Goal: Task Accomplishment & Management: Complete application form

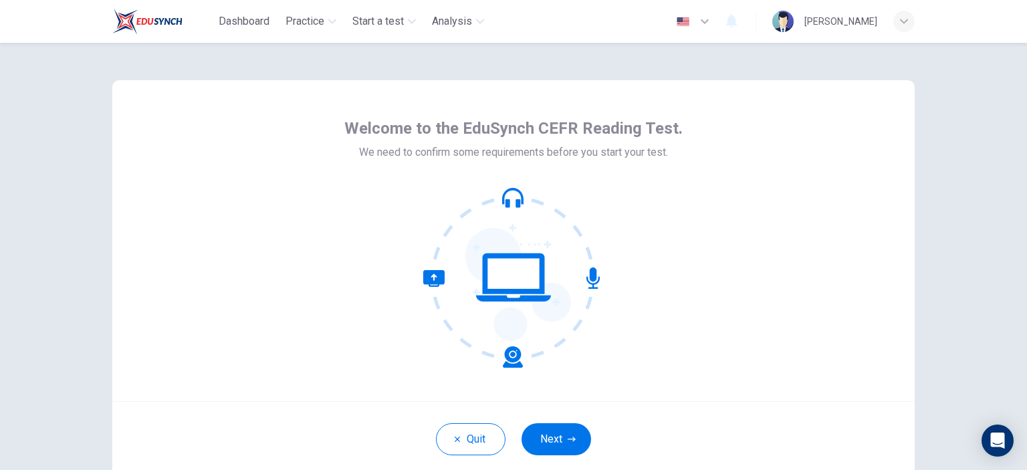
click at [752, 191] on div "Welcome to the EduSynch CEFR Reading Test. We need to confirm some requirements…" at bounding box center [513, 240] width 802 height 321
click at [548, 434] on button "Next" at bounding box center [556, 439] width 70 height 32
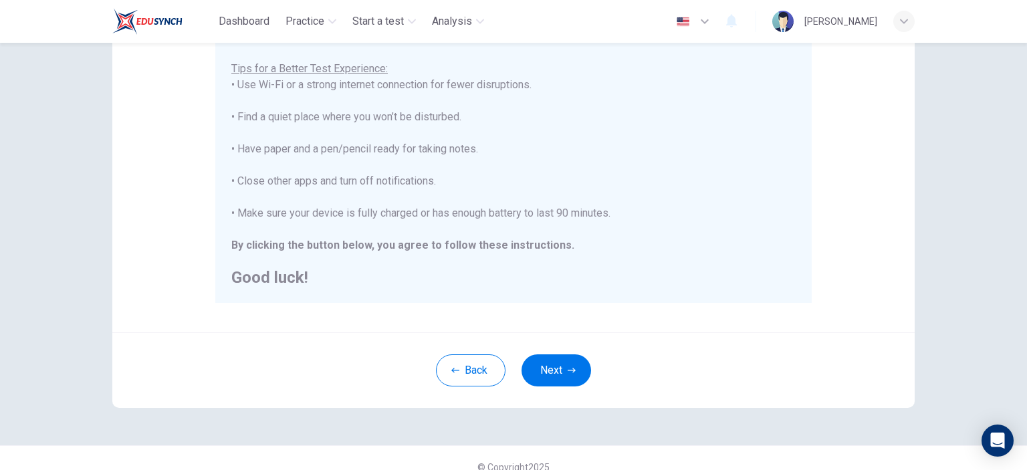
scroll to position [257, 0]
click at [584, 368] on button "Next" at bounding box center [556, 369] width 70 height 32
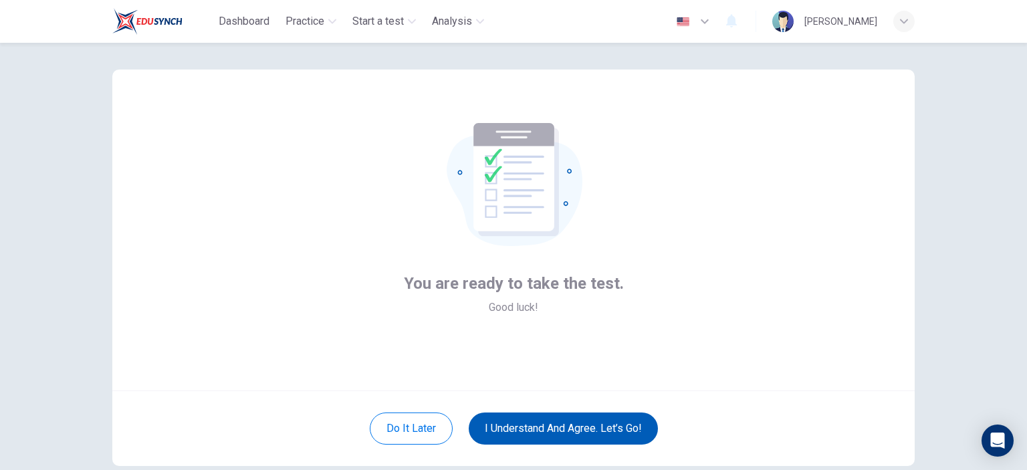
scroll to position [0, 0]
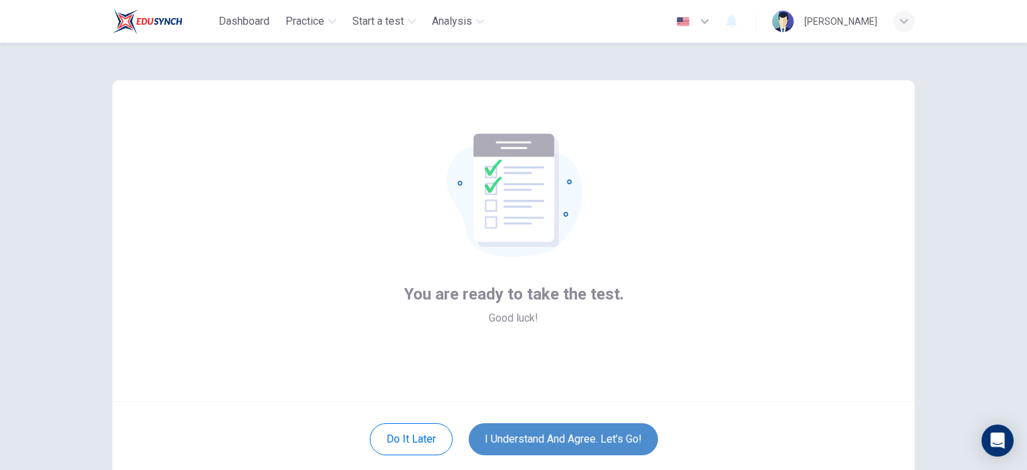
click at [546, 438] on button "I understand and agree. Let’s go!" at bounding box center [563, 439] width 189 height 32
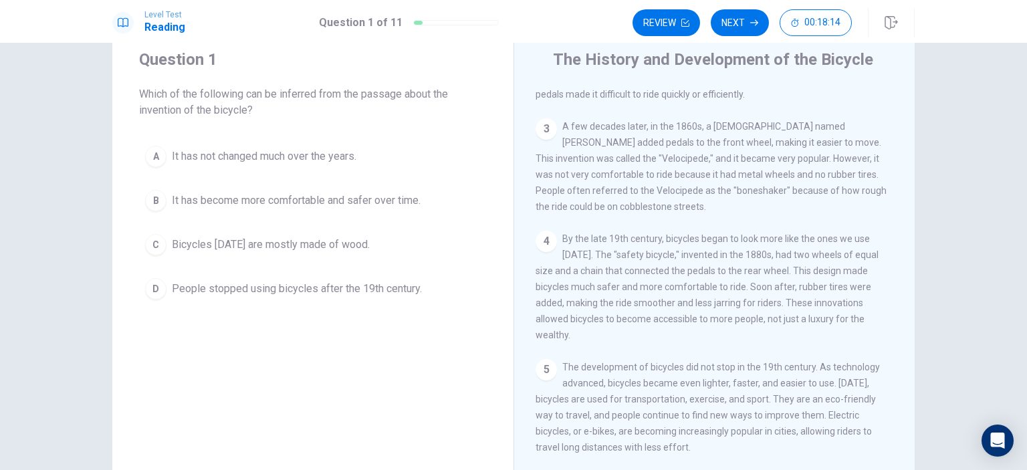
scroll to position [17, 0]
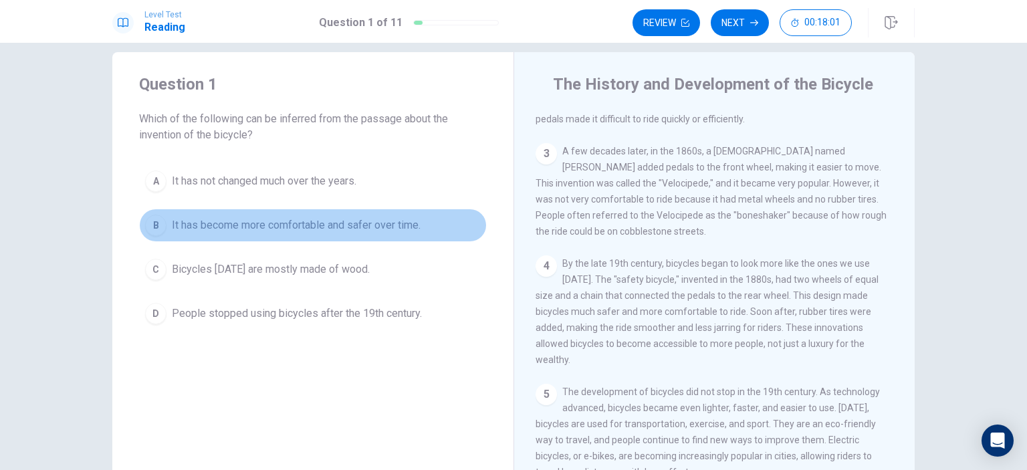
click at [404, 228] on span "It has become more comfortable and safer over time." at bounding box center [296, 225] width 249 height 16
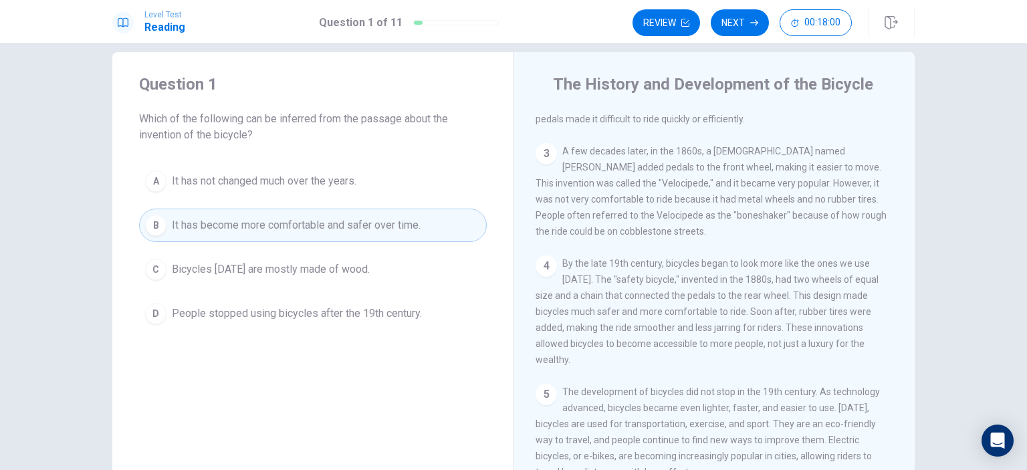
scroll to position [66, 0]
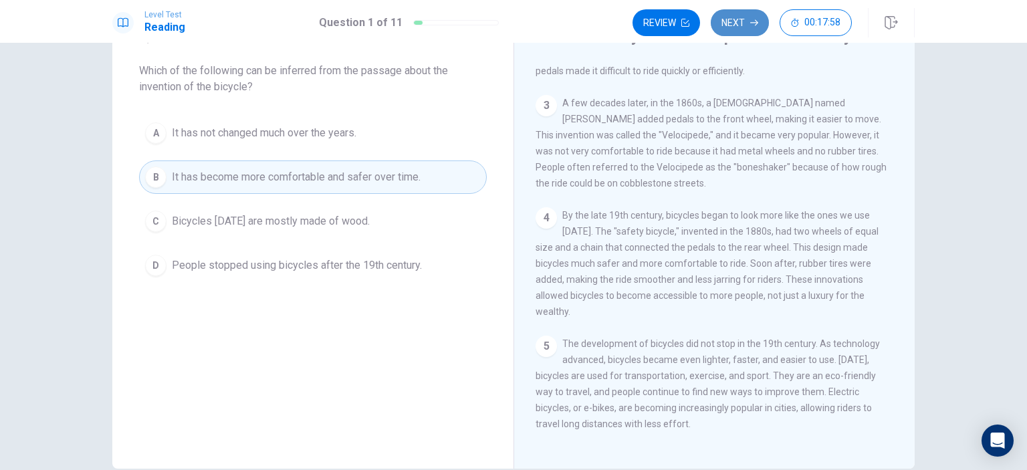
click at [744, 23] on button "Next" at bounding box center [740, 22] width 58 height 27
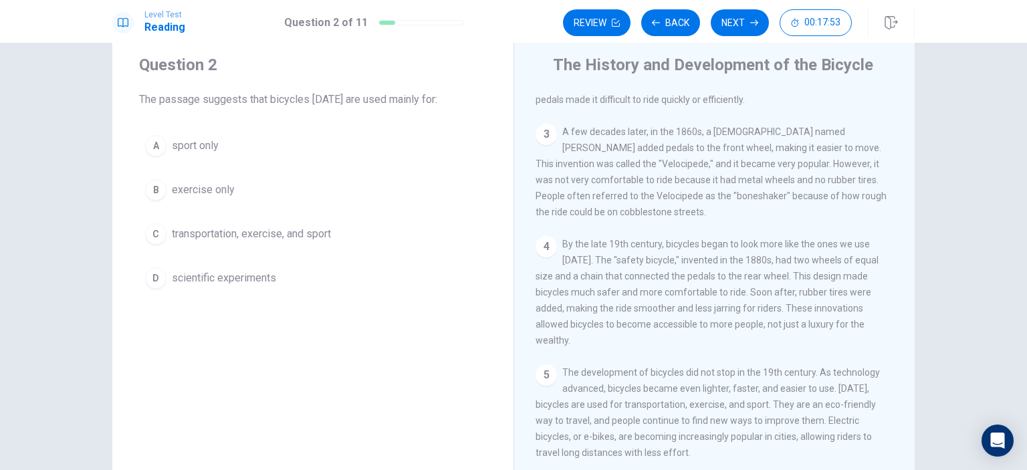
scroll to position [40, 0]
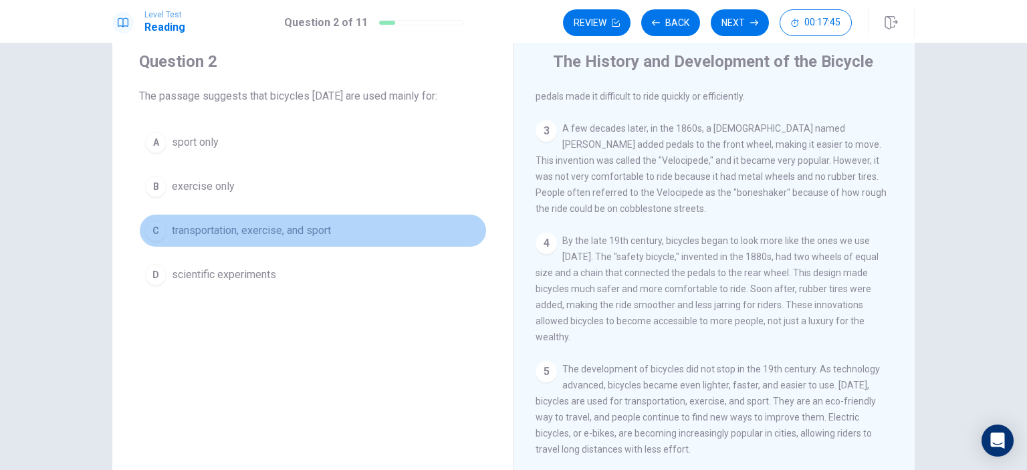
click at [317, 227] on span "transportation, exercise, and sport" at bounding box center [251, 231] width 159 height 16
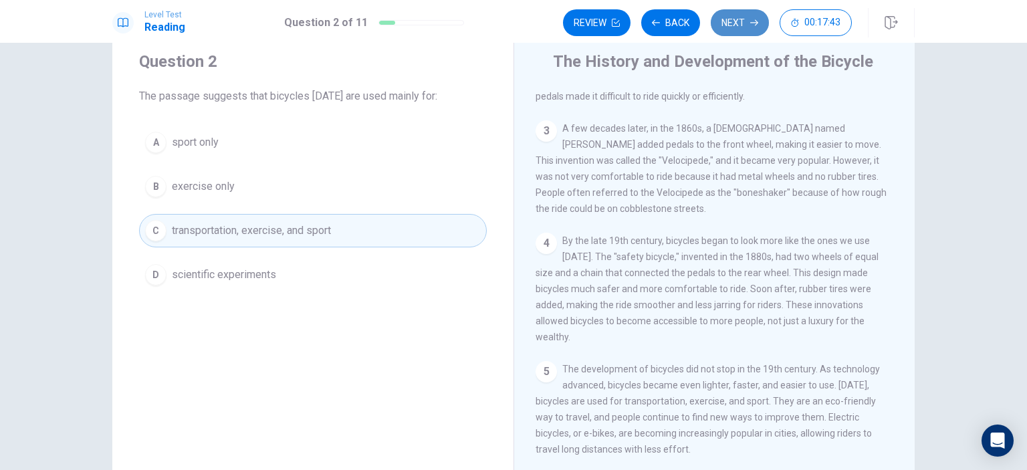
click at [735, 29] on button "Next" at bounding box center [740, 22] width 58 height 27
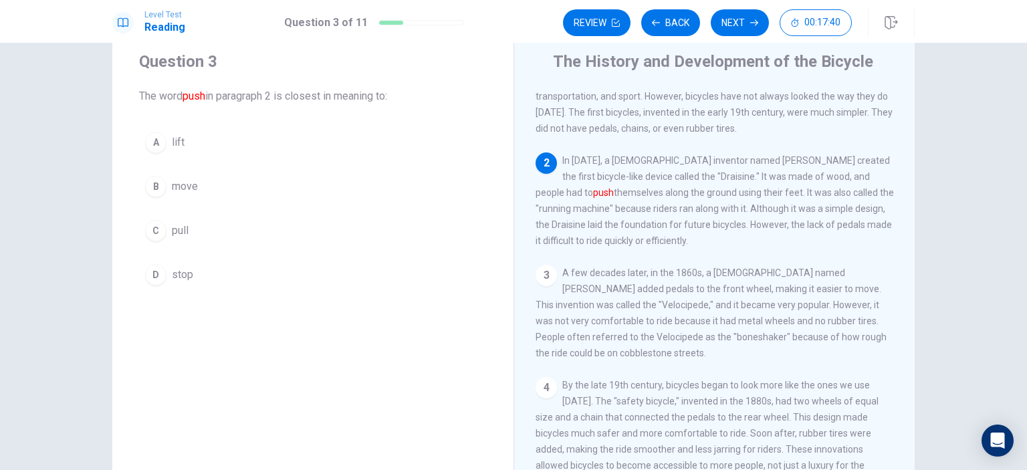
scroll to position [32, 0]
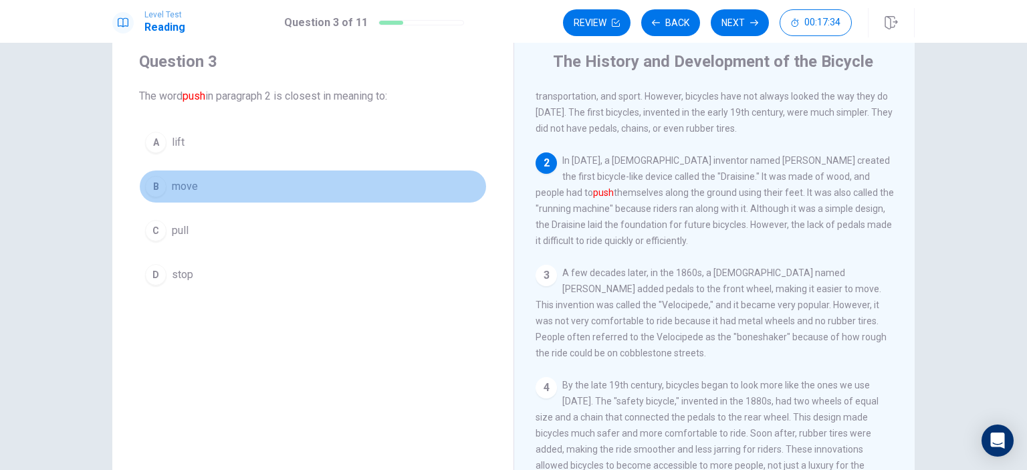
click at [184, 181] on span "move" at bounding box center [185, 187] width 26 height 16
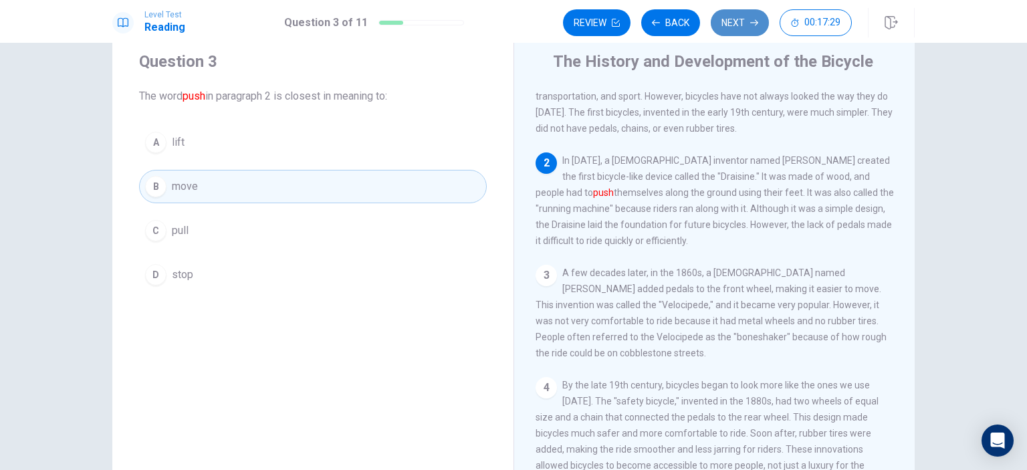
click at [735, 25] on button "Next" at bounding box center [740, 22] width 58 height 27
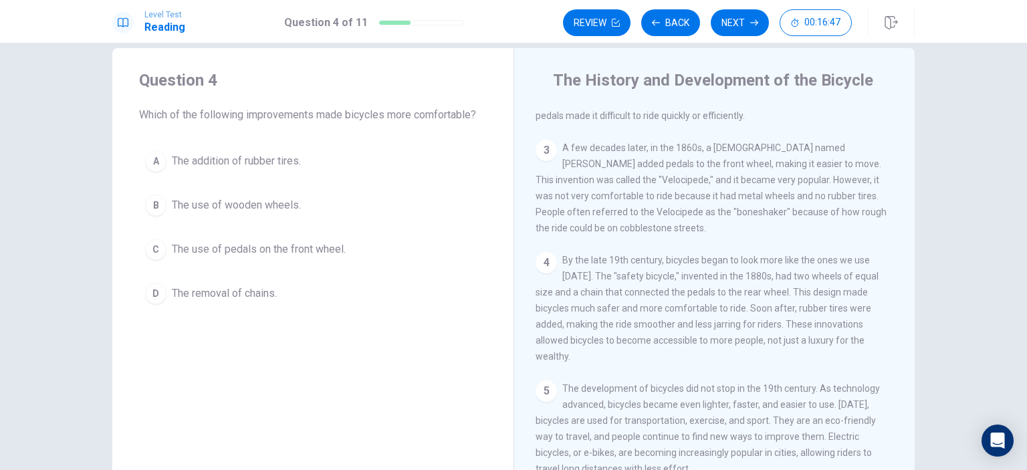
scroll to position [176, 0]
click at [287, 162] on span "The addition of rubber tires." at bounding box center [236, 161] width 129 height 16
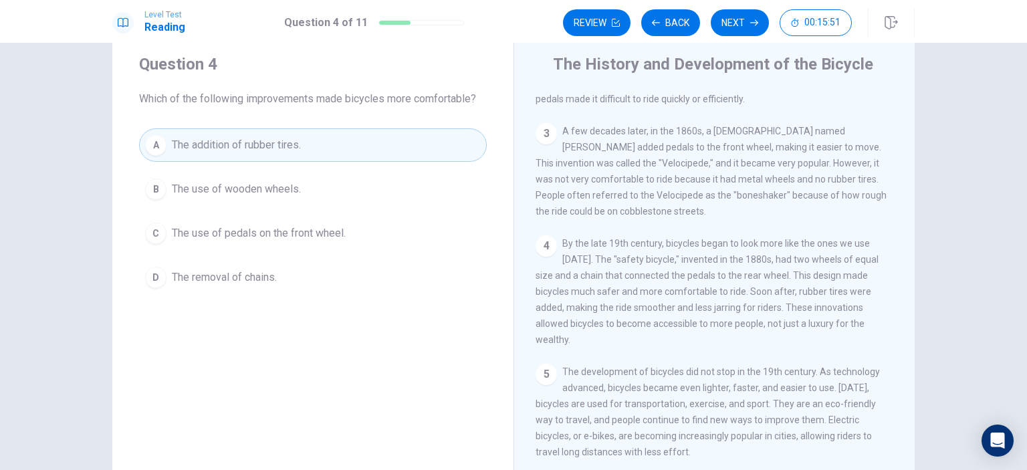
scroll to position [37, 0]
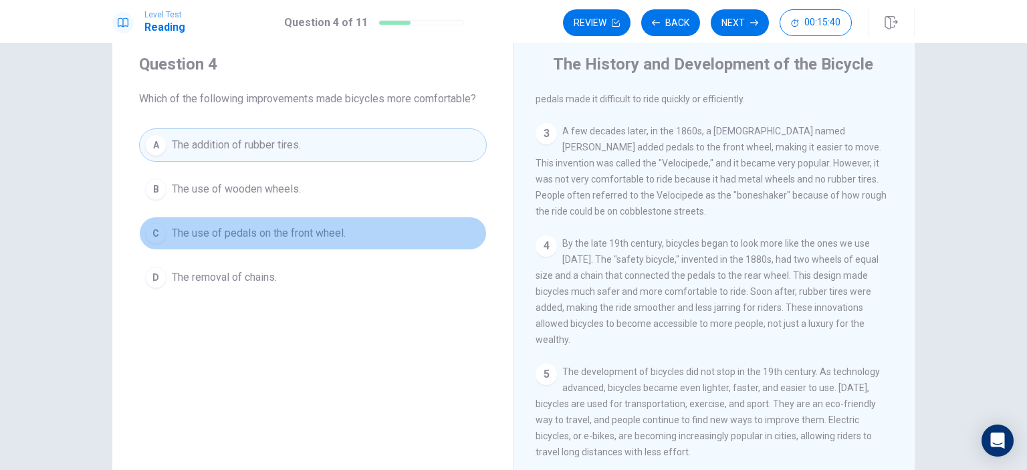
click at [326, 236] on span "The use of pedals on the front wheel." at bounding box center [259, 233] width 174 height 16
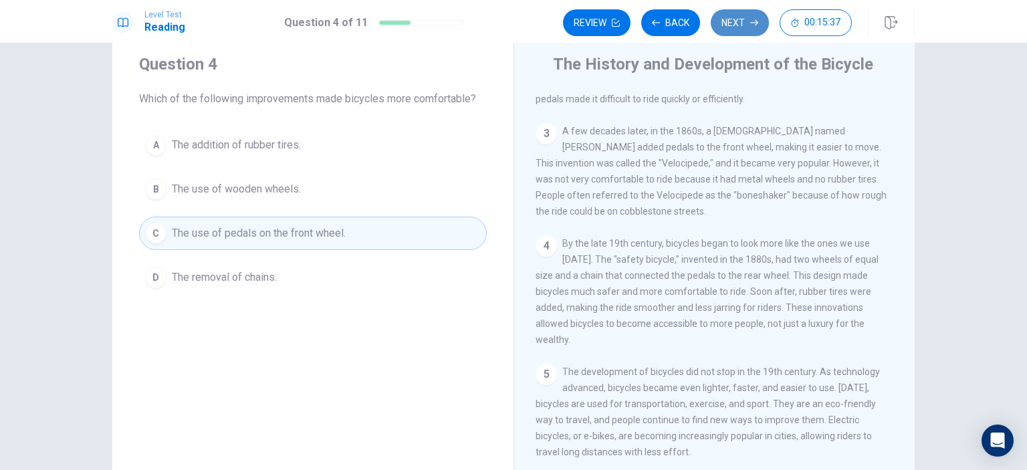
click at [745, 28] on button "Next" at bounding box center [740, 22] width 58 height 27
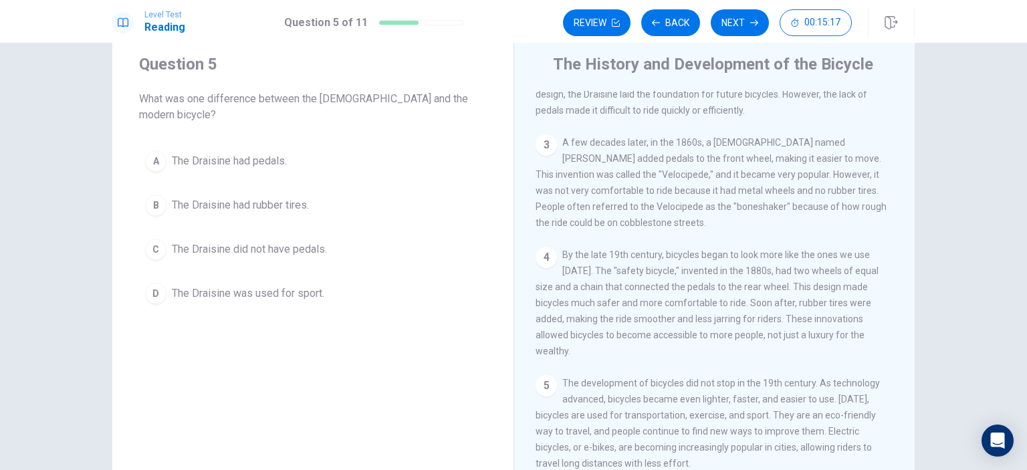
scroll to position [171, 0]
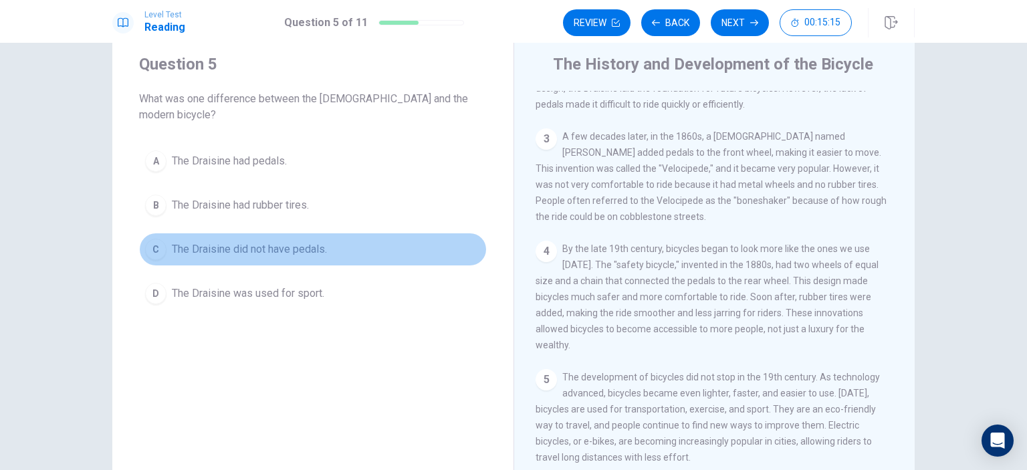
click at [318, 241] on span "The Draisine did not have pedals." at bounding box center [249, 249] width 155 height 16
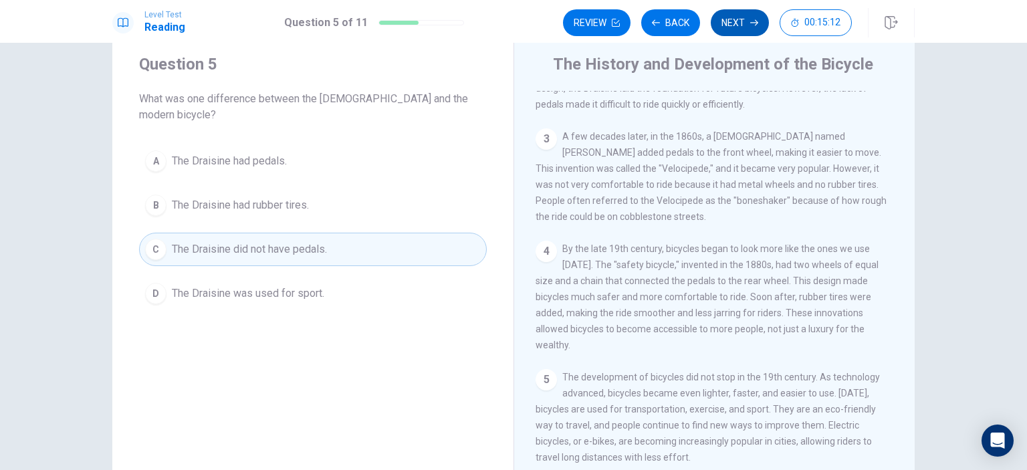
click at [749, 25] on button "Next" at bounding box center [740, 22] width 58 height 27
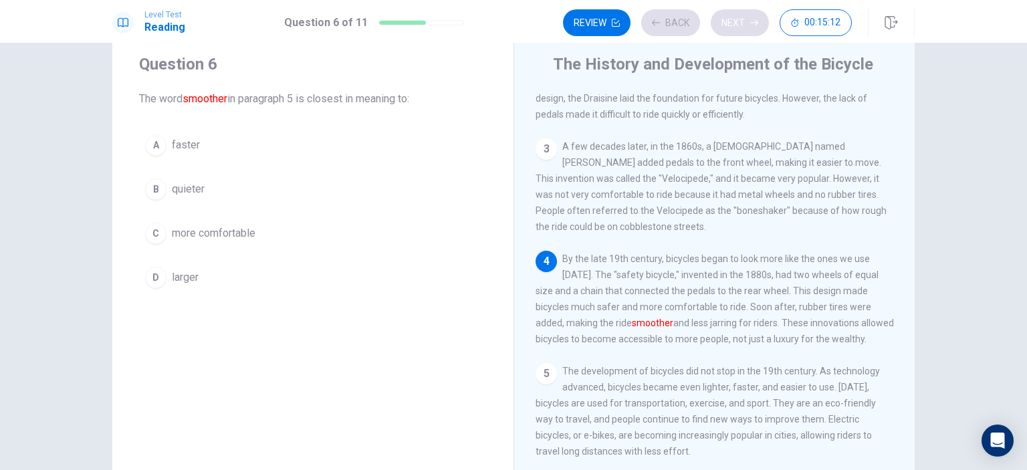
scroll to position [176, 0]
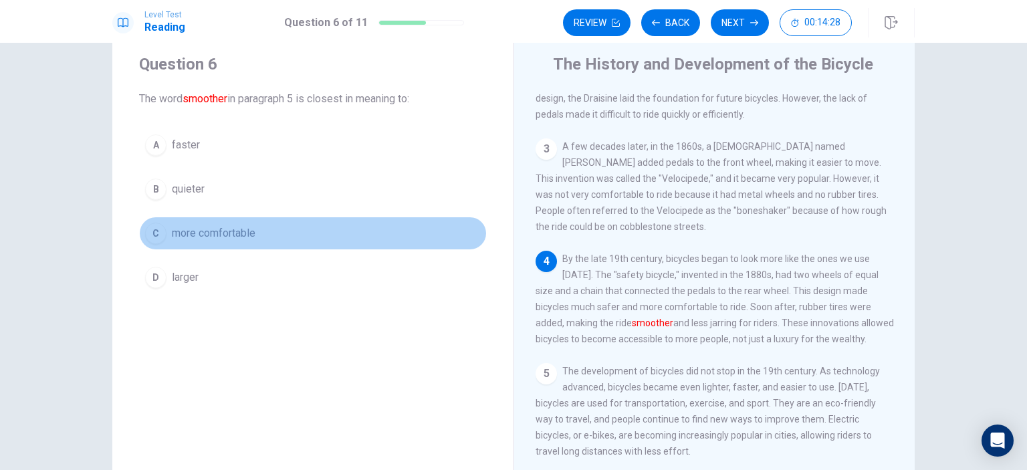
click at [204, 233] on span "more comfortable" at bounding box center [214, 233] width 84 height 16
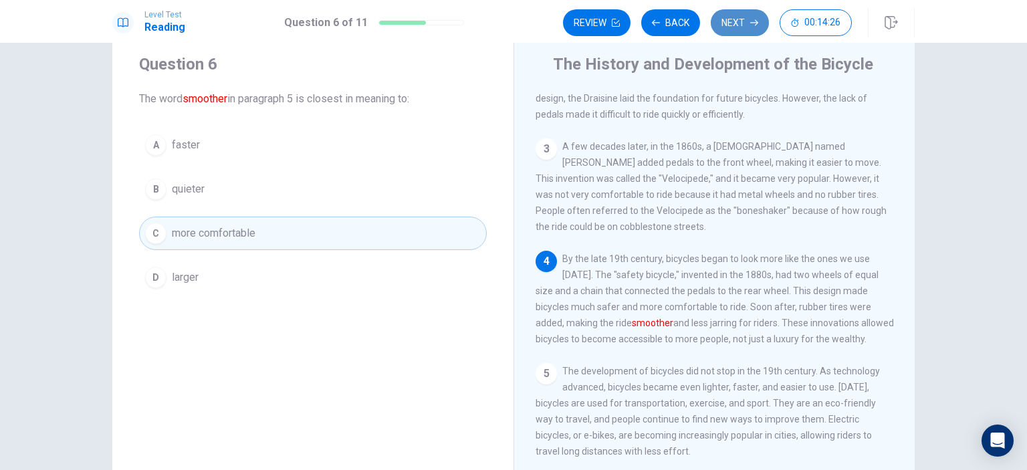
click at [734, 25] on button "Next" at bounding box center [740, 22] width 58 height 27
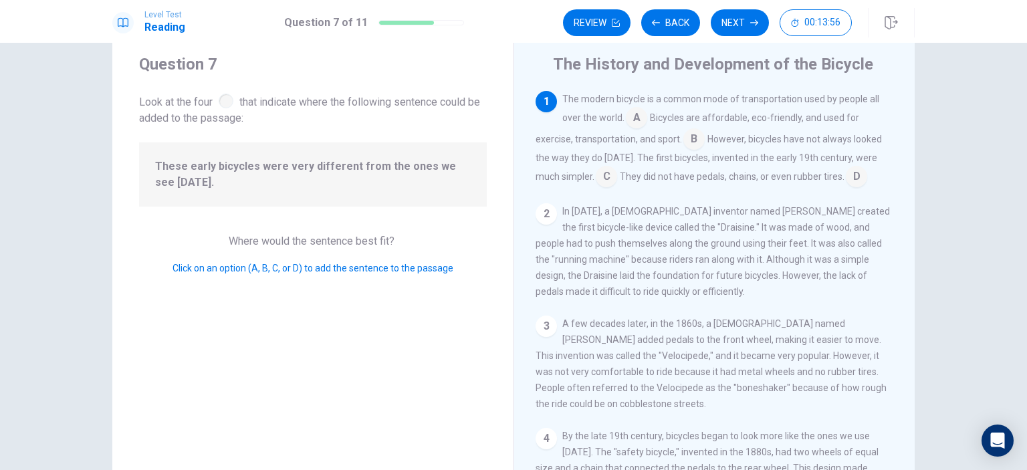
click at [602, 181] on input at bounding box center [606, 177] width 21 height 21
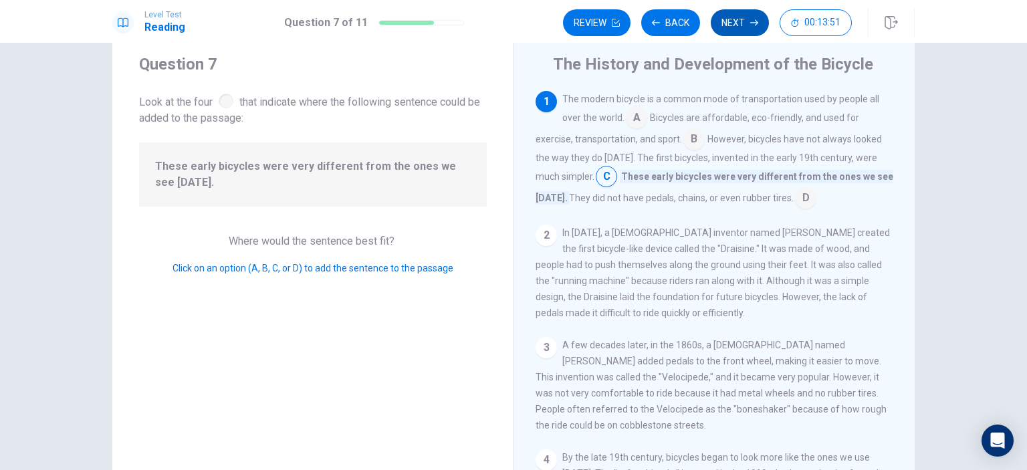
click at [743, 21] on button "Next" at bounding box center [740, 22] width 58 height 27
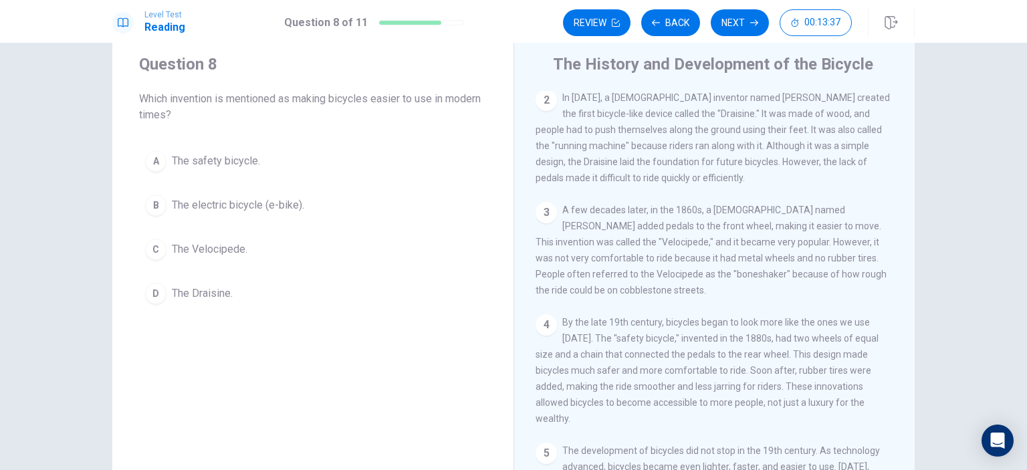
scroll to position [98, 0]
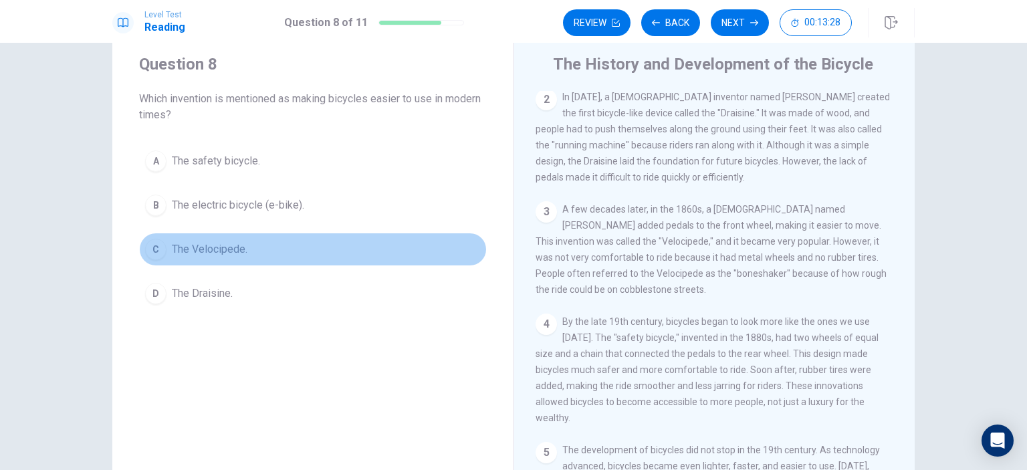
click at [232, 246] on span "The Velocipede." at bounding box center [210, 249] width 76 height 16
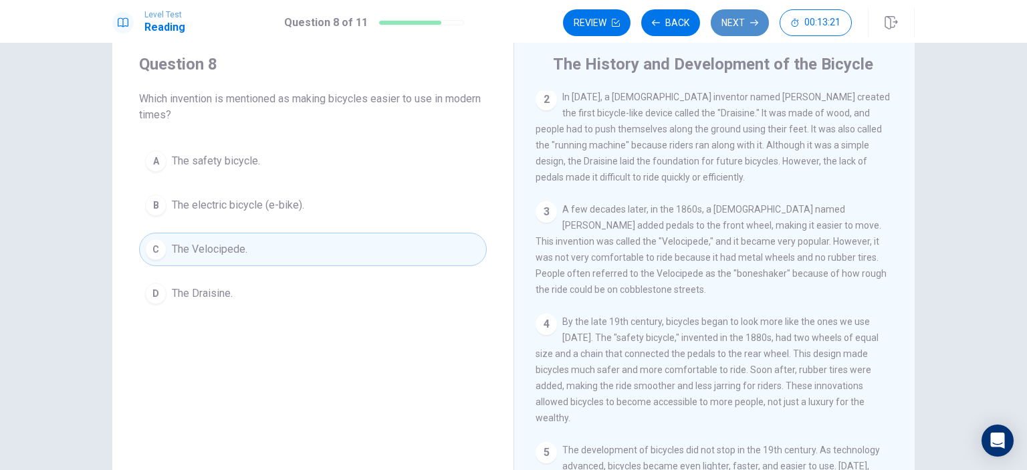
click at [740, 20] on button "Next" at bounding box center [740, 22] width 58 height 27
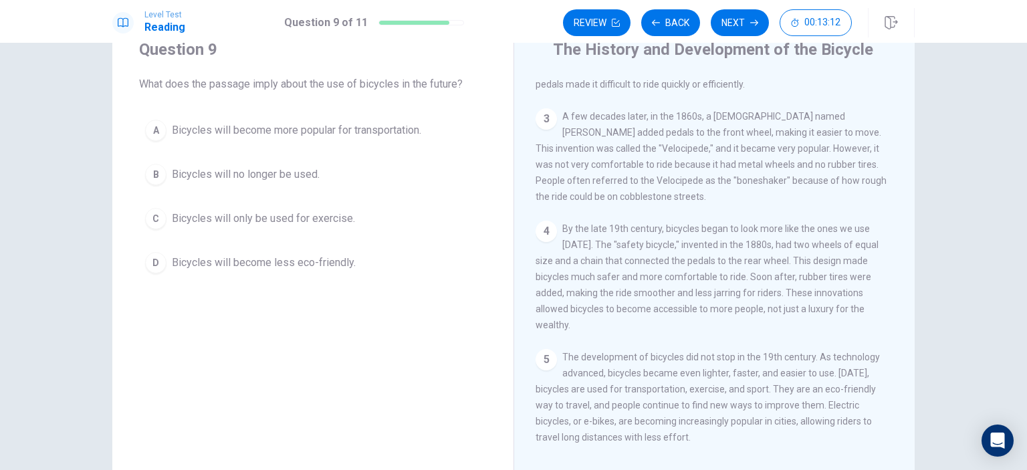
scroll to position [50, 0]
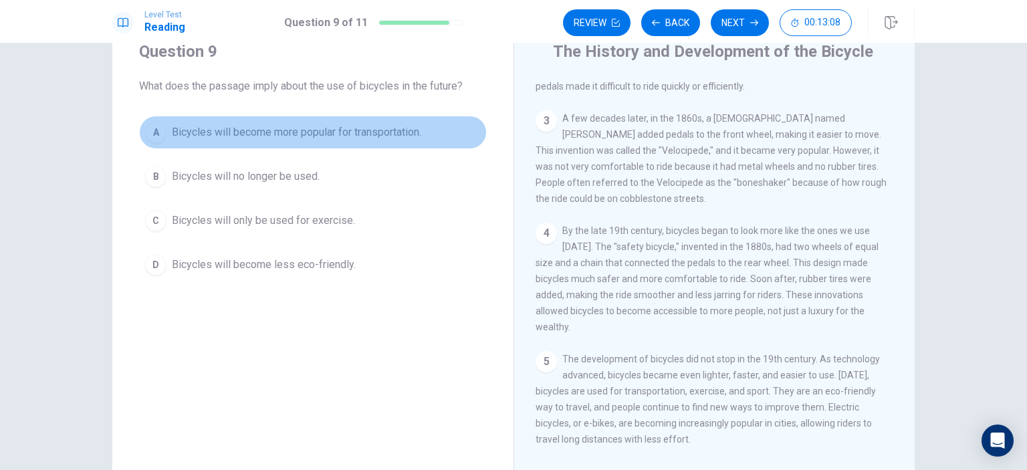
click at [308, 139] on span "Bicycles will become more popular for transportation." at bounding box center [296, 132] width 249 height 16
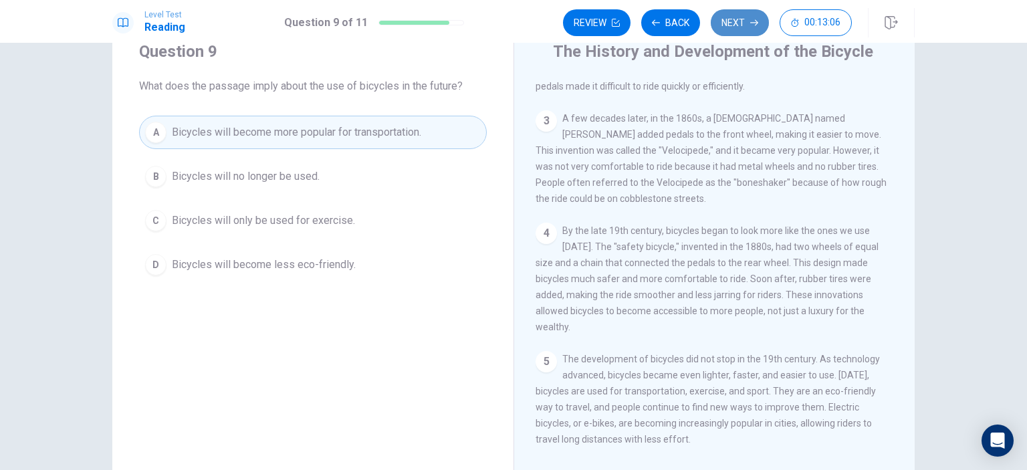
click at [733, 28] on button "Next" at bounding box center [740, 22] width 58 height 27
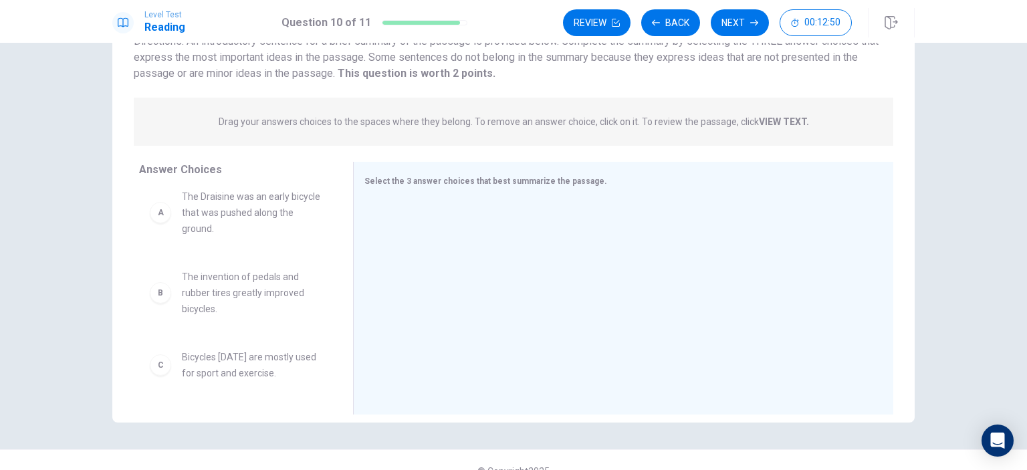
scroll to position [7, 0]
click at [259, 213] on span "The Draisine was an early bicycle that was pushed along the ground." at bounding box center [251, 216] width 139 height 48
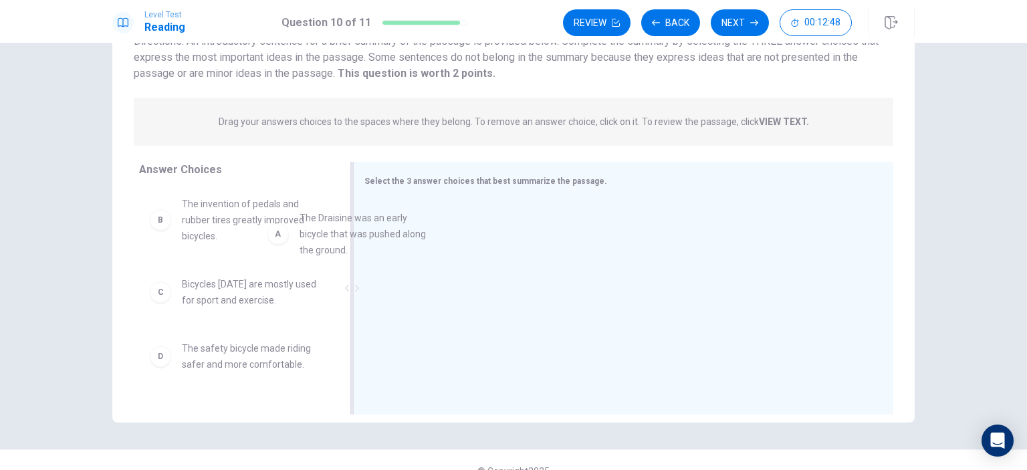
scroll to position [3, 0]
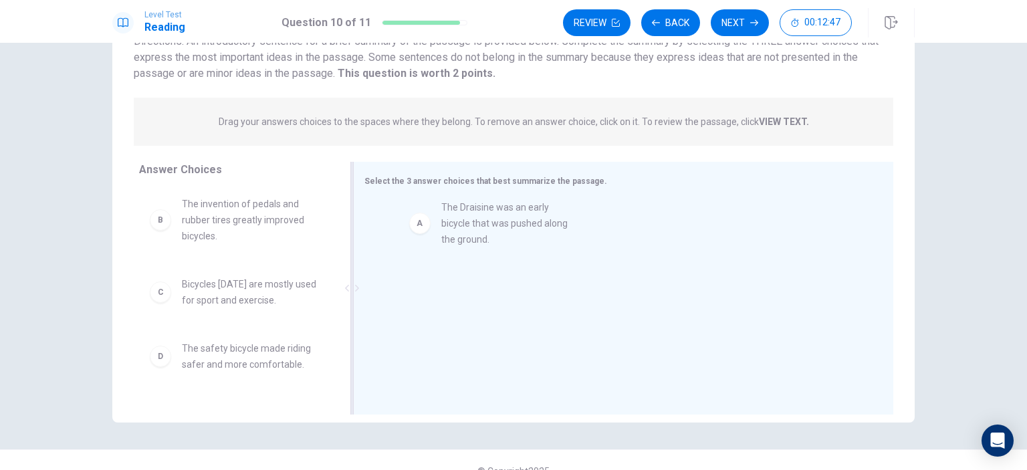
drag, startPoint x: 213, startPoint y: 221, endPoint x: 477, endPoint y: 223, distance: 264.1
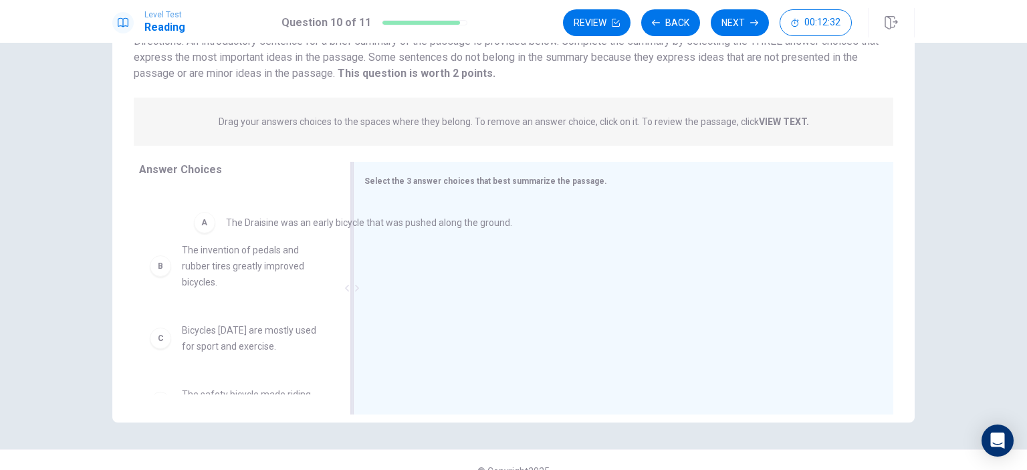
drag, startPoint x: 431, startPoint y: 227, endPoint x: 220, endPoint y: 227, distance: 210.6
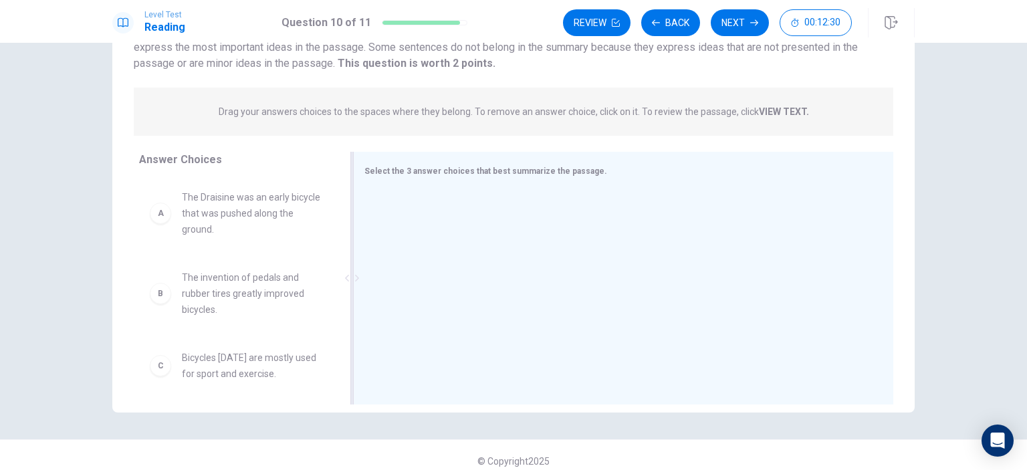
scroll to position [127, 0]
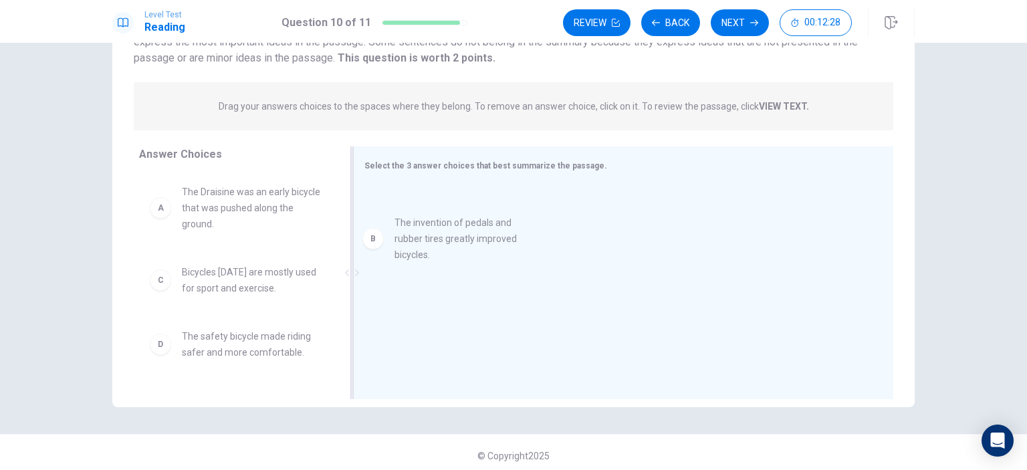
drag, startPoint x: 227, startPoint y: 293, endPoint x: 465, endPoint y: 235, distance: 244.5
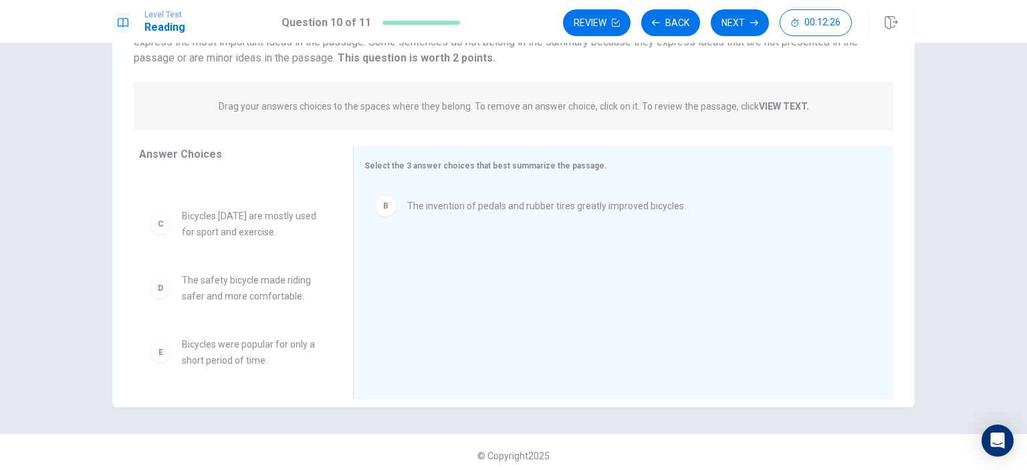
scroll to position [59, 0]
drag, startPoint x: 266, startPoint y: 297, endPoint x: 499, endPoint y: 256, distance: 236.2
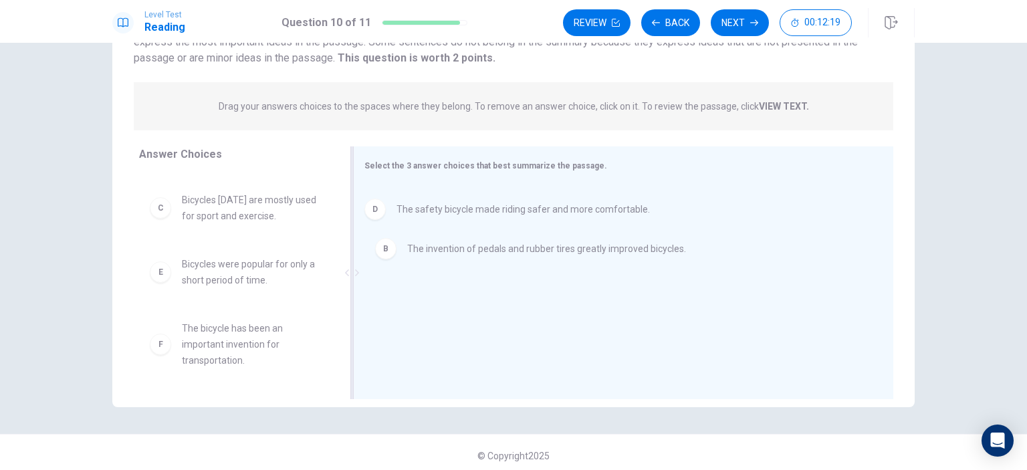
drag, startPoint x: 439, startPoint y: 262, endPoint x: 430, endPoint y: 199, distance: 63.4
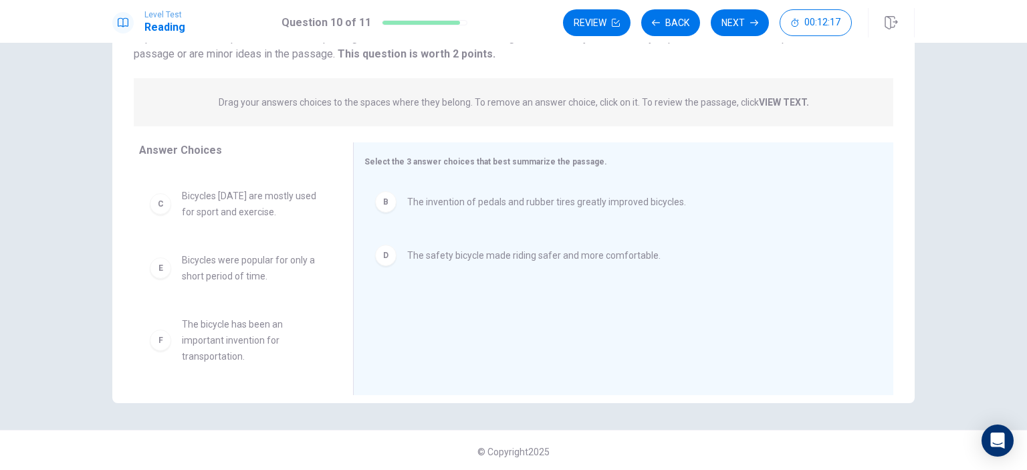
scroll to position [134, 0]
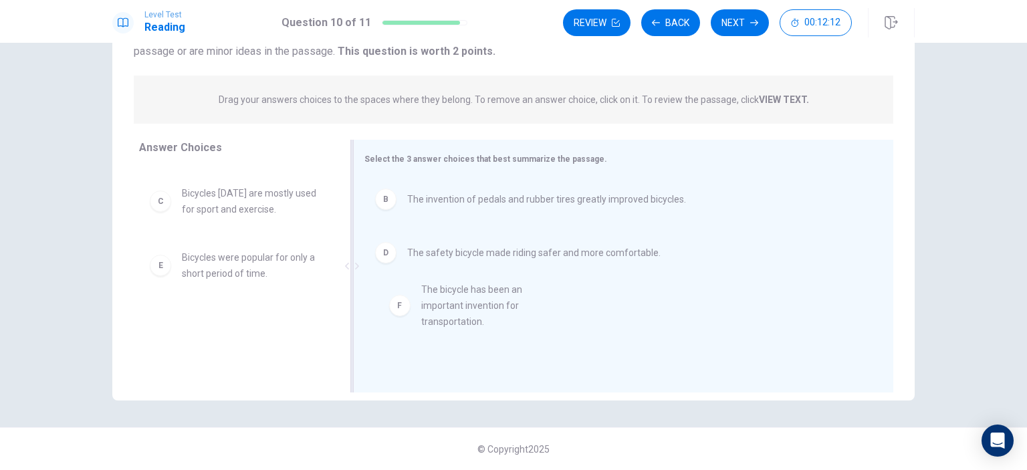
drag, startPoint x: 255, startPoint y: 348, endPoint x: 505, endPoint y: 318, distance: 251.9
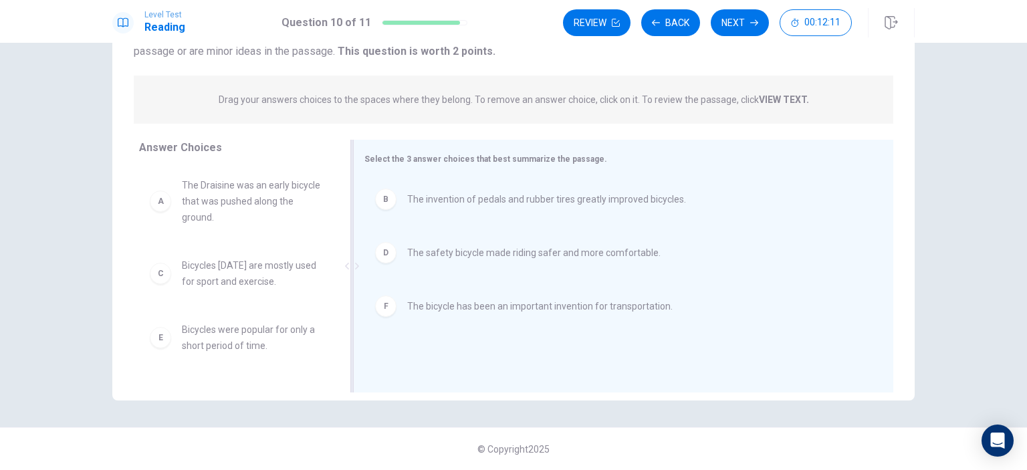
scroll to position [0, 0]
click at [753, 29] on button "Next" at bounding box center [740, 22] width 58 height 27
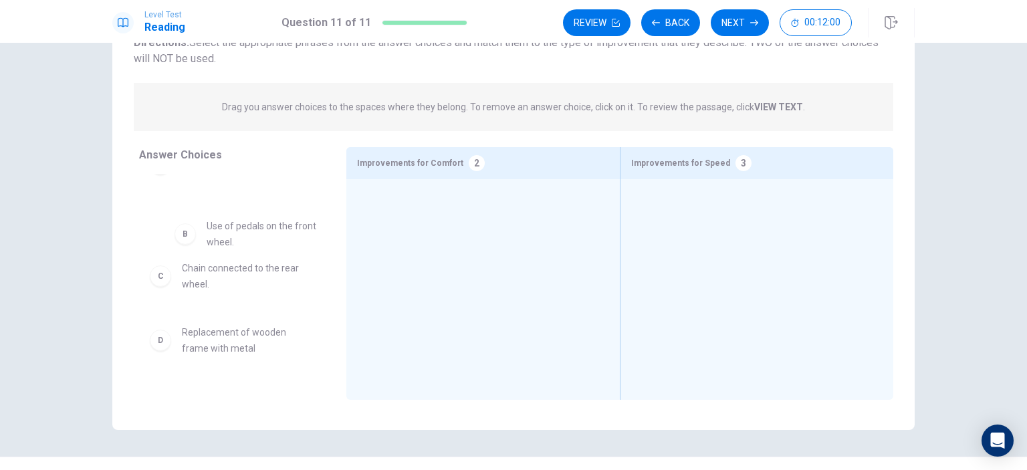
scroll to position [30, 0]
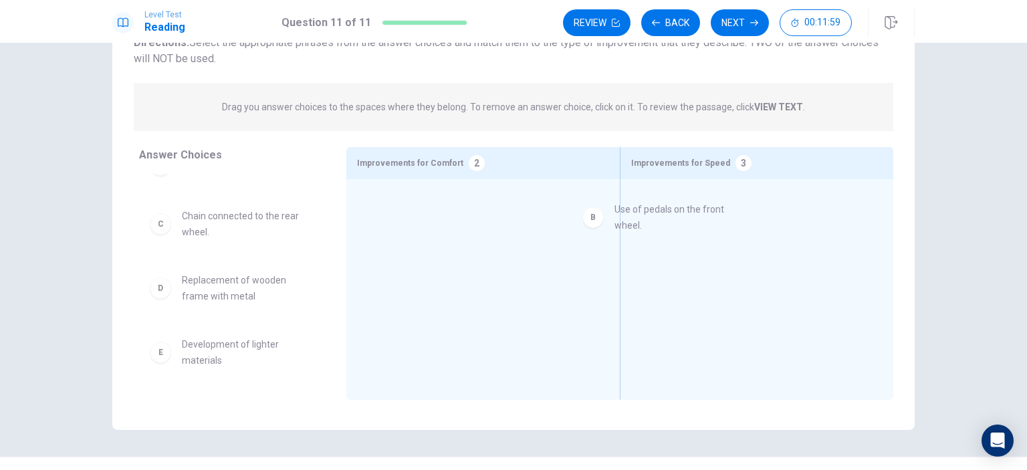
drag, startPoint x: 247, startPoint y: 223, endPoint x: 689, endPoint y: 219, distance: 441.9
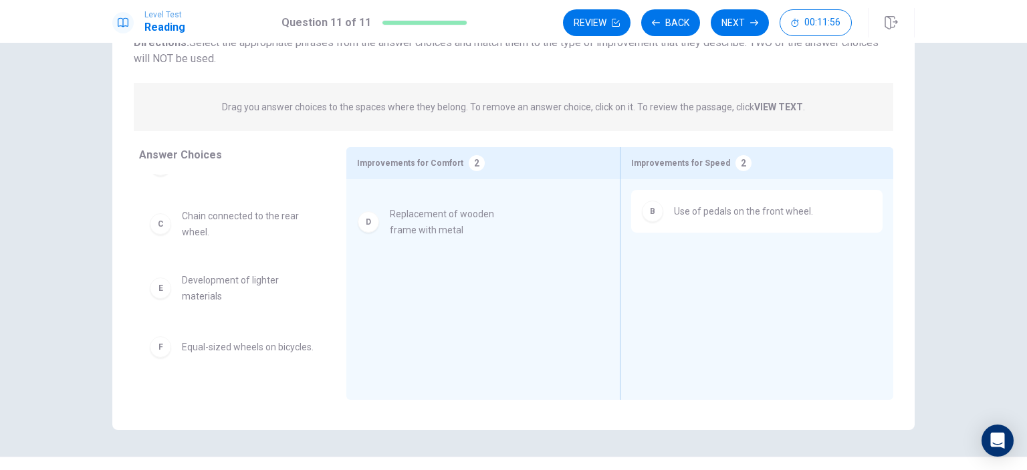
drag, startPoint x: 220, startPoint y: 296, endPoint x: 434, endPoint y: 231, distance: 223.6
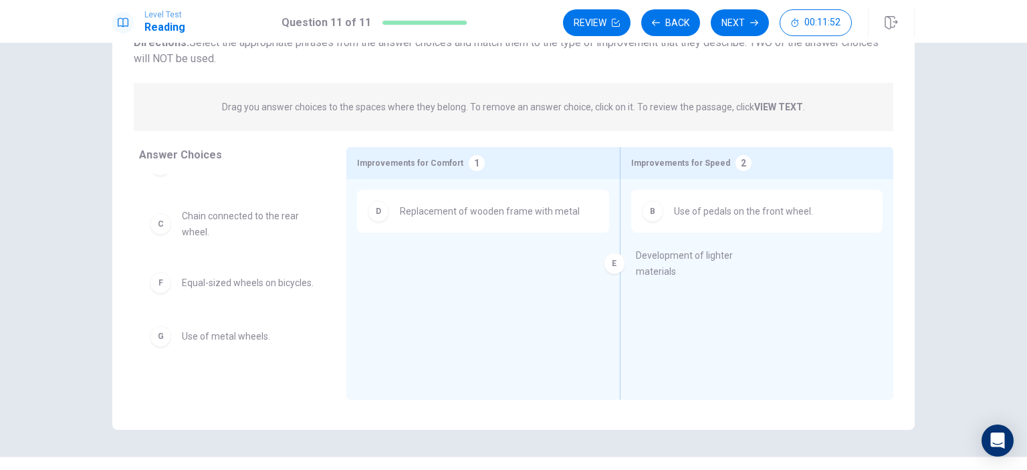
drag, startPoint x: 257, startPoint y: 293, endPoint x: 726, endPoint y: 269, distance: 469.3
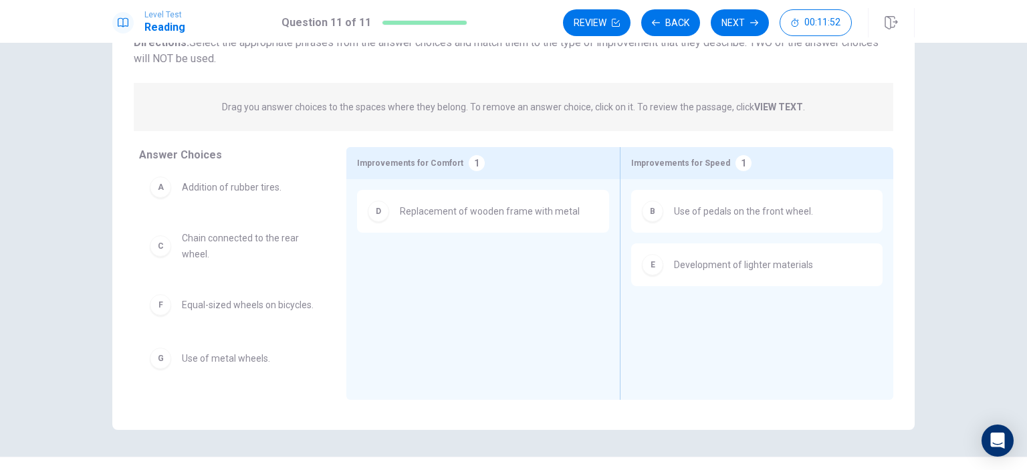
scroll to position [19, 0]
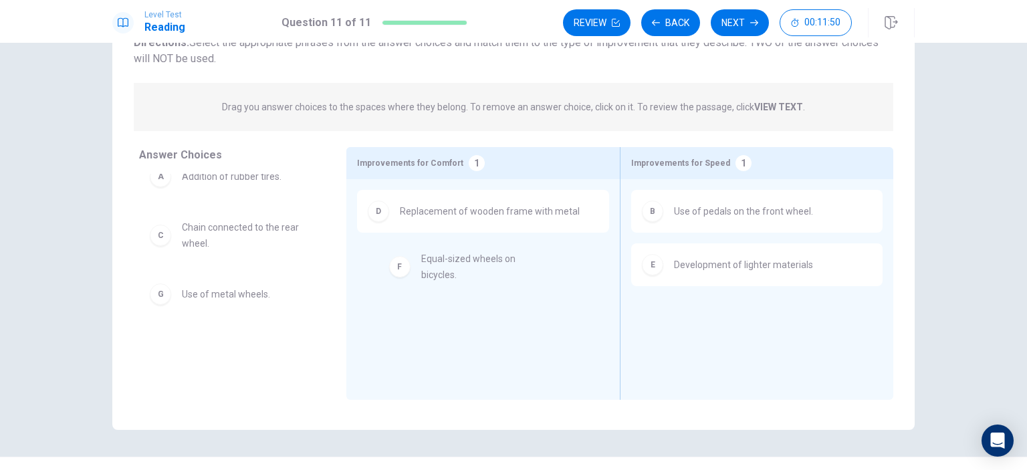
drag, startPoint x: 215, startPoint y: 304, endPoint x: 462, endPoint y: 272, distance: 249.4
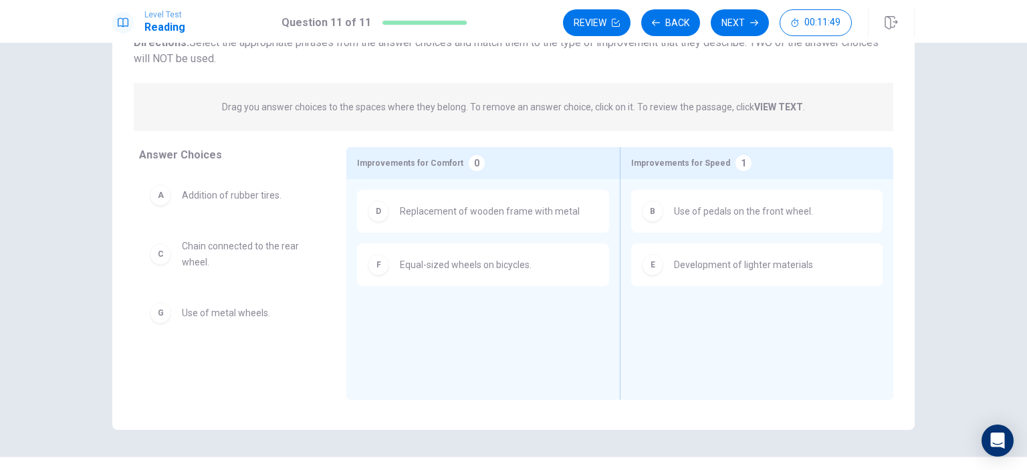
scroll to position [0, 0]
drag, startPoint x: 265, startPoint y: 203, endPoint x: 479, endPoint y: 319, distance: 242.9
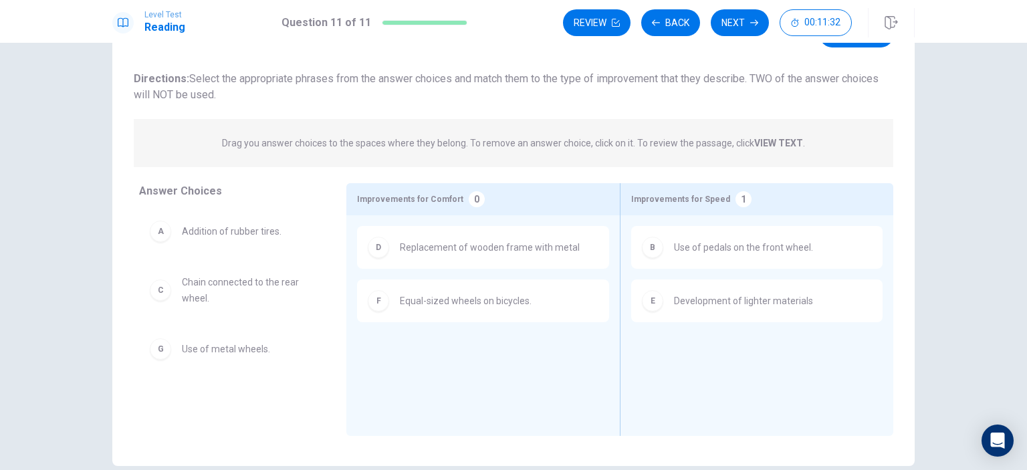
scroll to position [18, 0]
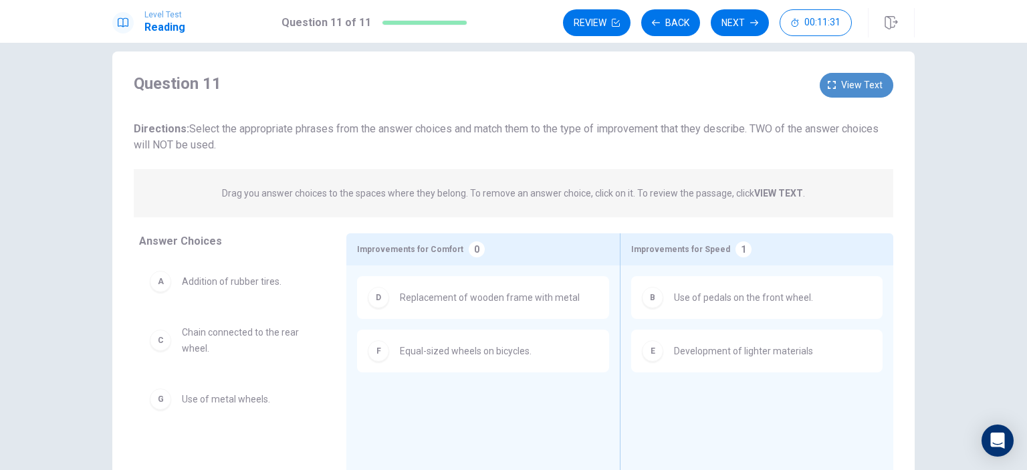
click at [870, 82] on span "View text" at bounding box center [861, 85] width 41 height 17
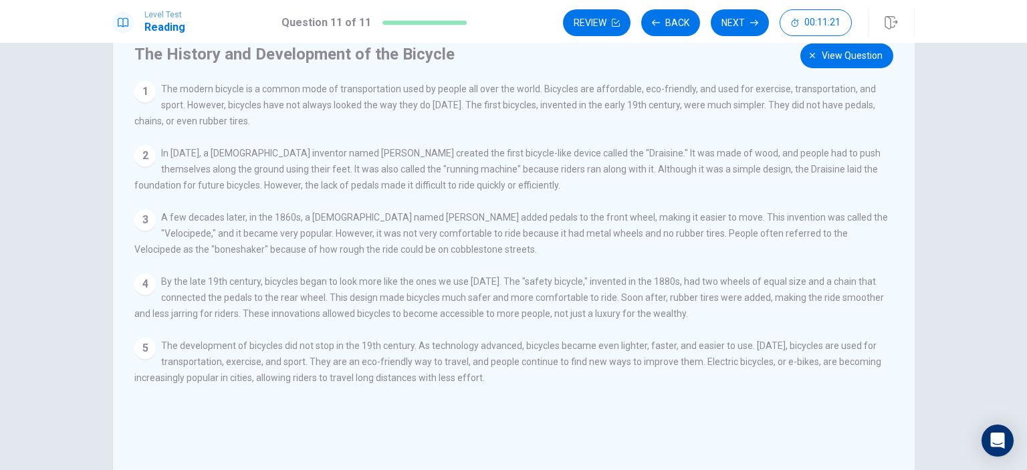
scroll to position [48, 0]
click at [810, 63] on button "View question" at bounding box center [846, 55] width 93 height 25
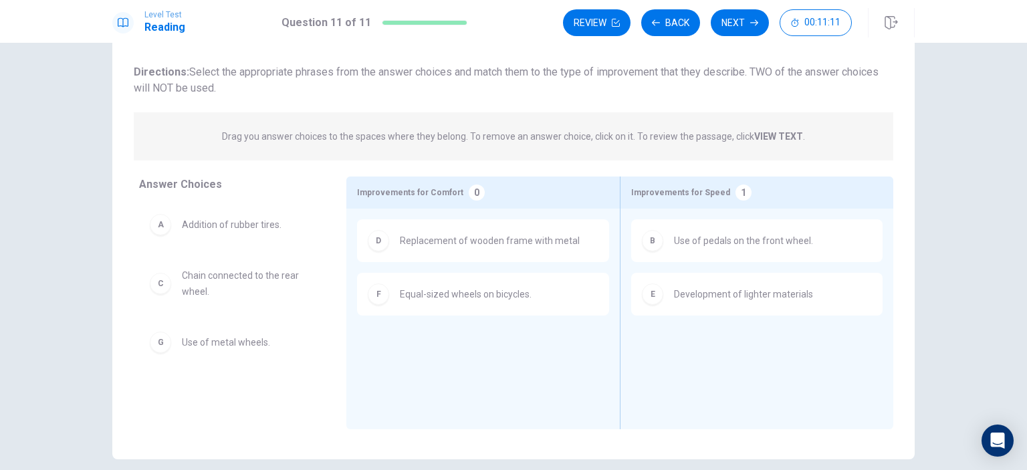
scroll to position [4, 0]
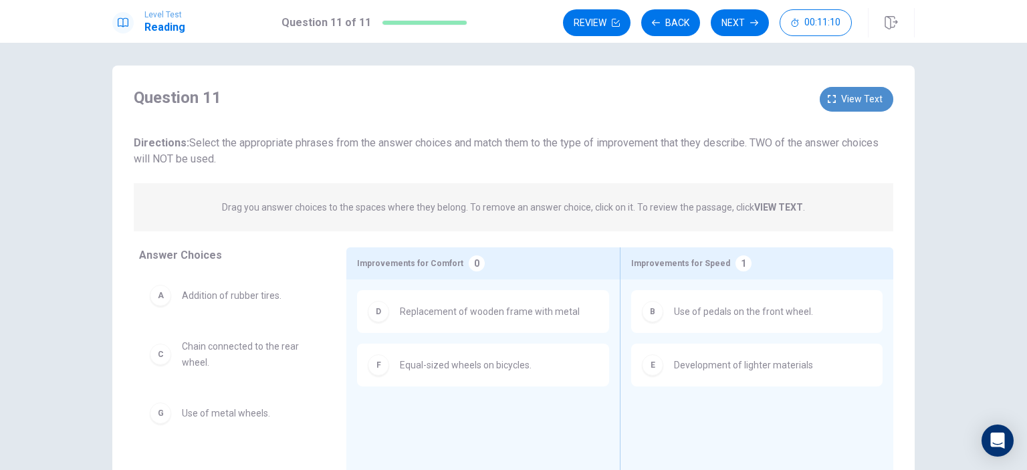
click at [836, 98] on button "View text" at bounding box center [857, 99] width 74 height 25
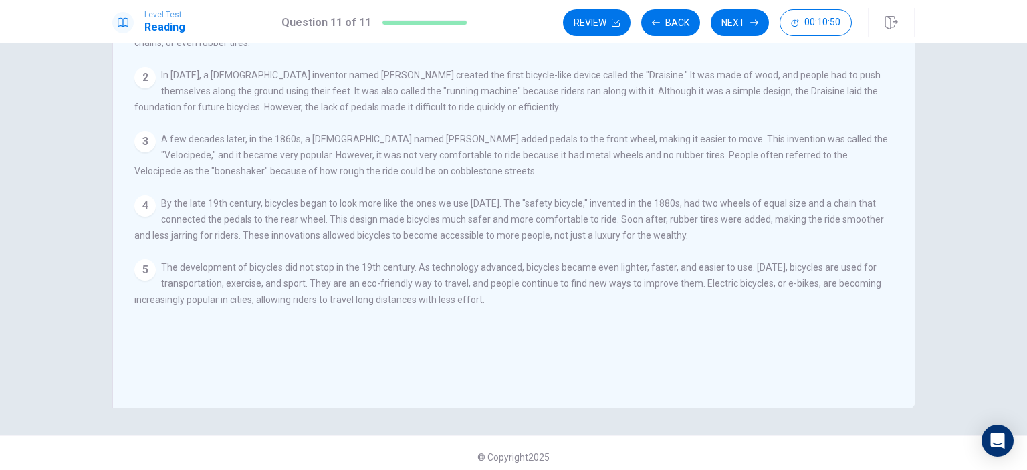
scroll to position [53, 0]
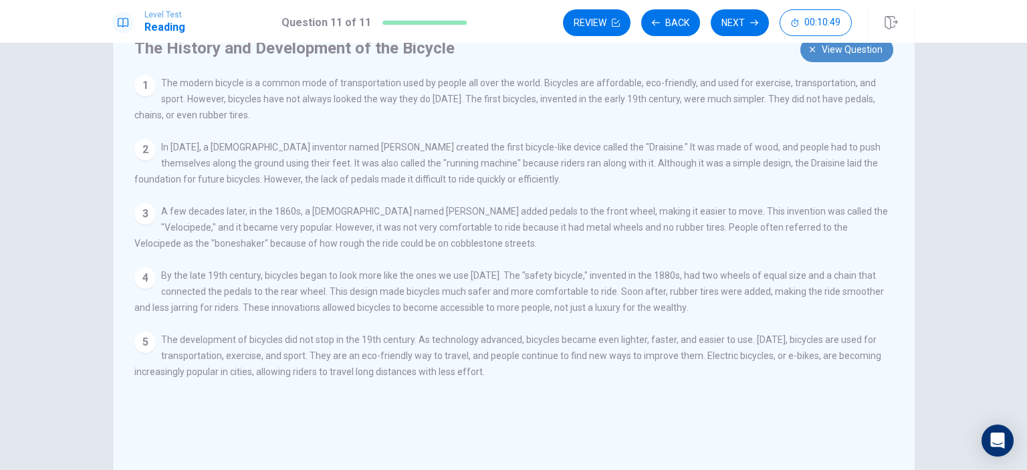
click at [813, 59] on button "View question" at bounding box center [846, 49] width 93 height 25
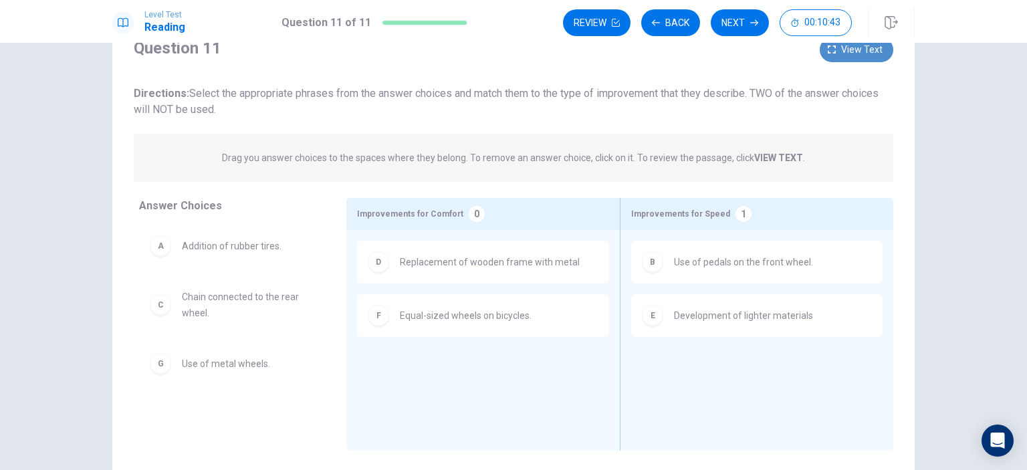
click at [837, 60] on button "View text" at bounding box center [857, 49] width 74 height 25
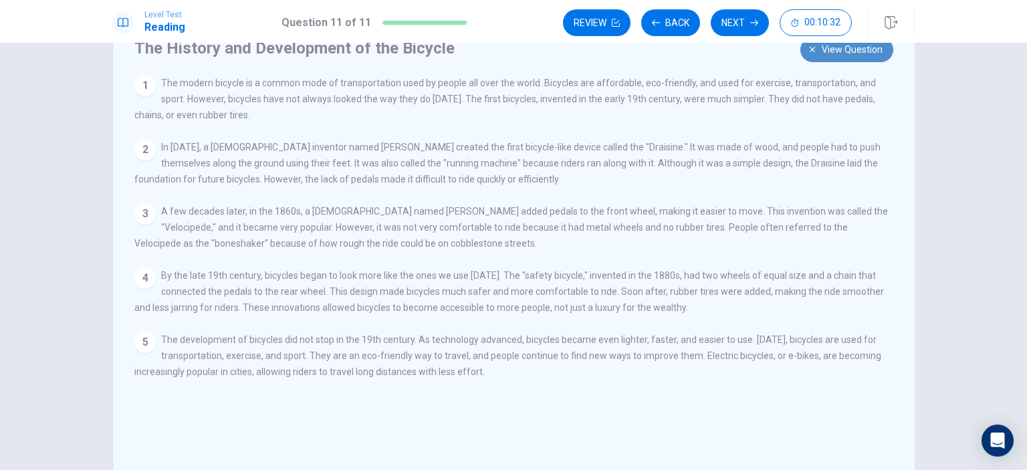
click at [817, 52] on button "View question" at bounding box center [846, 49] width 93 height 25
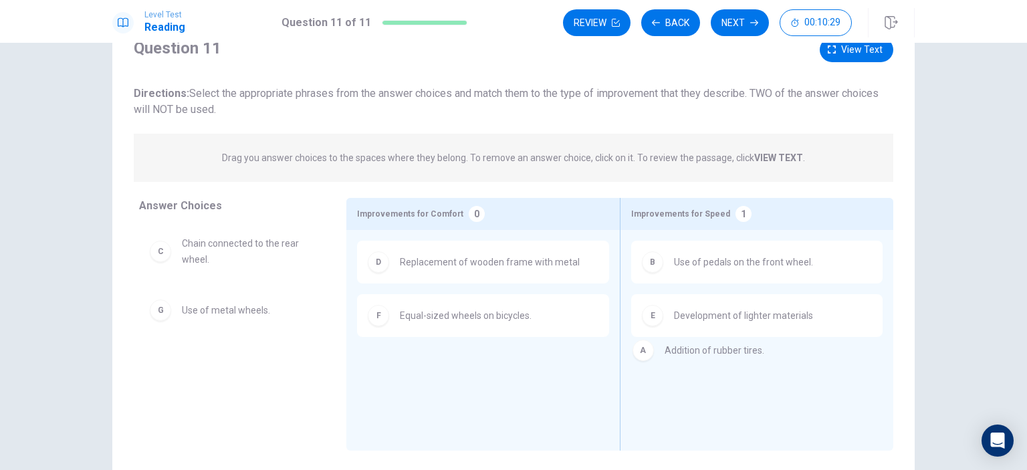
drag, startPoint x: 249, startPoint y: 254, endPoint x: 747, endPoint y: 363, distance: 510.5
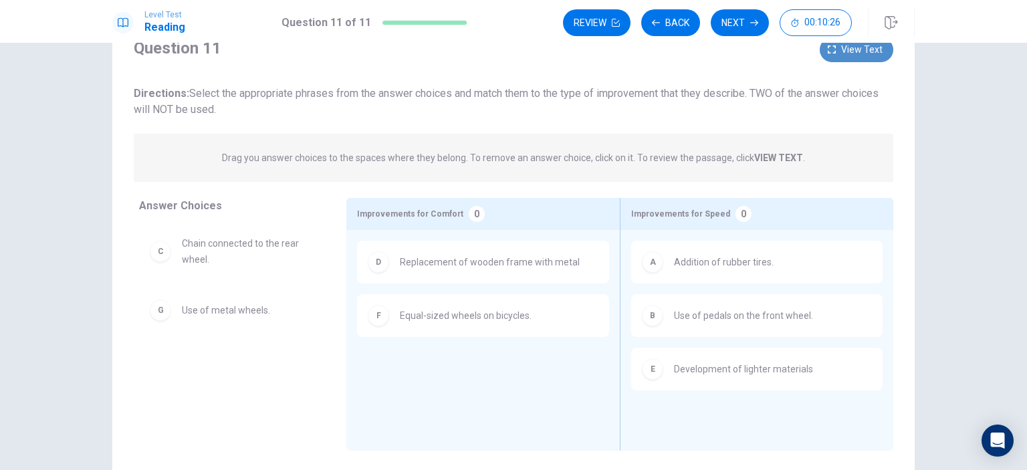
click at [842, 47] on span "View text" at bounding box center [861, 49] width 41 height 17
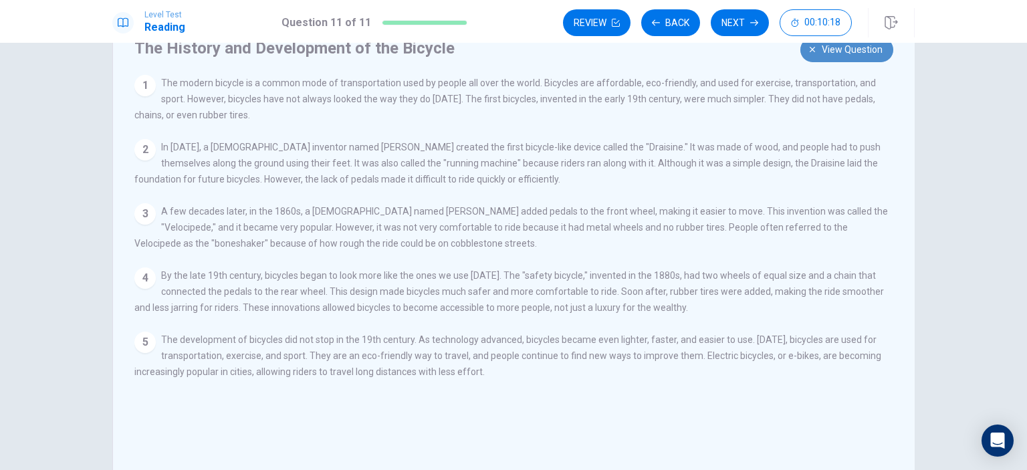
click at [814, 55] on button "View question" at bounding box center [846, 49] width 93 height 25
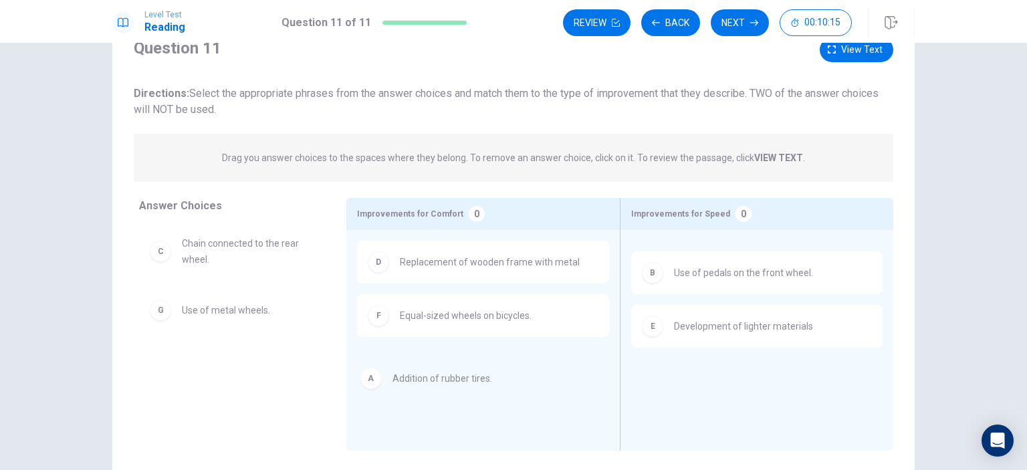
drag, startPoint x: 695, startPoint y: 269, endPoint x: 412, endPoint y: 386, distance: 306.0
drag, startPoint x: 727, startPoint y: 264, endPoint x: 417, endPoint y: 360, distance: 324.6
drag, startPoint x: 656, startPoint y: 269, endPoint x: 142, endPoint y: 355, distance: 521.3
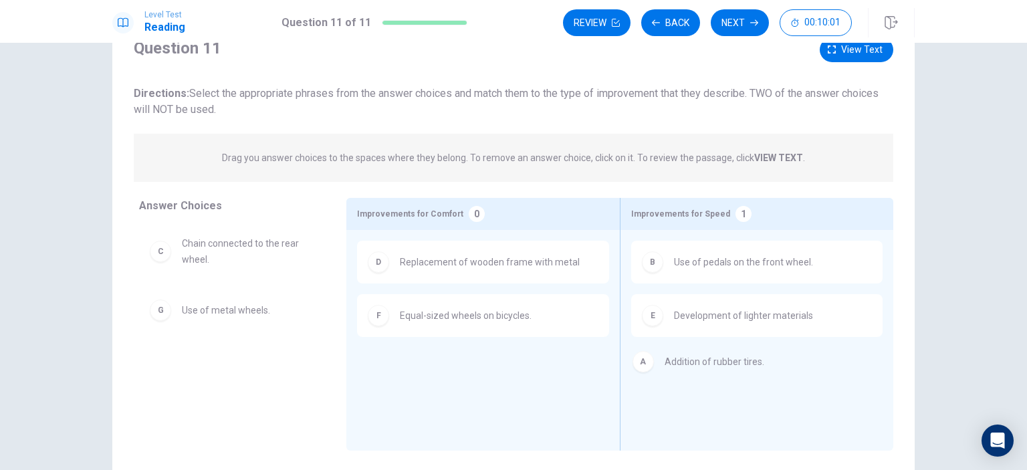
drag, startPoint x: 203, startPoint y: 251, endPoint x: 695, endPoint y: 372, distance: 507.2
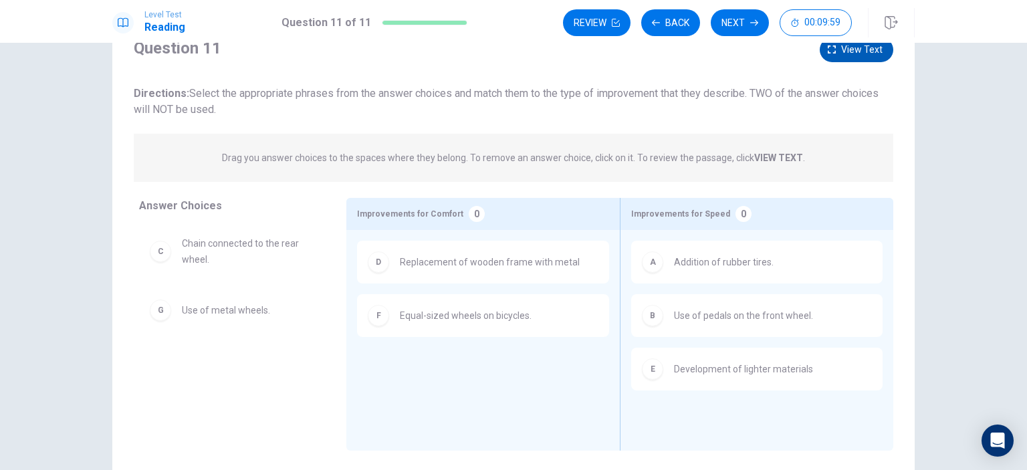
click at [861, 55] on span "View text" at bounding box center [861, 49] width 41 height 17
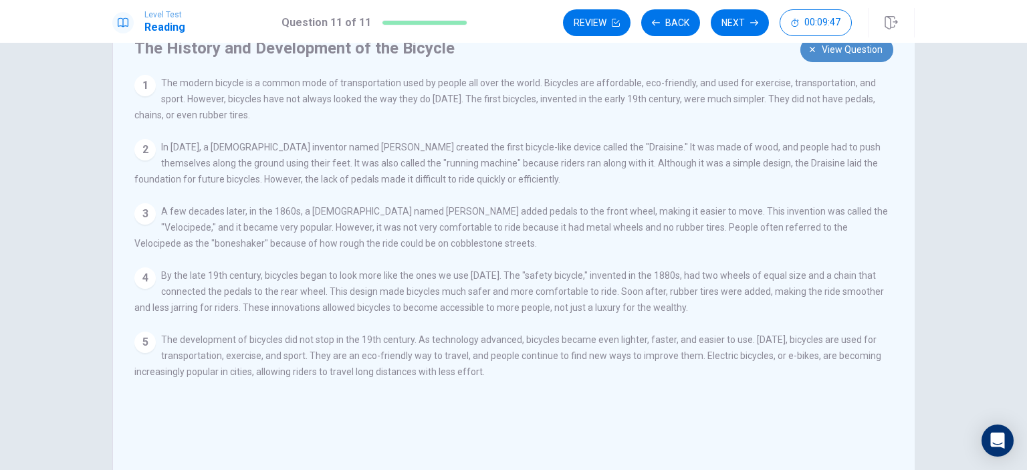
click at [816, 58] on button "View question" at bounding box center [846, 49] width 93 height 25
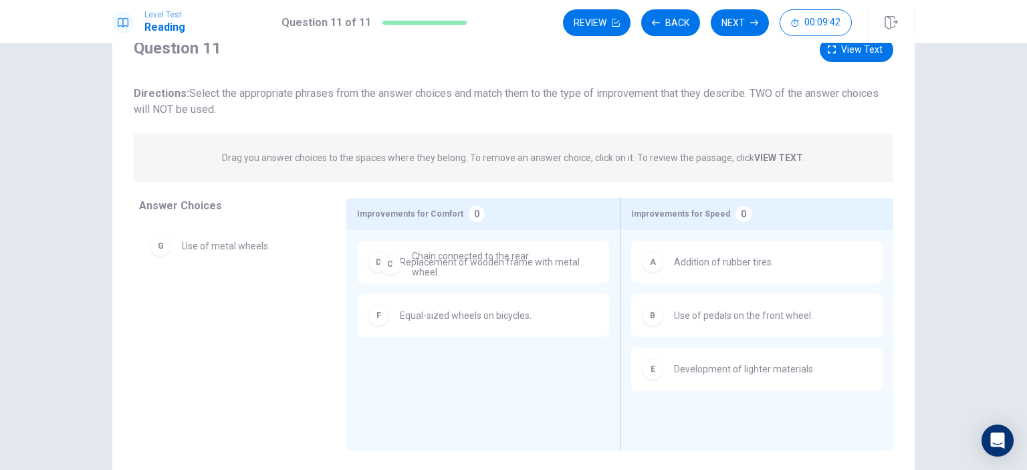
drag, startPoint x: 265, startPoint y: 251, endPoint x: 506, endPoint y: 272, distance: 242.3
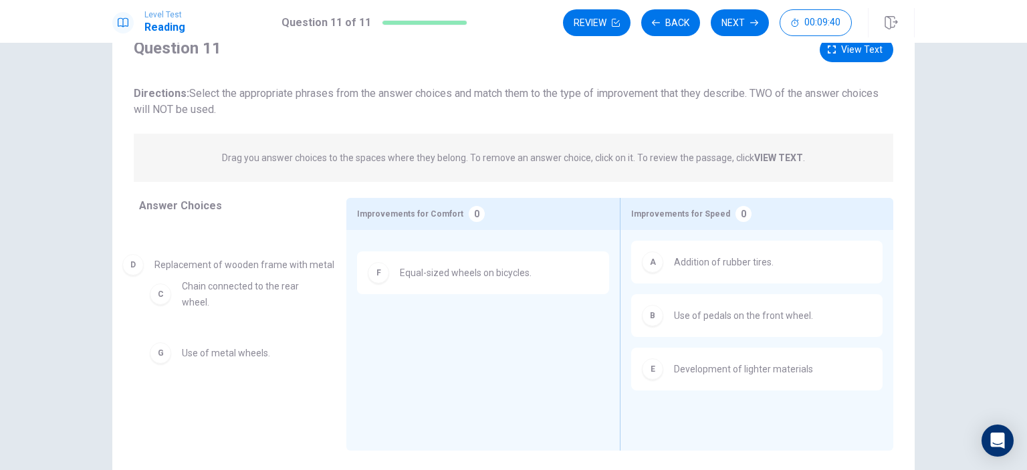
drag, startPoint x: 497, startPoint y: 272, endPoint x: 239, endPoint y: 279, distance: 258.2
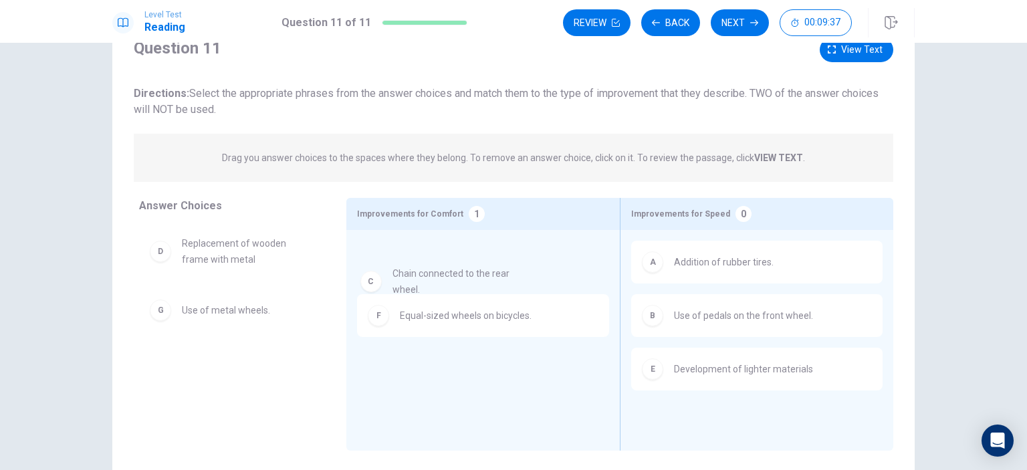
drag, startPoint x: 222, startPoint y: 259, endPoint x: 449, endPoint y: 295, distance: 230.1
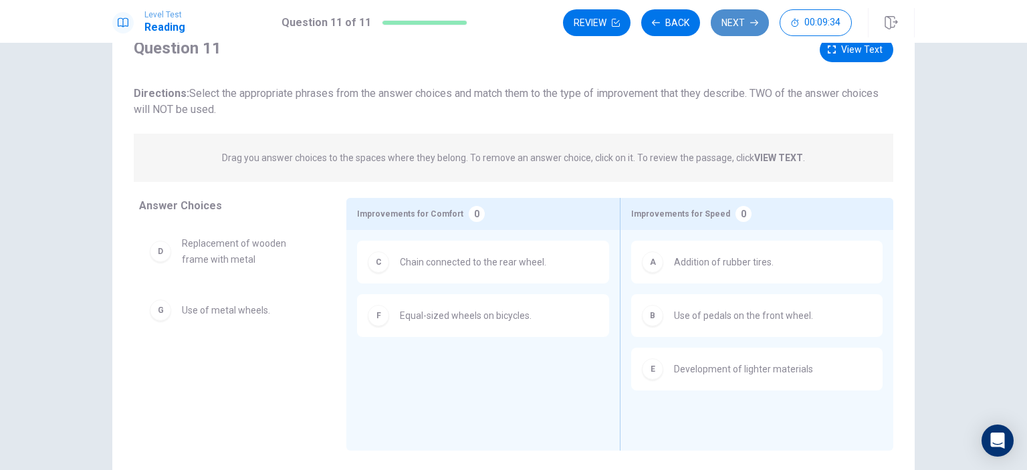
click at [735, 21] on button "Next" at bounding box center [740, 22] width 58 height 27
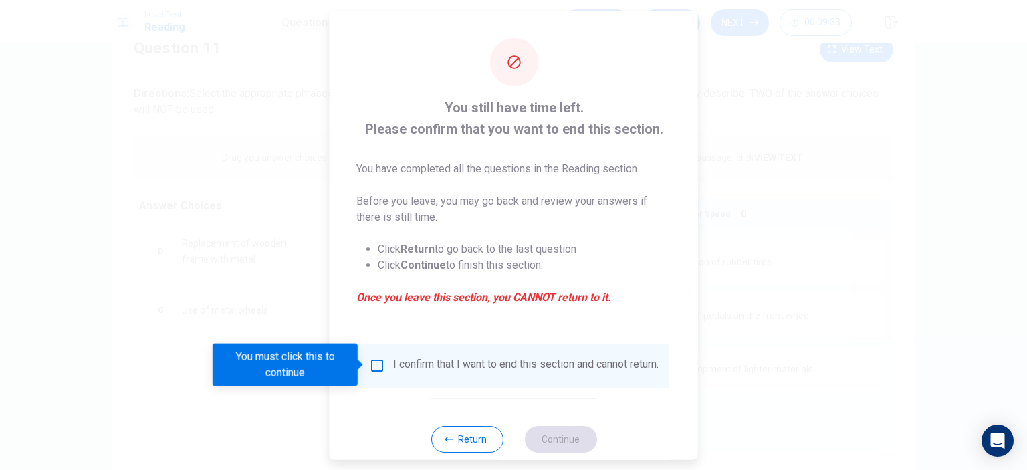
scroll to position [28, 0]
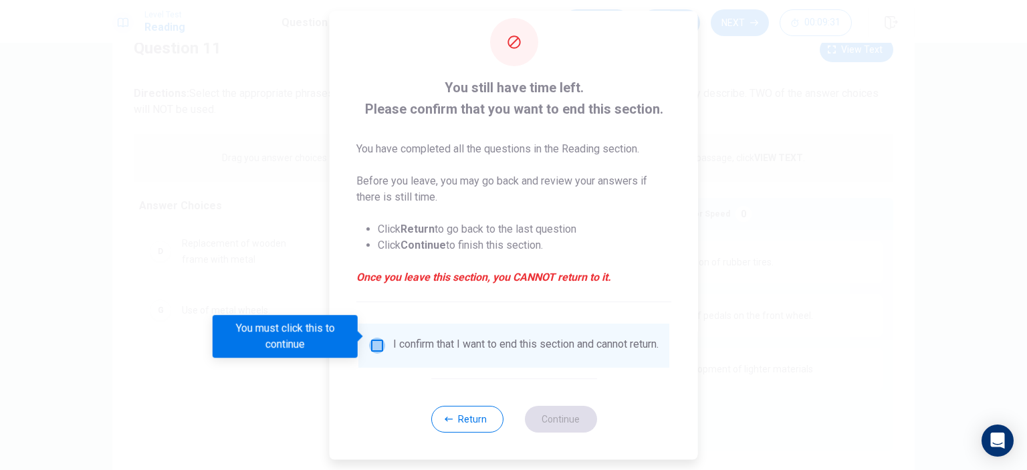
click at [370, 338] on input "You must click this to continue" at bounding box center [377, 346] width 16 height 16
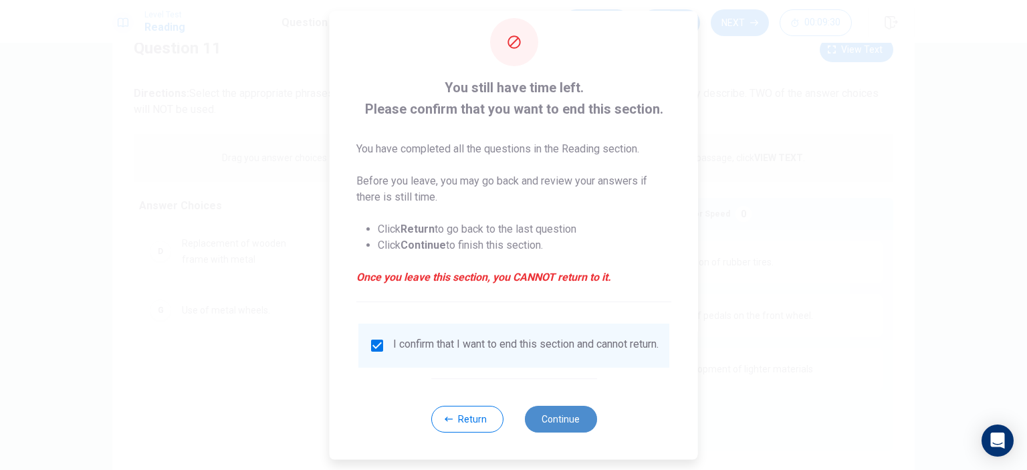
click at [569, 418] on button "Continue" at bounding box center [560, 419] width 72 height 27
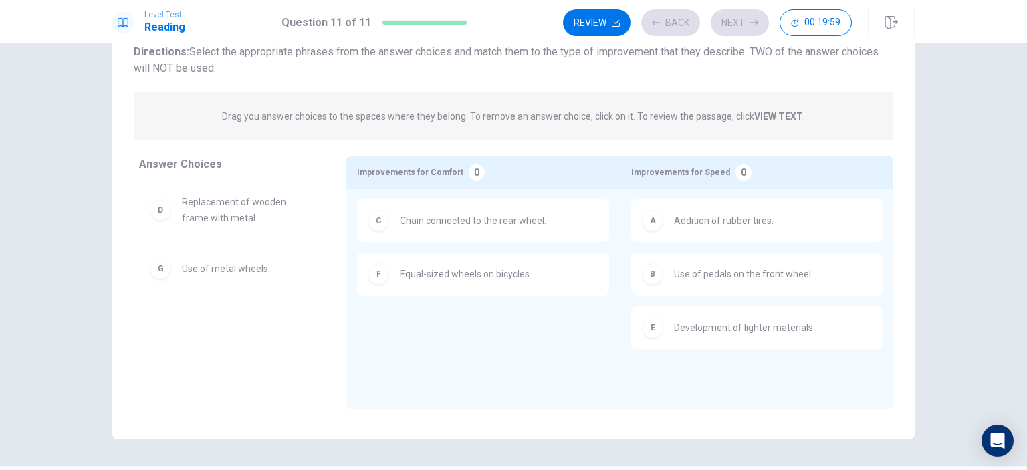
scroll to position [96, 0]
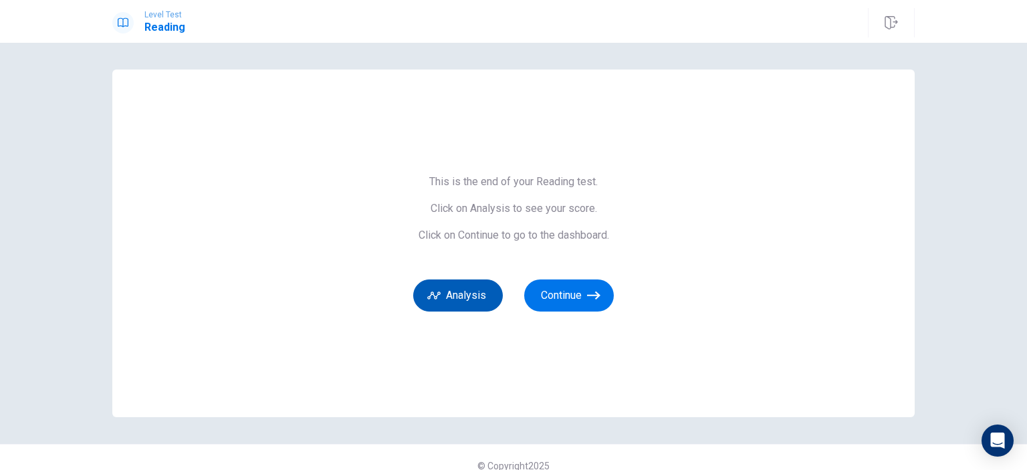
click at [465, 296] on button "Analysis" at bounding box center [458, 295] width 90 height 32
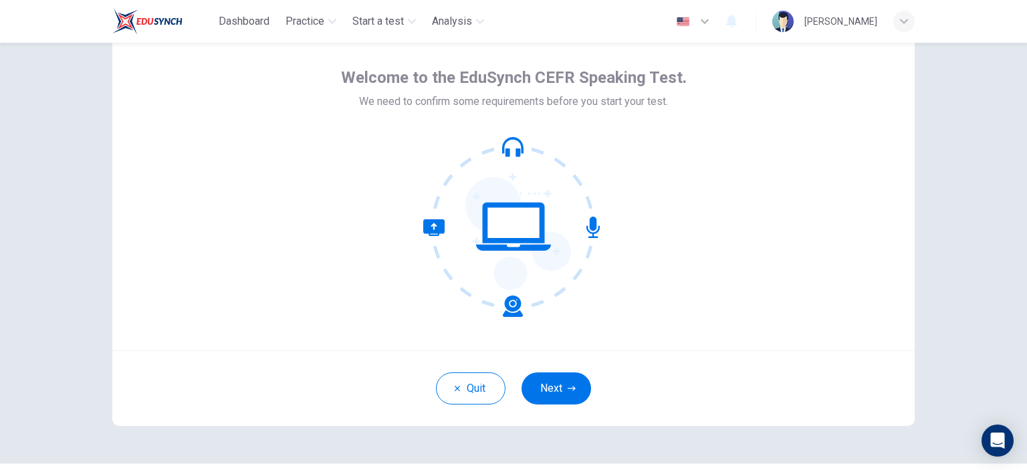
scroll to position [52, 0]
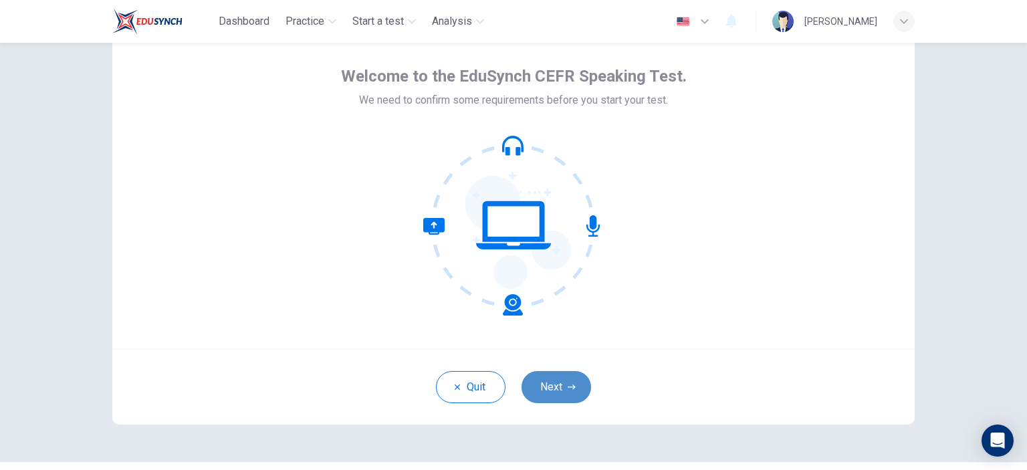
click at [562, 390] on button "Next" at bounding box center [556, 387] width 70 height 32
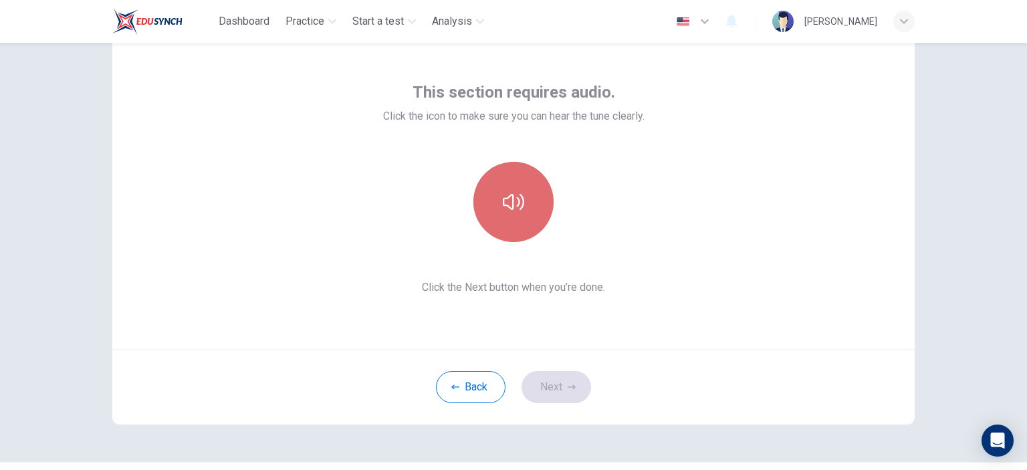
click at [515, 219] on button "button" at bounding box center [513, 202] width 80 height 80
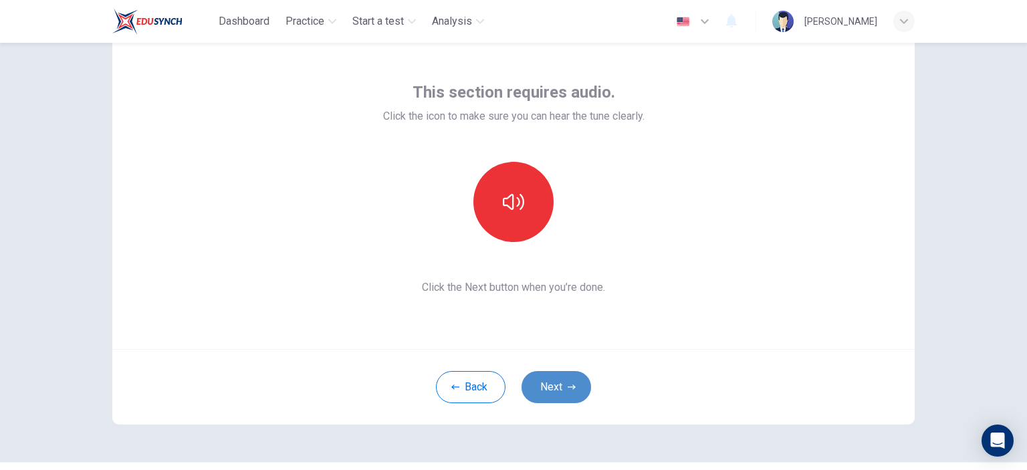
click at [556, 396] on button "Next" at bounding box center [556, 387] width 70 height 32
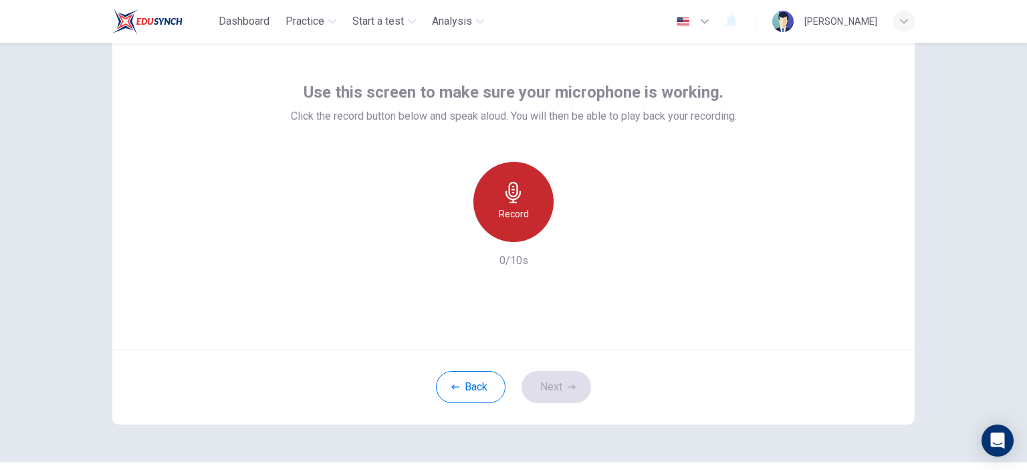
click at [503, 220] on h6 "Record" at bounding box center [514, 214] width 30 height 16
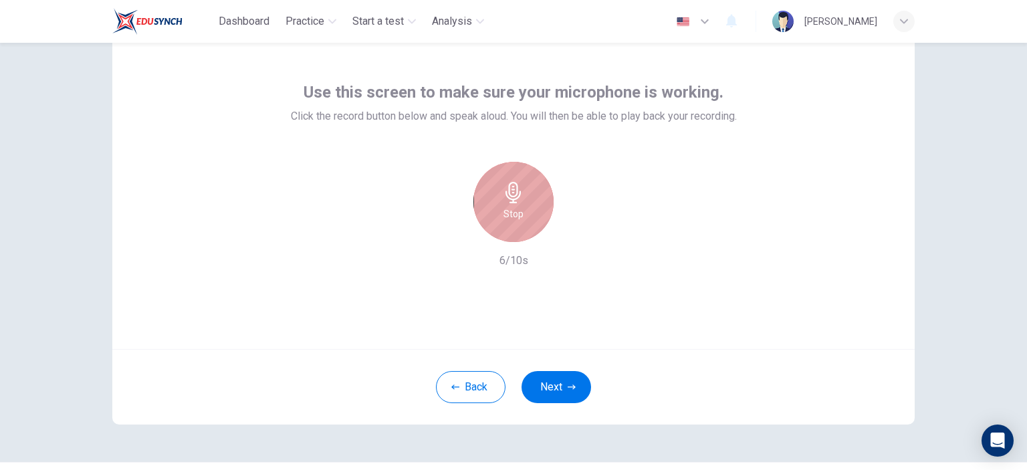
click at [511, 229] on div "Stop" at bounding box center [513, 202] width 80 height 80
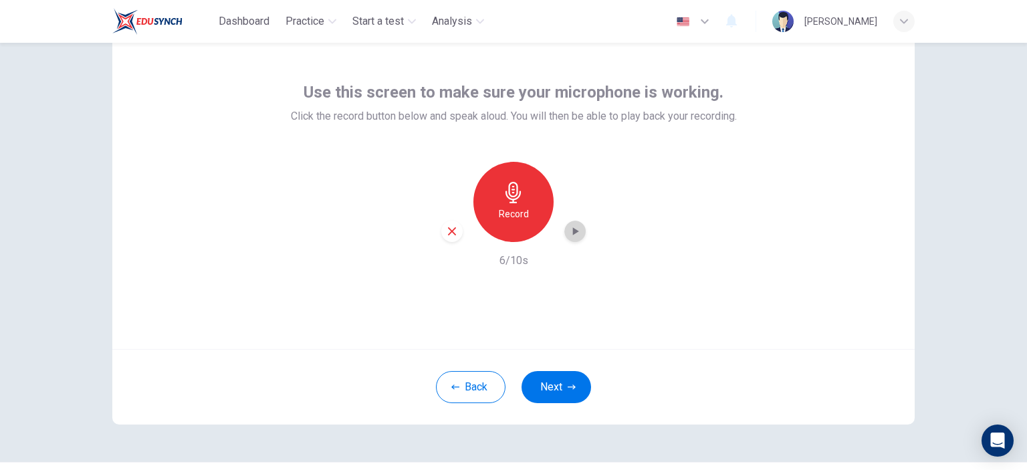
click at [573, 235] on icon "button" at bounding box center [576, 231] width 6 height 8
click at [559, 389] on button "Next" at bounding box center [556, 387] width 70 height 32
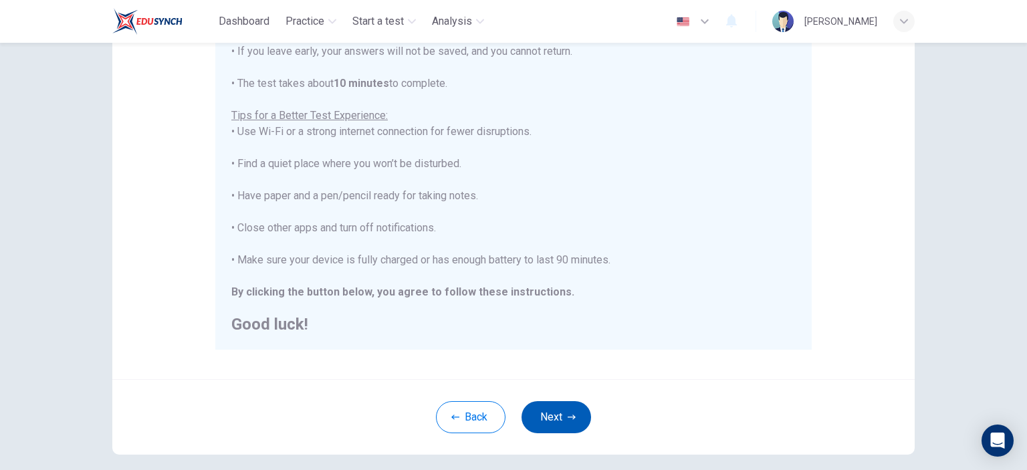
scroll to position [215, 0]
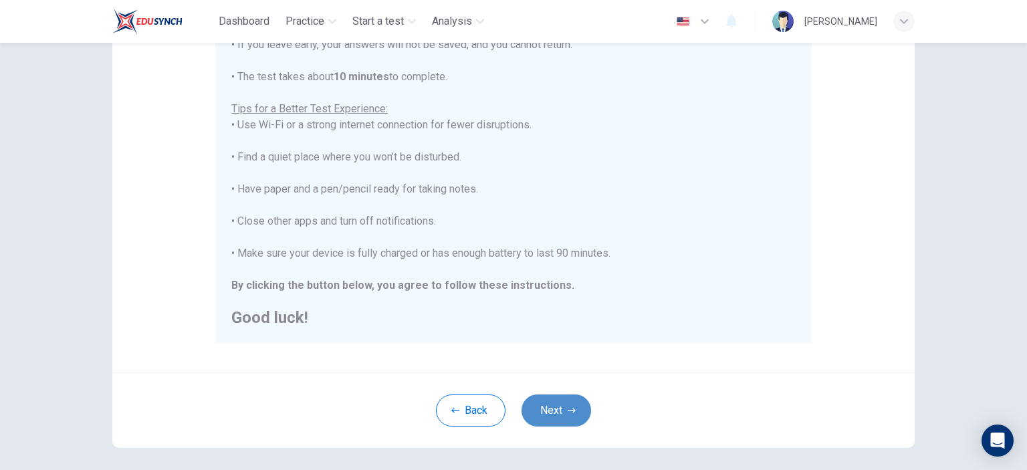
click at [554, 408] on button "Next" at bounding box center [556, 410] width 70 height 32
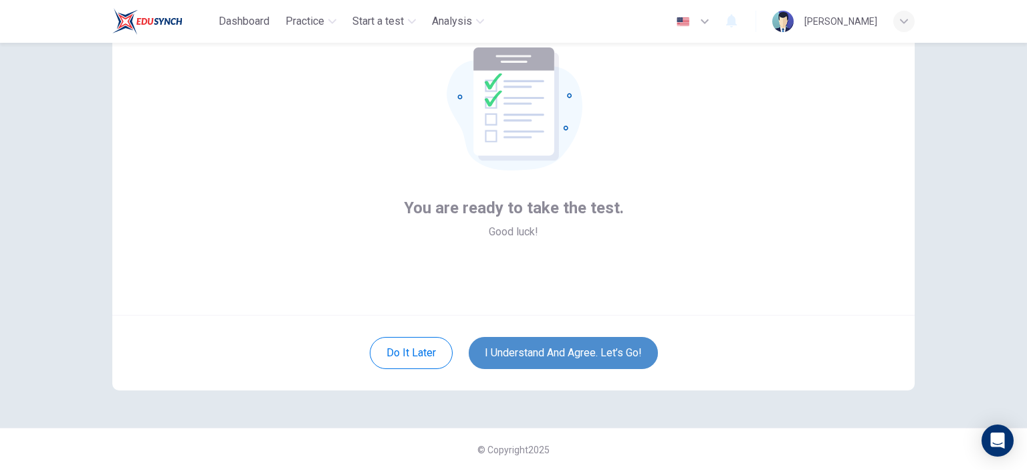
click at [558, 362] on button "I understand and agree. Let’s go!" at bounding box center [563, 353] width 189 height 32
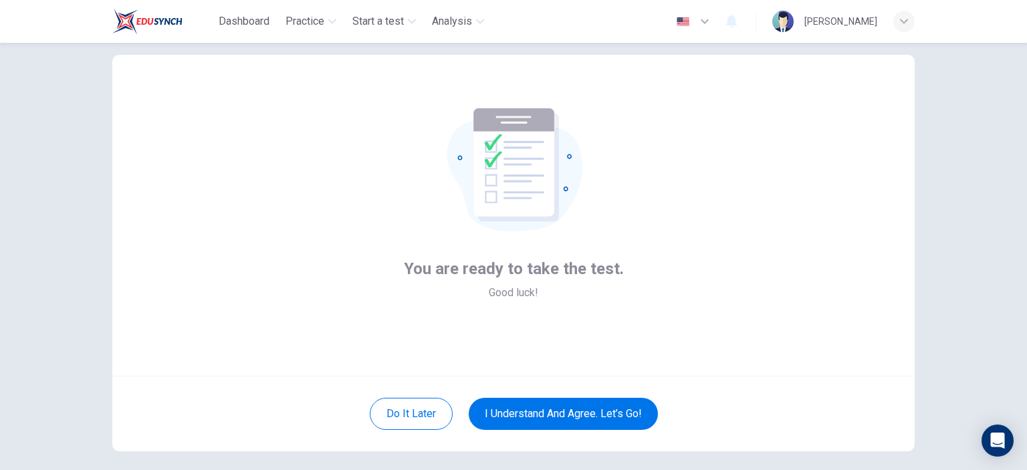
scroll to position [22, 0]
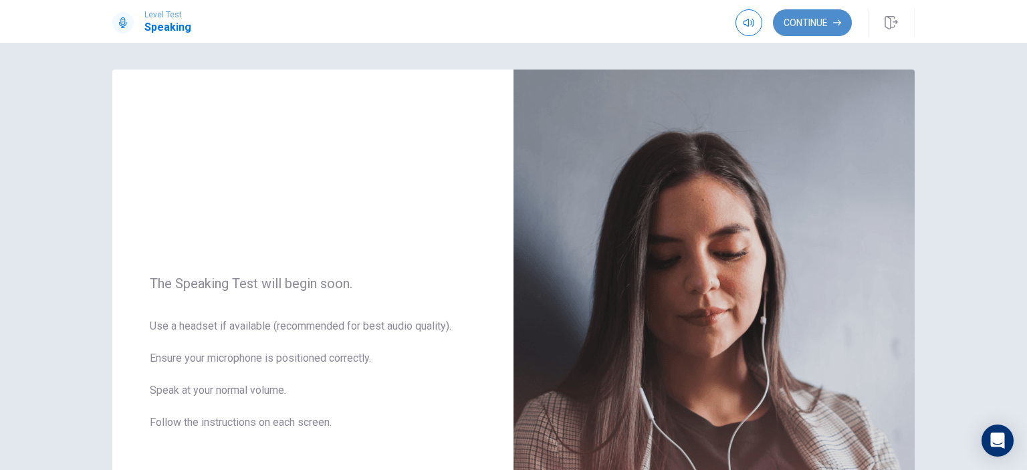
click at [798, 20] on button "Continue" at bounding box center [812, 22] width 79 height 27
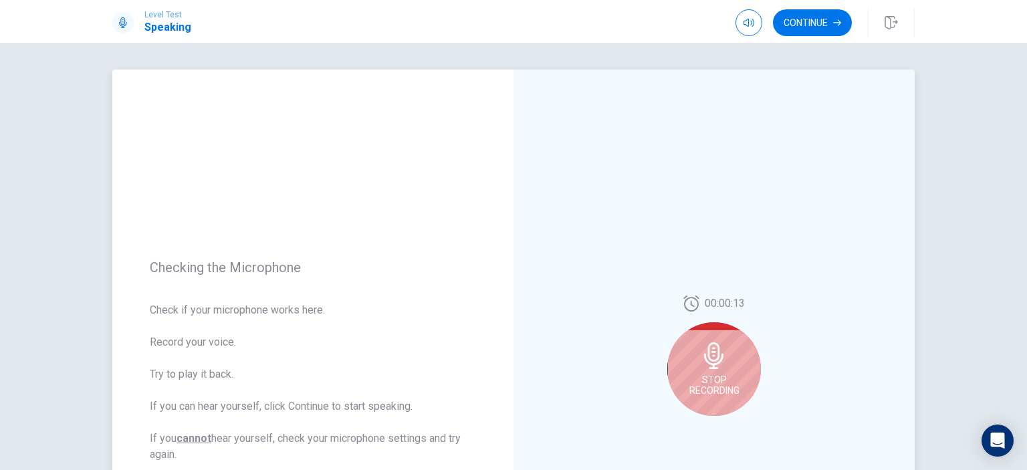
click at [699, 402] on div "Stop Recording" at bounding box center [714, 369] width 94 height 94
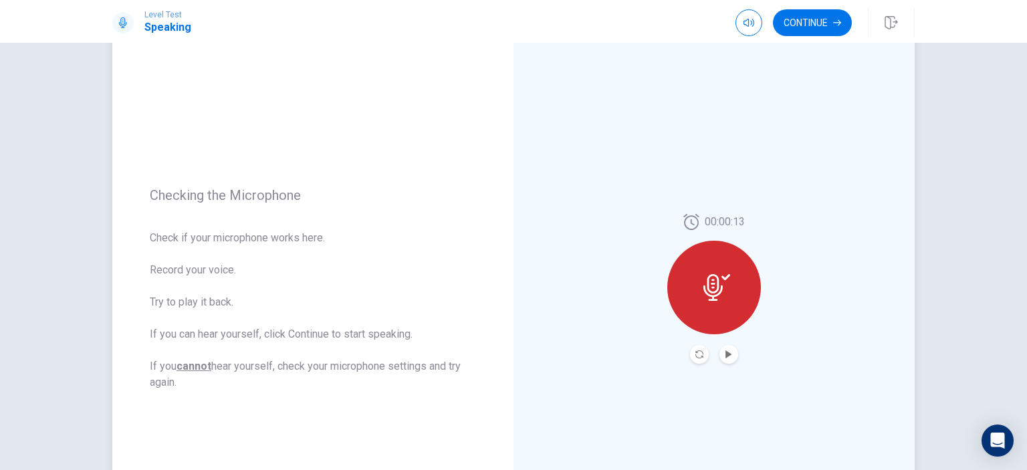
scroll to position [100, 0]
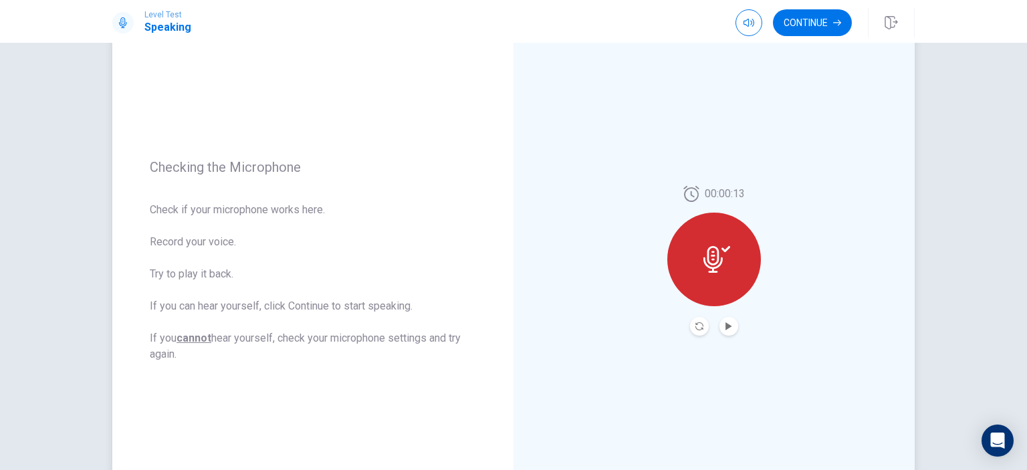
click at [729, 328] on button "Play Audio" at bounding box center [728, 326] width 19 height 19
click at [695, 326] on icon "Record Again" at bounding box center [699, 326] width 8 height 8
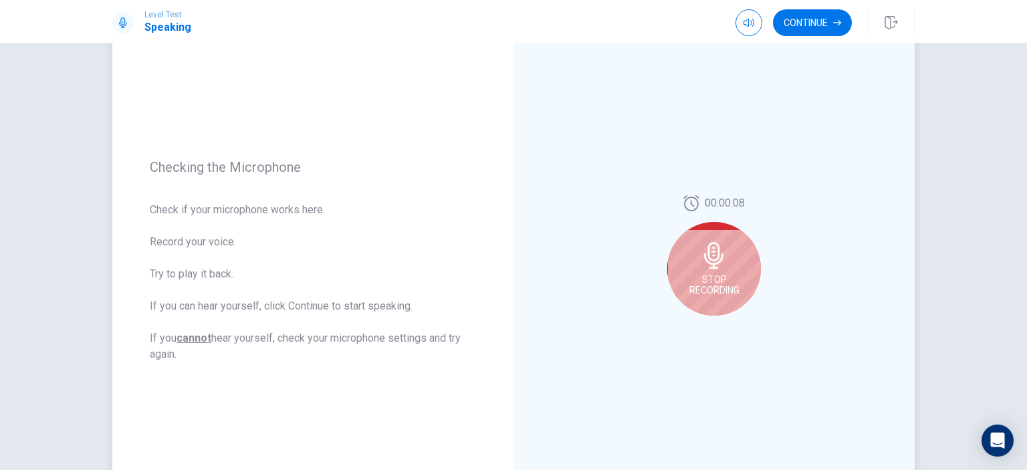
click at [692, 253] on div "Stop Recording" at bounding box center [714, 269] width 94 height 94
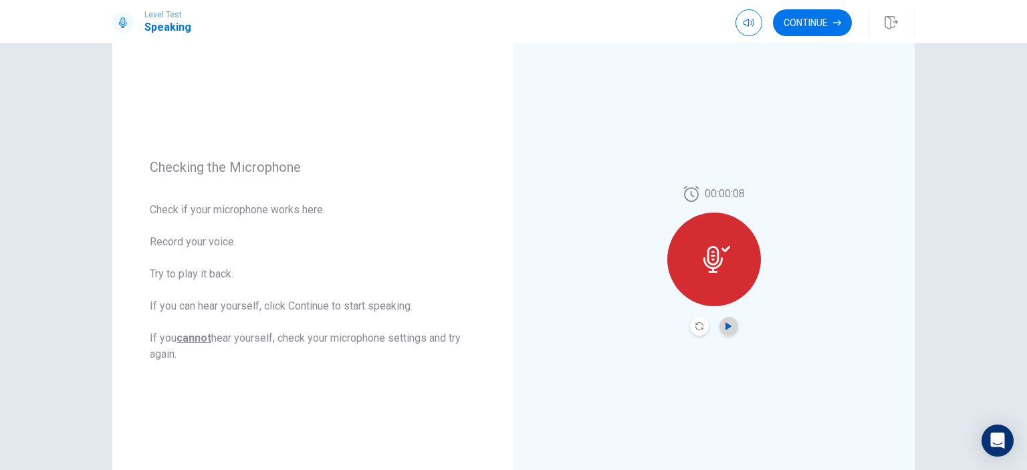
click at [725, 325] on icon "Play Audio" at bounding box center [729, 326] width 8 height 8
click at [798, 23] on button "Continue" at bounding box center [812, 22] width 79 height 27
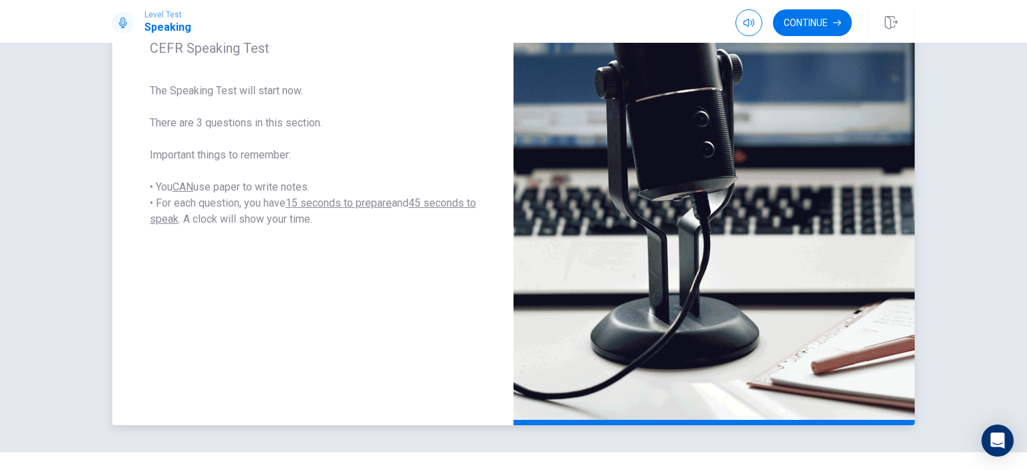
scroll to position [251, 0]
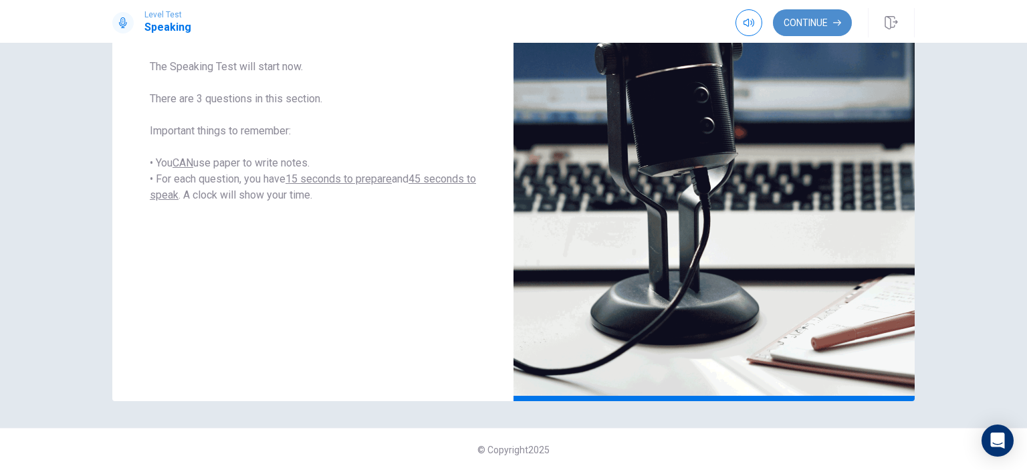
click at [825, 17] on button "Continue" at bounding box center [812, 22] width 79 height 27
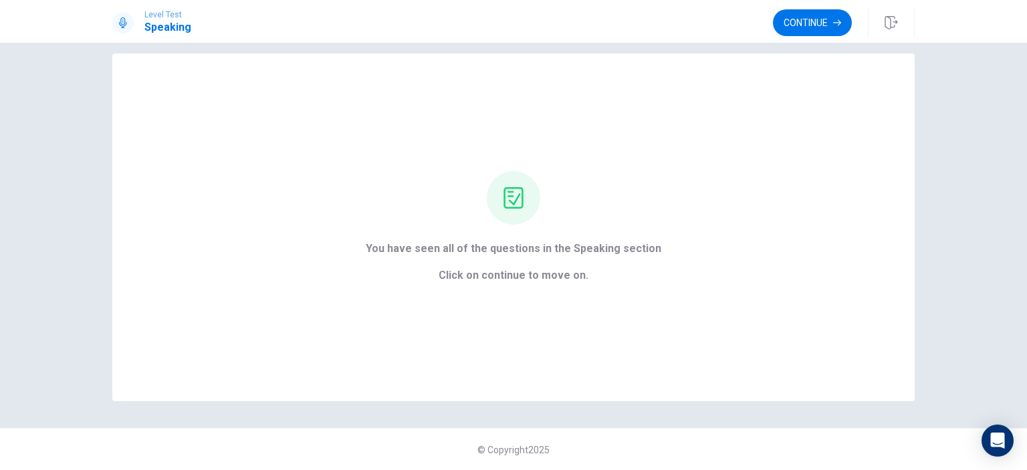
scroll to position [0, 0]
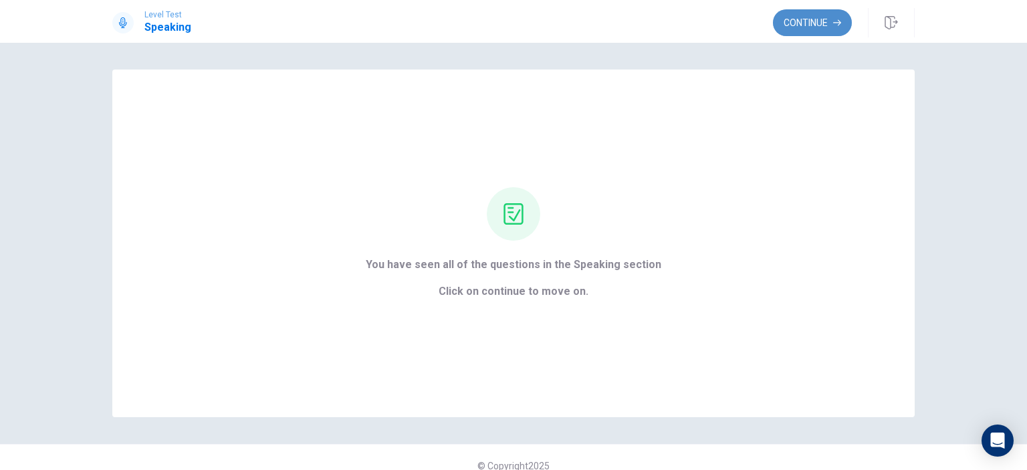
click at [794, 21] on button "Continue" at bounding box center [812, 22] width 79 height 27
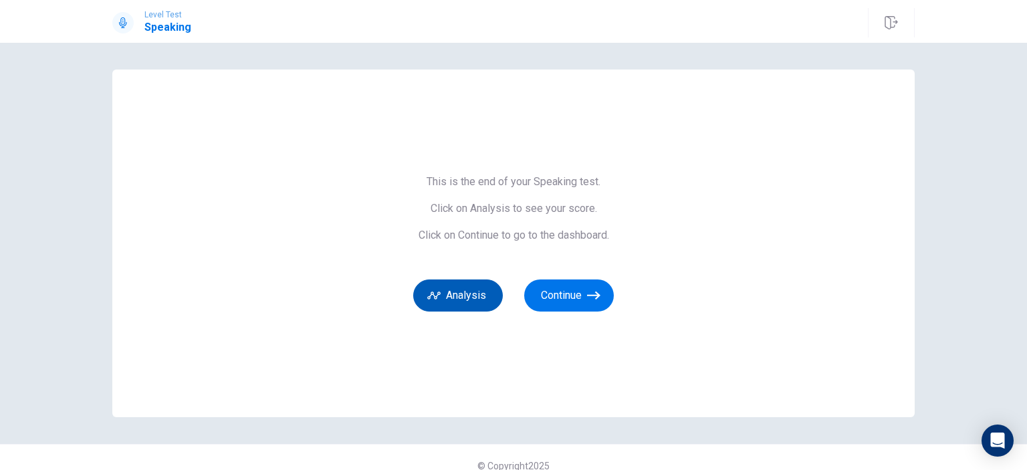
click at [475, 298] on button "Analysis" at bounding box center [458, 295] width 90 height 32
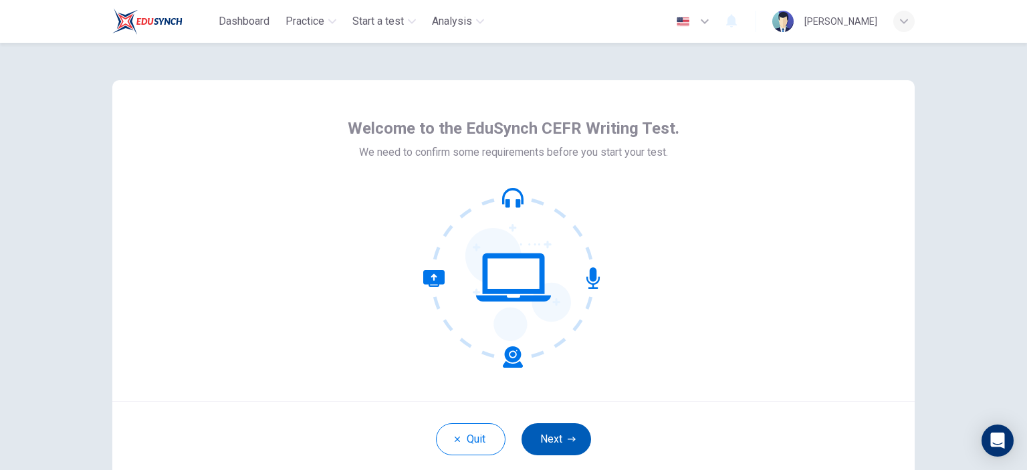
click at [556, 439] on button "Next" at bounding box center [556, 439] width 70 height 32
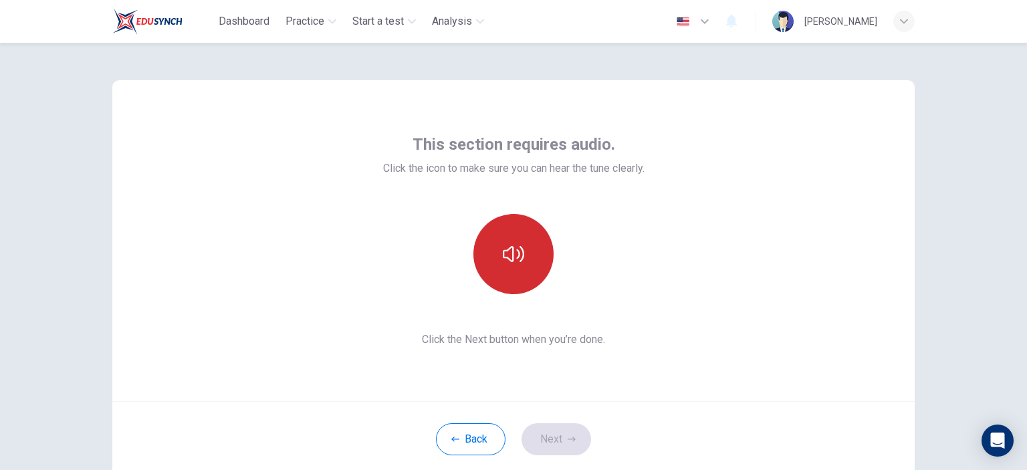
click at [485, 245] on button "button" at bounding box center [513, 254] width 80 height 80
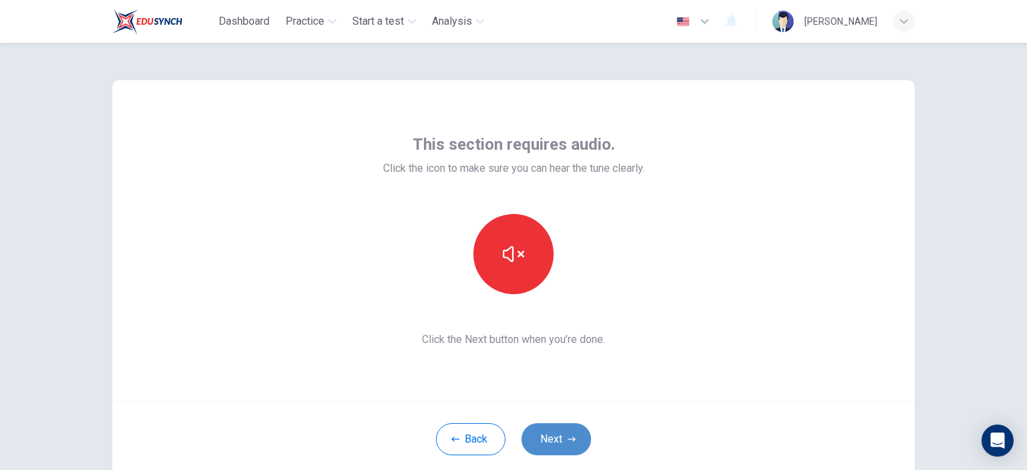
click at [541, 438] on button "Next" at bounding box center [556, 439] width 70 height 32
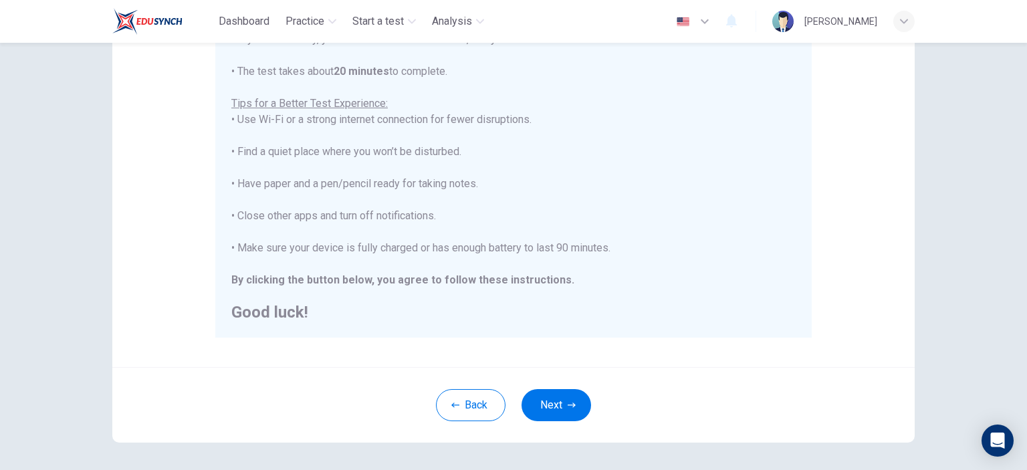
scroll to position [233, 0]
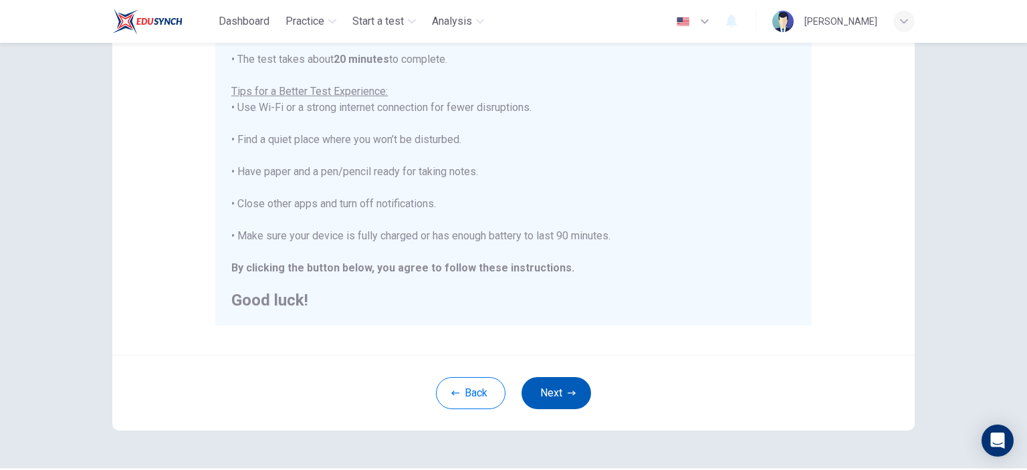
click at [550, 394] on button "Next" at bounding box center [556, 393] width 70 height 32
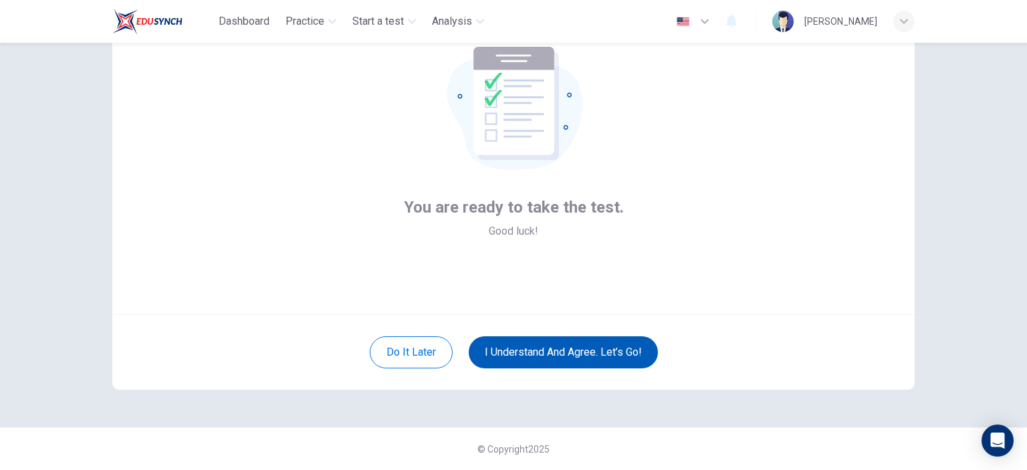
scroll to position [86, 0]
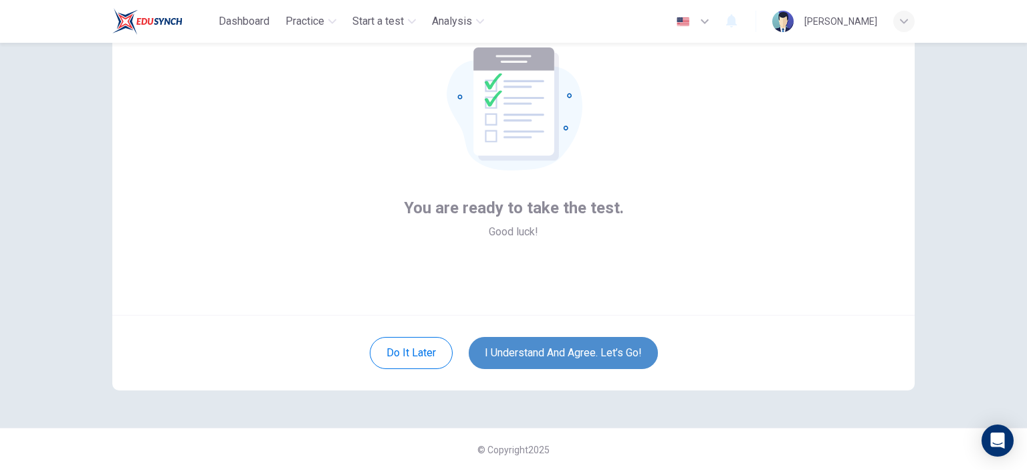
click at [544, 362] on button "I understand and agree. Let’s go!" at bounding box center [563, 353] width 189 height 32
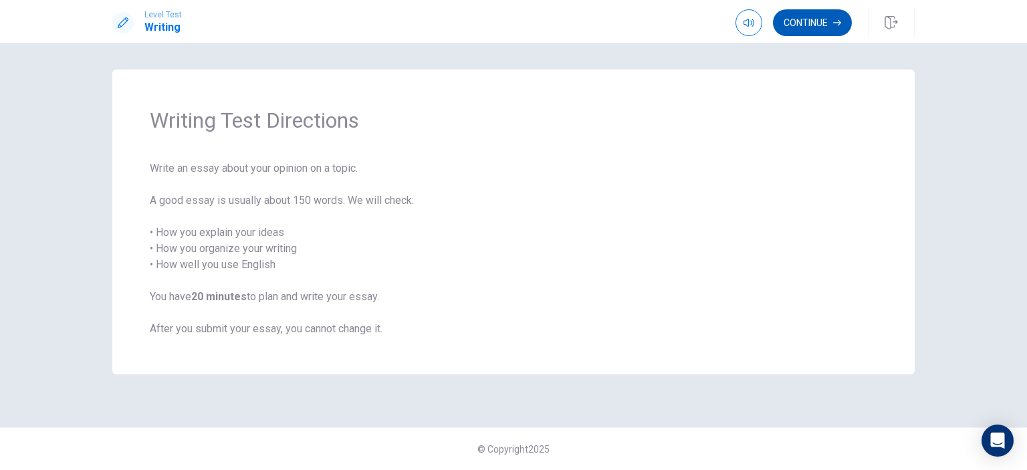
click at [801, 30] on button "Continue" at bounding box center [812, 22] width 79 height 27
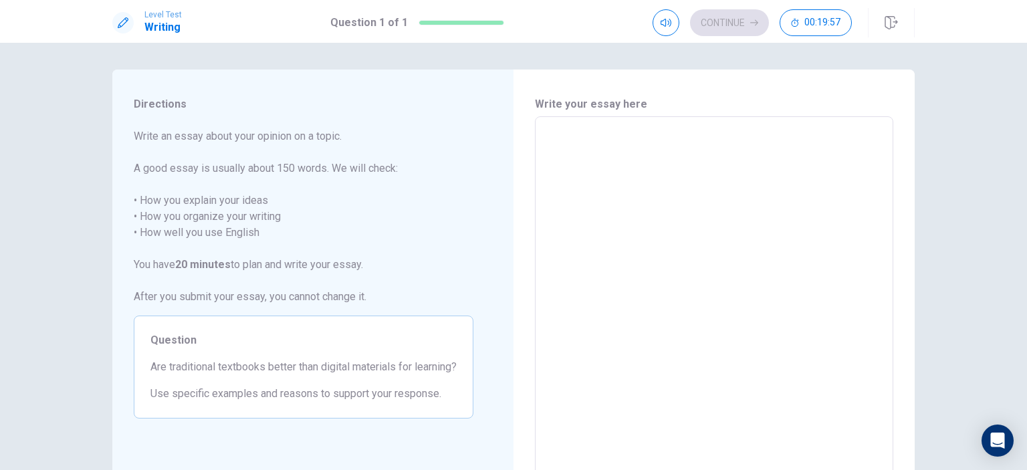
scroll to position [35, 0]
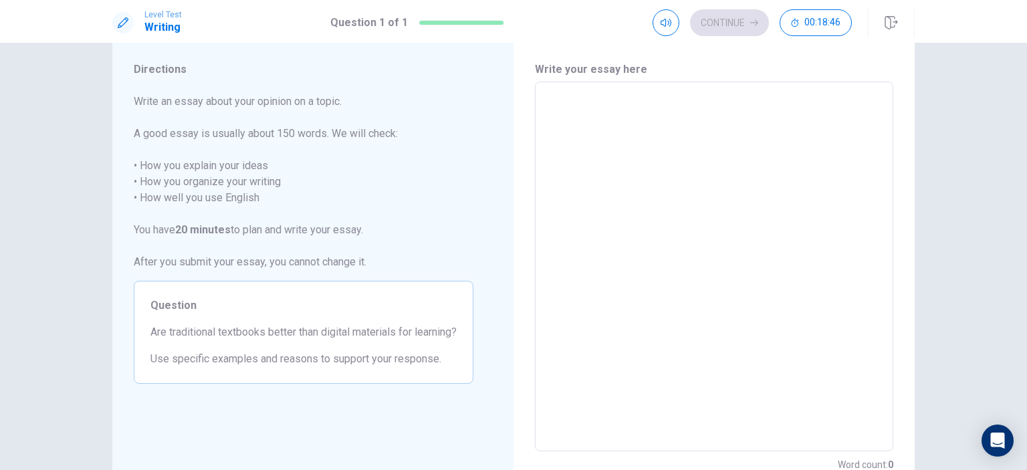
click at [562, 142] on textarea at bounding box center [714, 267] width 340 height 348
type textarea "t"
type textarea "x"
type textarea "th"
type textarea "x"
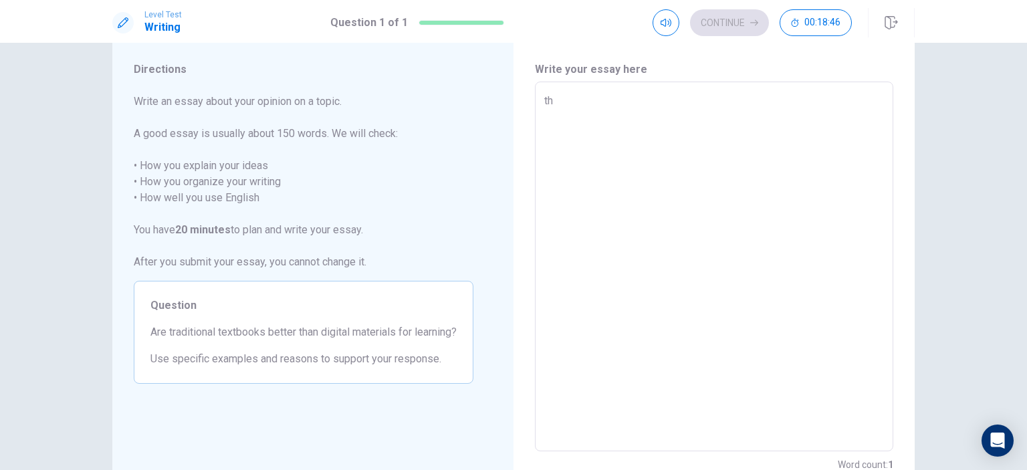
type textarea "the"
type textarea "x"
type textarea "th"
type textarea "x"
type textarea "t"
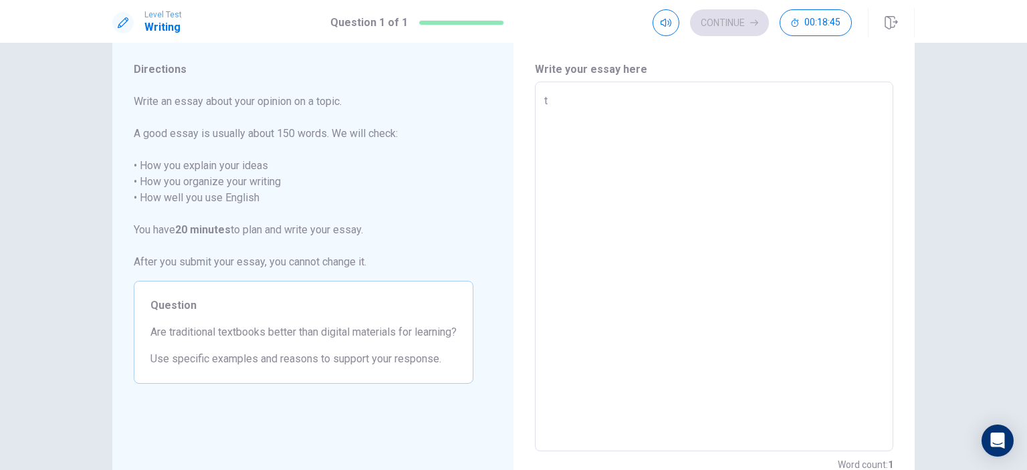
type textarea "x"
type textarea "T"
type textarea "x"
type textarea "Th"
type textarea "x"
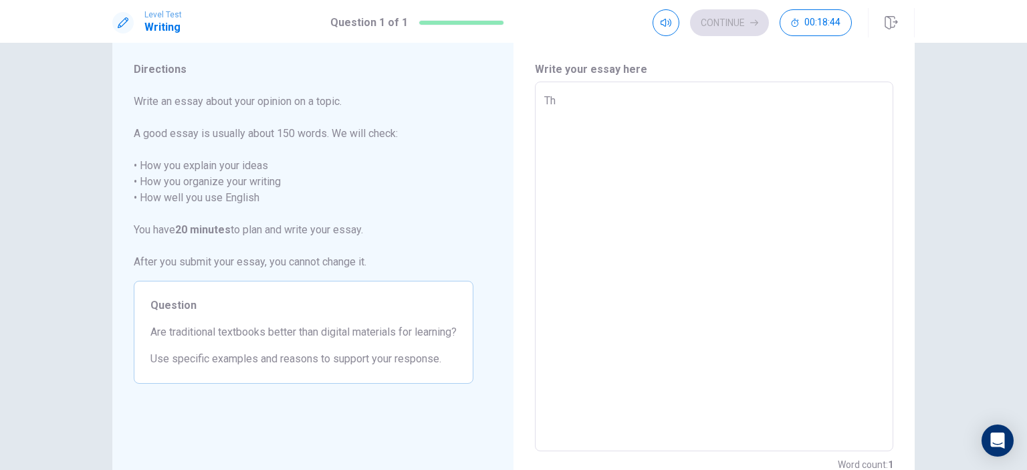
type textarea "The"
type textarea "x"
type textarea "The"
type textarea "x"
type textarea "The r"
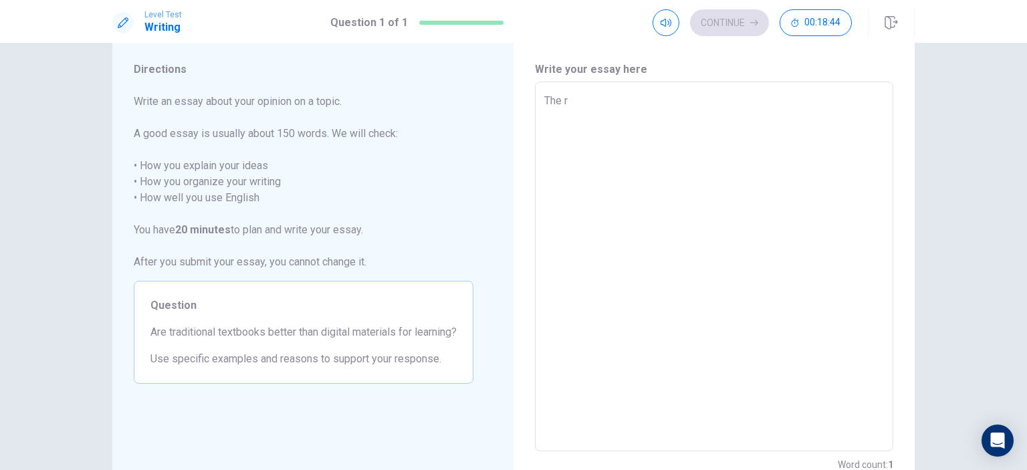
type textarea "x"
type textarea "The ri"
type textarea "x"
type textarea "The riv"
type textarea "x"
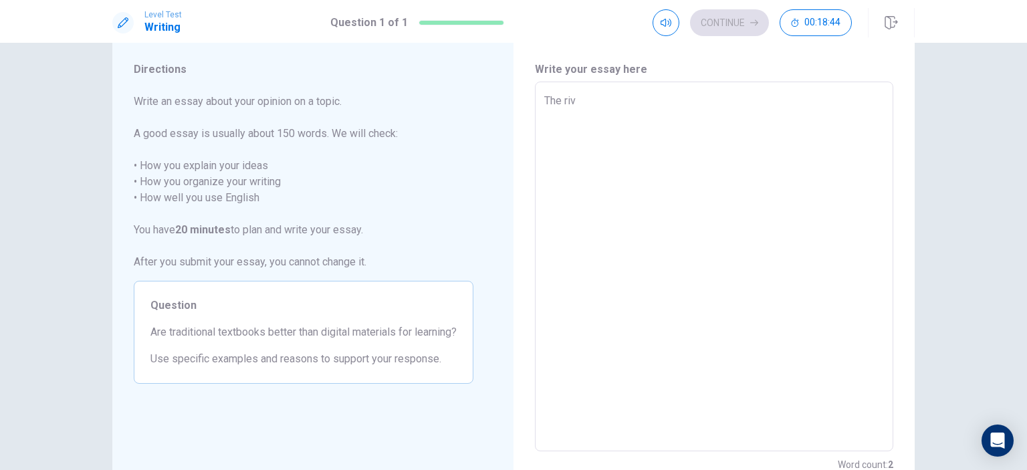
type textarea "The riva"
type textarea "x"
type textarea "The rival"
type textarea "x"
type textarea "The riva"
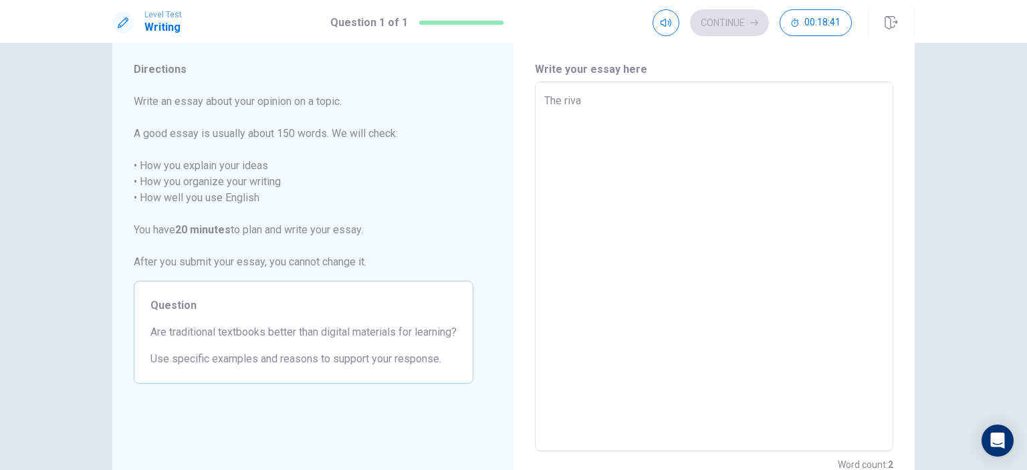
type textarea "x"
type textarea "The rival"
type textarea "x"
type textarea "The rivalr"
type textarea "x"
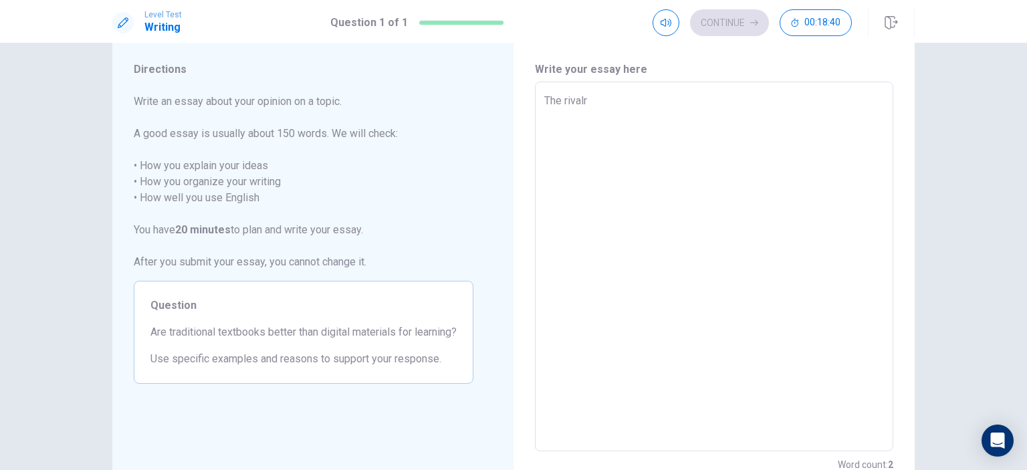
type textarea "The rivalry"
type textarea "x"
type textarea "The rivalry"
type textarea "x"
type textarea "The rivalry b"
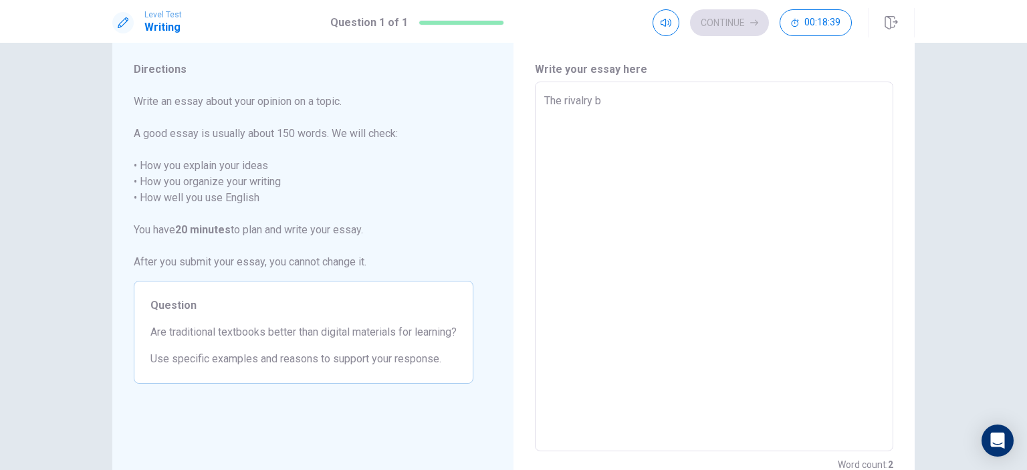
type textarea "x"
type textarea "The rivalry be"
type textarea "x"
type textarea "The rivalry bet"
type textarea "x"
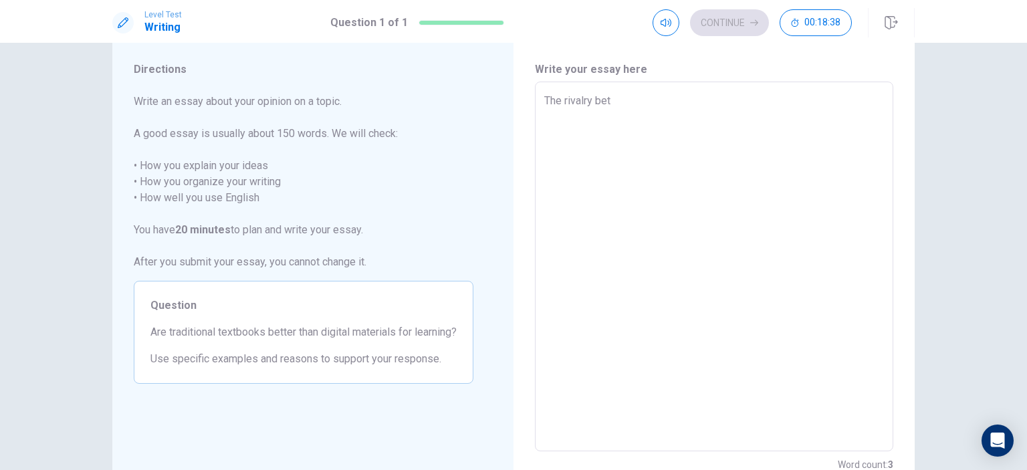
type textarea "The rivalry betw"
type textarea "x"
type textarea "The rivalry betwe"
type textarea "x"
type textarea "The rivalry betwen"
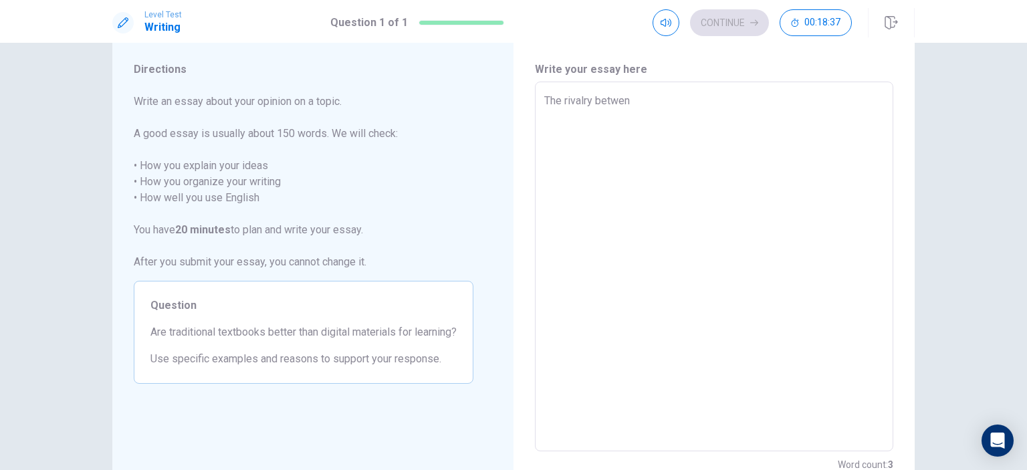
type textarea "x"
type textarea "The rivalry betwe"
type textarea "x"
type textarea "The rivalry betwee"
type textarea "x"
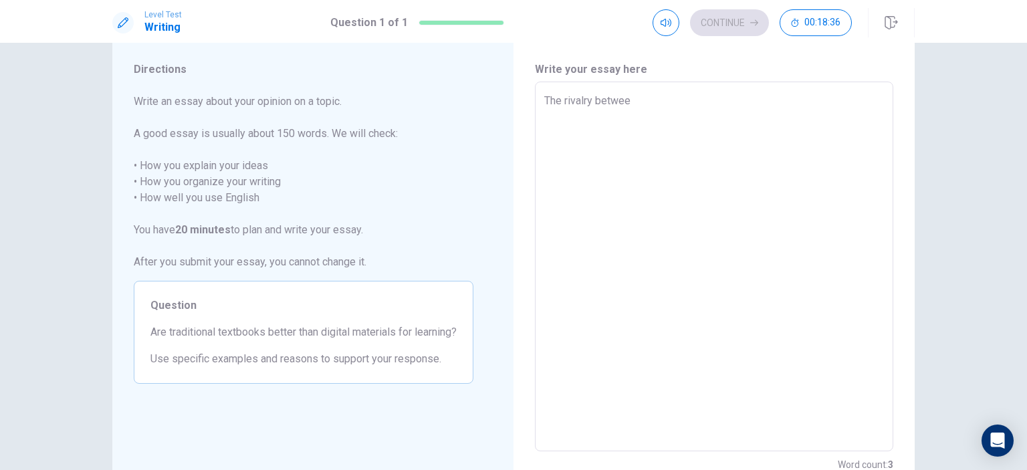
type textarea "The rivalry between"
type textarea "x"
type textarea "The rivalry between"
type textarea "x"
type textarea "The rivalry between t"
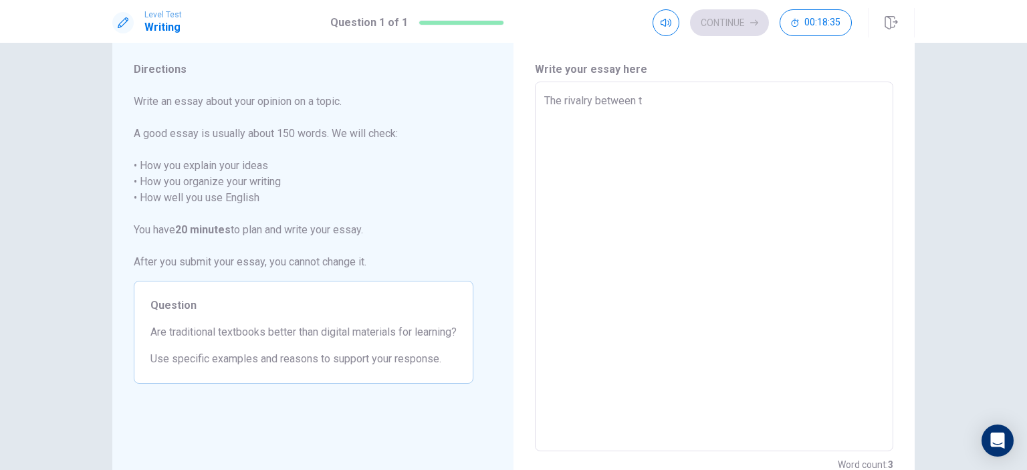
type textarea "x"
type textarea "The rivalry between tr"
type textarea "x"
type textarea "The rivalry between tra"
type textarea "x"
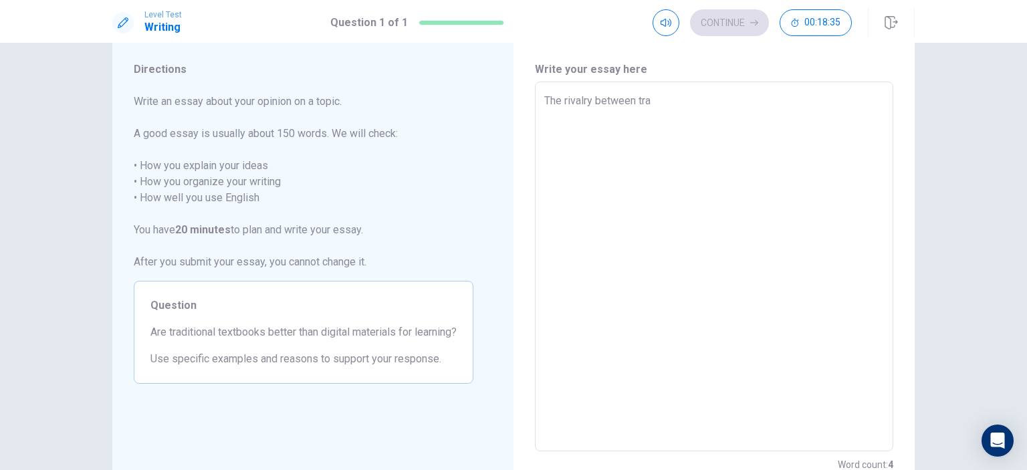
type textarea "The rivalry between trad"
type textarea "x"
type textarea "The rivalry between tradi"
type textarea "x"
type textarea "The rivalry between tradit"
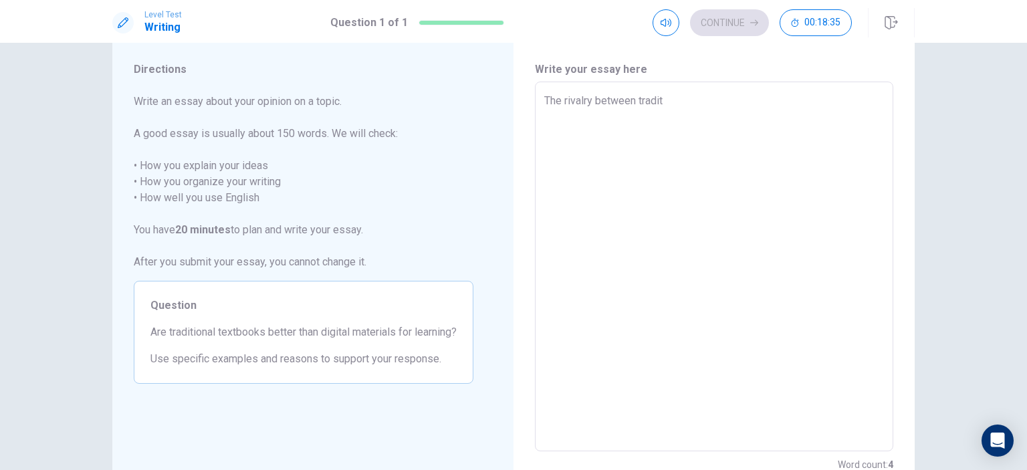
type textarea "x"
type textarea "The rivalry between traditi"
type textarea "x"
type textarea "The rivalry between traditio"
type textarea "x"
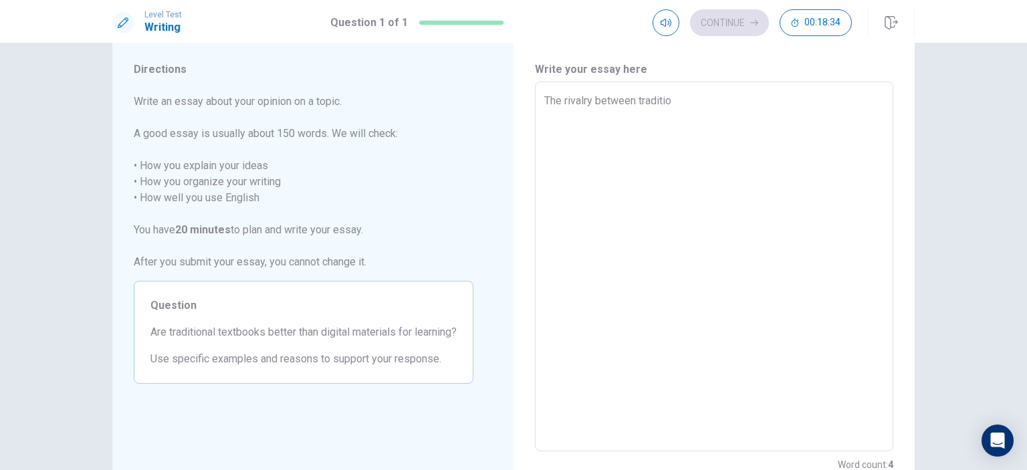
type textarea "The rivalry between tradition"
type textarea "x"
type textarea "The rivalry between traditiona"
type textarea "x"
type textarea "The rivalry between traditional"
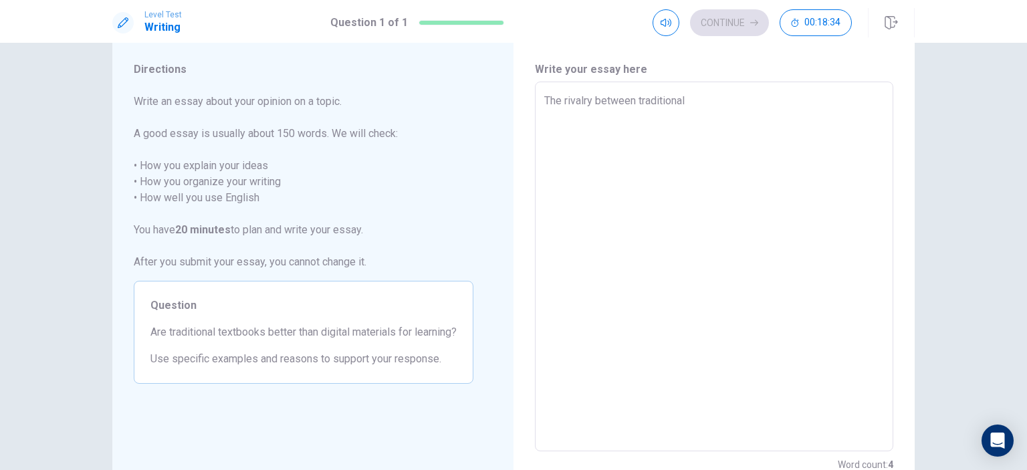
type textarea "x"
type textarea "The rivalry between traditional"
type textarea "x"
type textarea "The rivalry between traditional a"
type textarea "x"
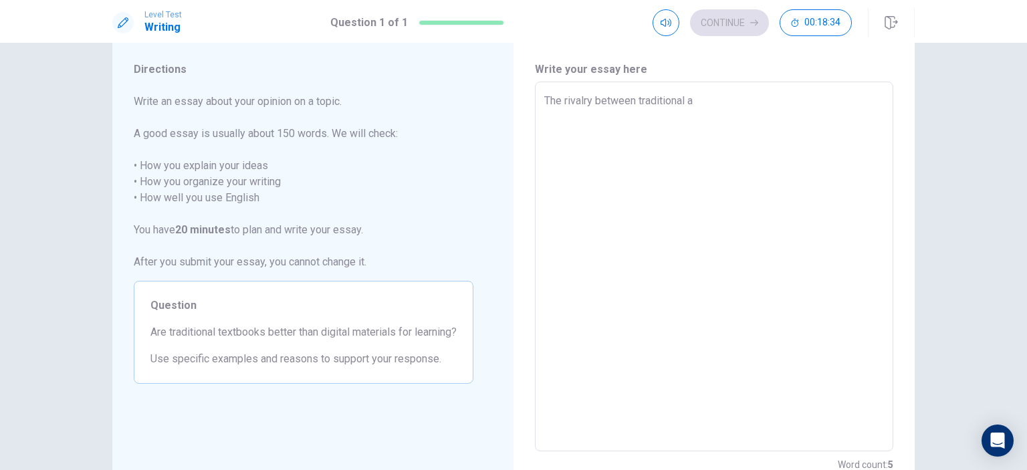
type textarea "The rivalry between traditional an"
type textarea "x"
type textarea "The rivalry between traditional and"
type textarea "x"
type textarea "The rivalry between traditional and"
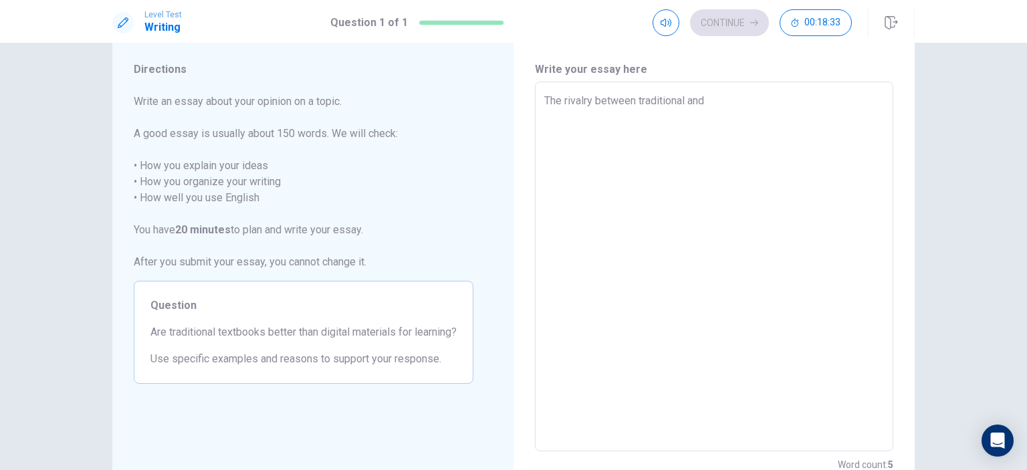
type textarea "x"
type textarea "The rivalry between traditional and"
type textarea "x"
type textarea "The rivalry between traditional an"
type textarea "x"
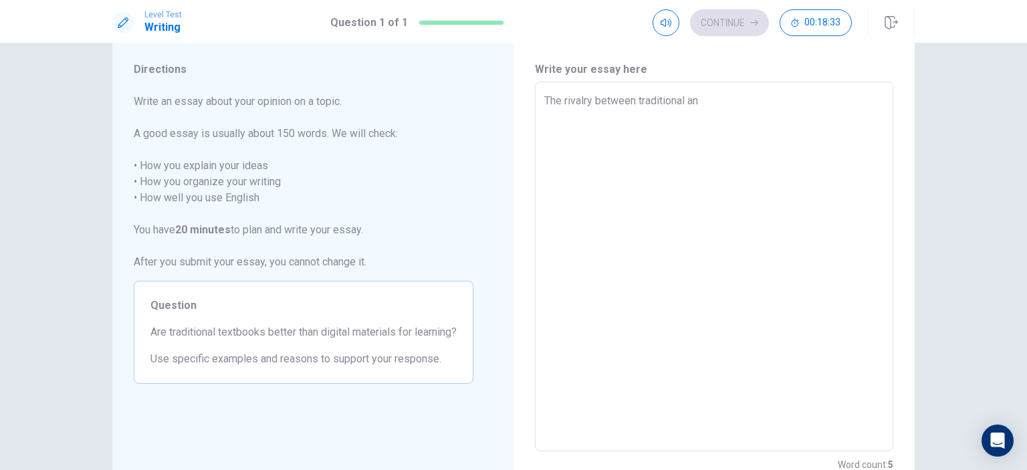
type textarea "The rivalry between traditional a"
type textarea "x"
type textarea "The rivalry between traditional"
type textarea "x"
type textarea "The rivalry between traditional t"
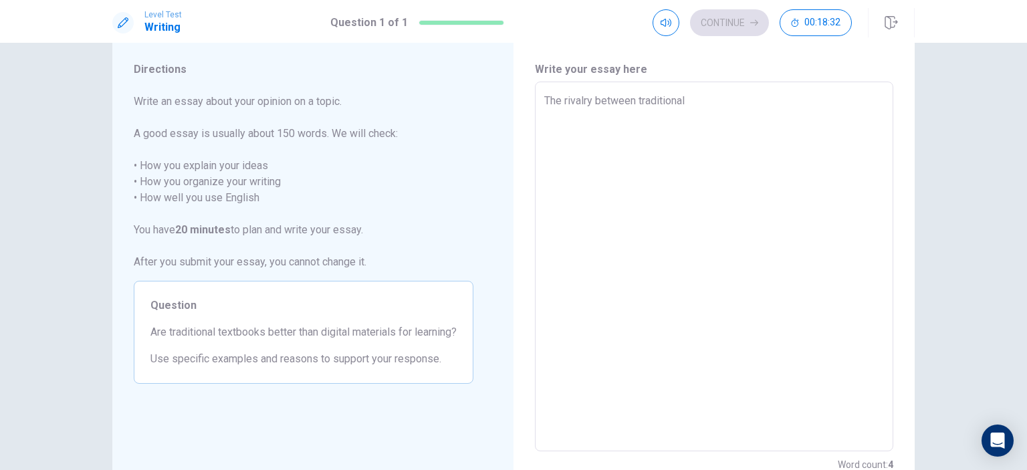
type textarea "x"
type textarea "The rivalry between traditional te"
type textarea "x"
type textarea "The rivalry between traditional tex"
type textarea "x"
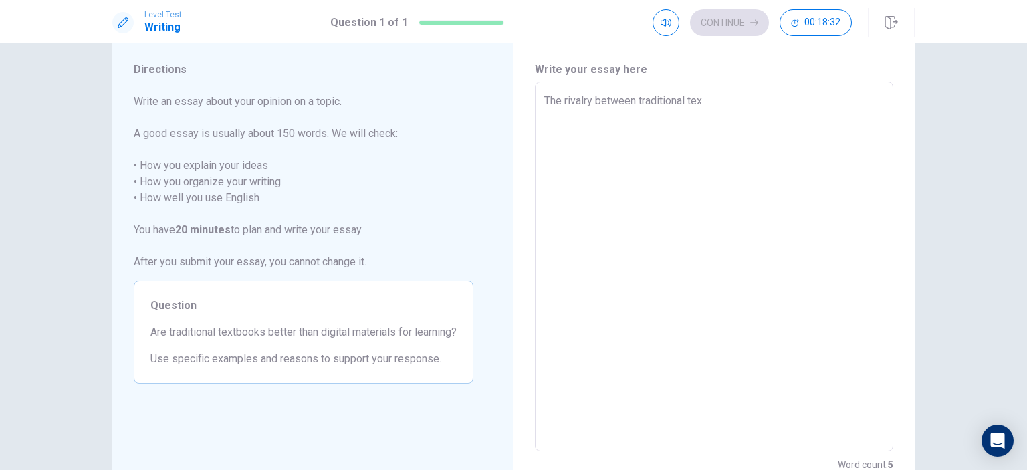
type textarea "The rivalry between traditional text"
type textarea "x"
type textarea "The rivalry between traditional textb"
type textarea "x"
type textarea "The rivalry between traditional textbo"
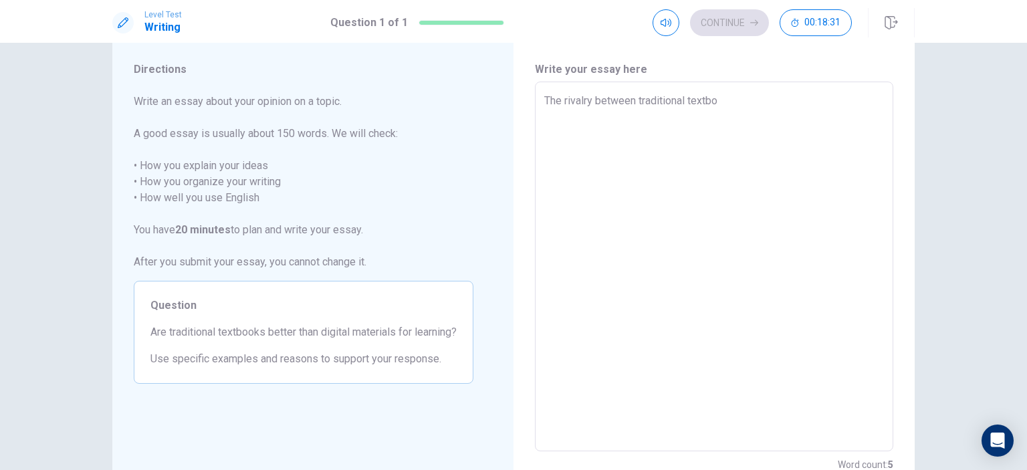
type textarea "x"
type textarea "The rivalry between traditional textboo"
type textarea "x"
type textarea "The rivalry between traditional textbook"
type textarea "x"
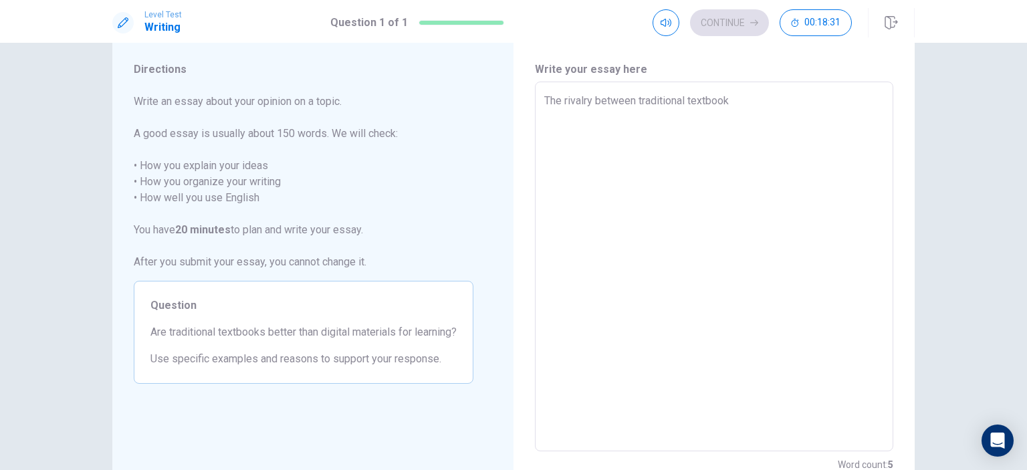
type textarea "The rivalry between traditional textbooks"
type textarea "x"
type textarea "The rivalry between traditional textbooks"
type textarea "x"
type textarea "The rivalry between traditional textbooks a"
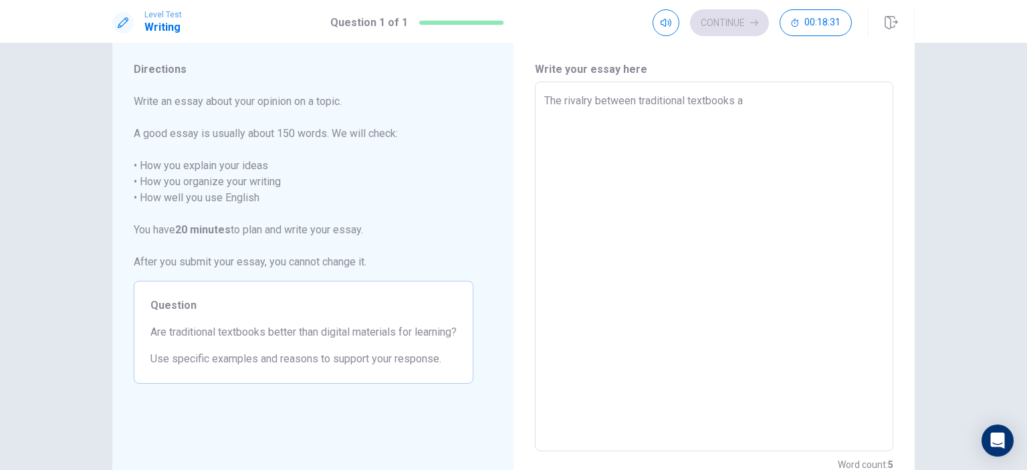
type textarea "x"
type textarea "The rivalry between traditional textbooks an"
type textarea "x"
type textarea "The rivalry between traditional textbooks and"
type textarea "x"
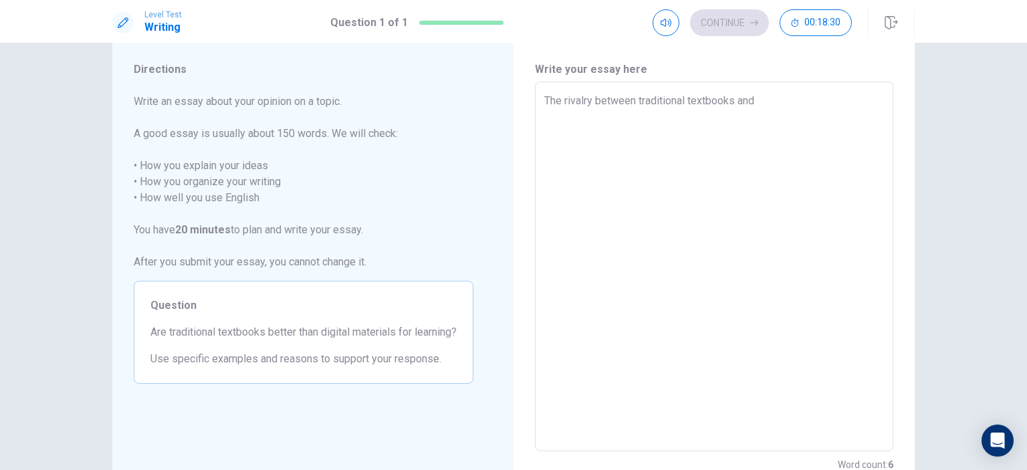
type textarea "The rivalry between traditional textbooks and"
type textarea "x"
type textarea "The rivalry between traditional textbooks and d"
type textarea "x"
type textarea "The rivalry between traditional textbooks and di"
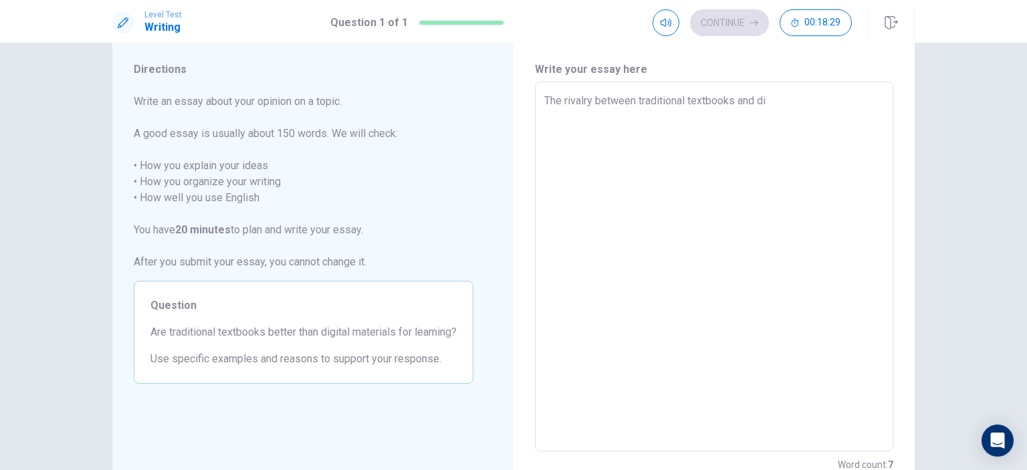
type textarea "x"
type textarea "The rivalry between traditional textbooks and dig"
type textarea "x"
type textarea "The rivalry between traditional textbooks and digi"
type textarea "x"
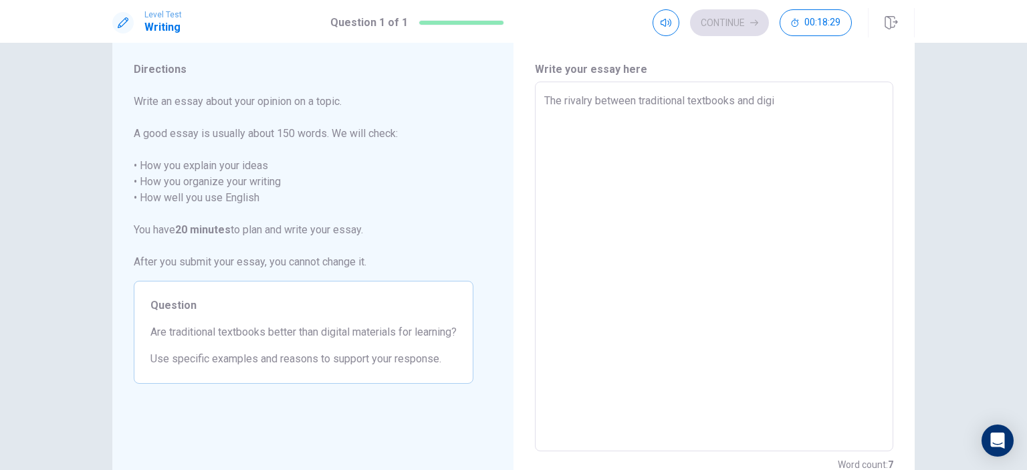
type textarea "The rivalry between traditional textbooks and digir"
type textarea "x"
type textarea "The rivalry between traditional textbooks and digi"
type textarea "x"
type textarea "The rivalry between traditional textbooks and digit"
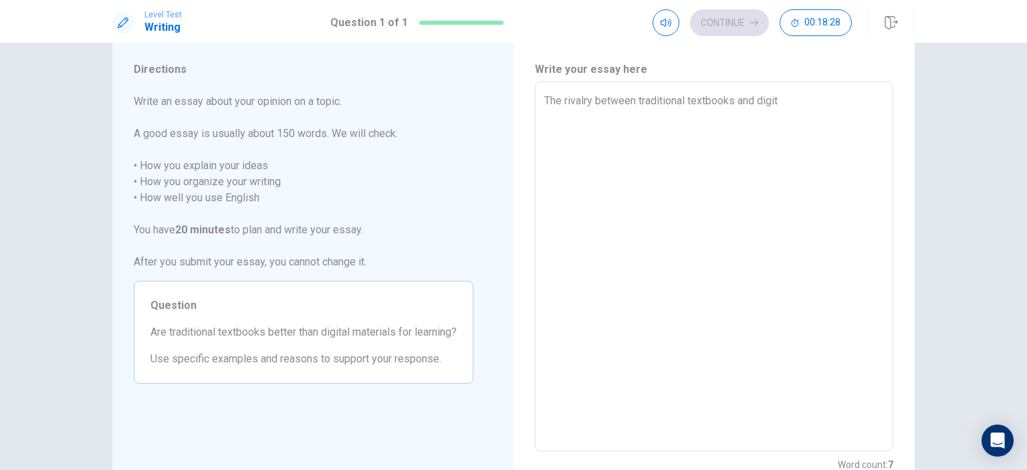
type textarea "x"
type textarea "The rivalry between traditional textbooks and digita"
type textarea "x"
type textarea "The rivalry between traditional textbooks and digital"
type textarea "x"
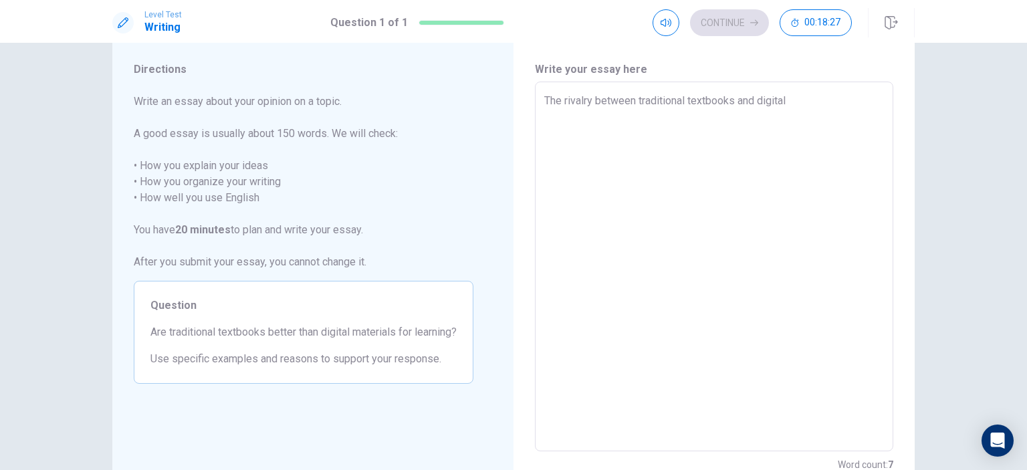
type textarea "The rivalry between traditional textbooks and digital"
type textarea "x"
type textarea "The rivalry between traditional textbooks and digital m"
type textarea "x"
type textarea "The rivalry between traditional textbooks and digital ma"
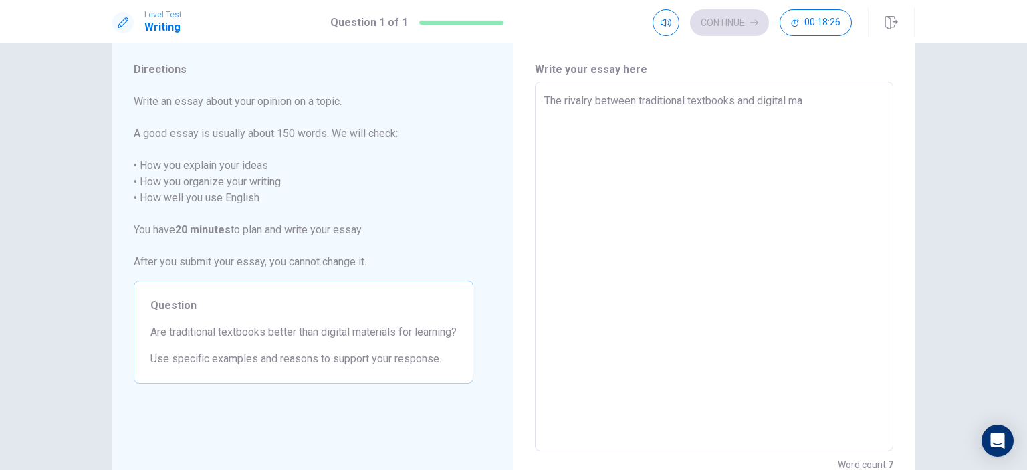
type textarea "x"
type textarea "The rivalry between traditional textbooks and digital mat"
type textarea "x"
type textarea "The rivalry between traditional textbooks and digital mate"
type textarea "x"
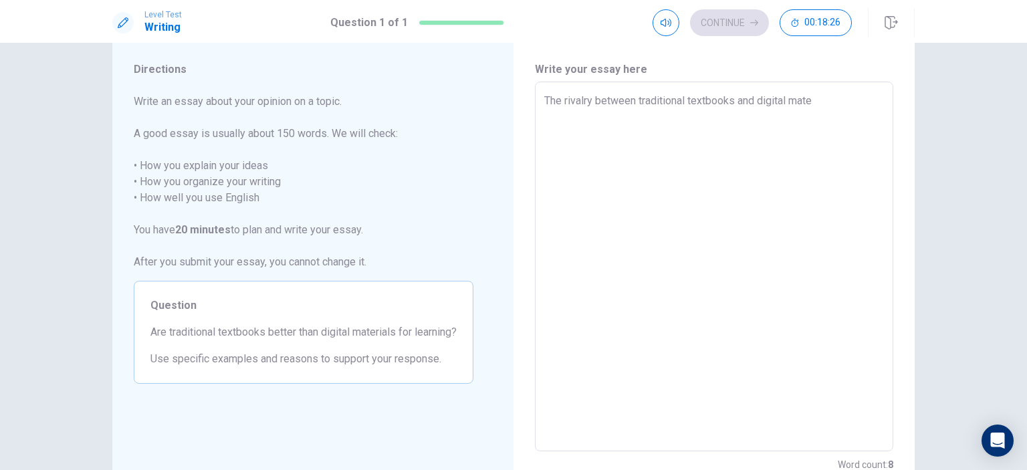
type textarea "The rivalry between traditional textbooks and digital mater"
type textarea "x"
type textarea "The rivalry between traditional textbooks and digital materi"
type textarea "x"
type textarea "The rivalry between traditional textbooks and digital materia"
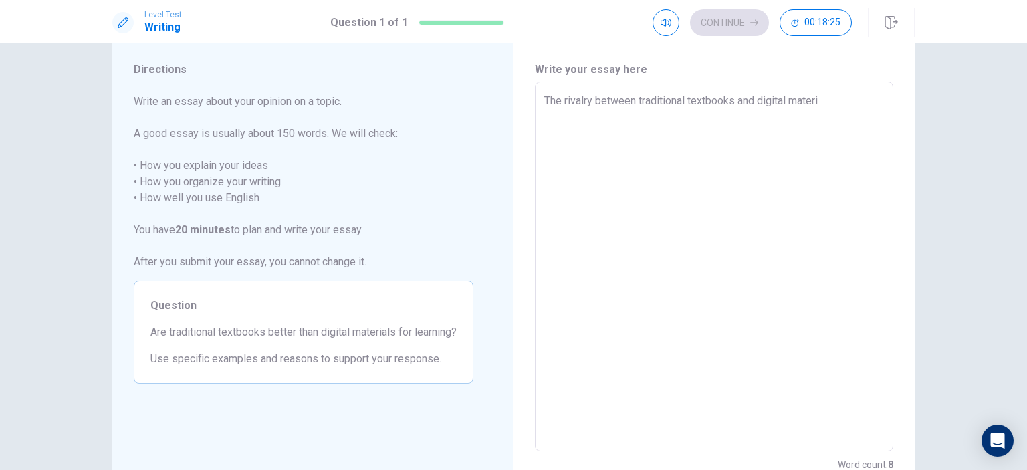
type textarea "x"
type textarea "The rivalry between traditional textbooks and digital material"
type textarea "x"
type textarea "The rivalry between traditional textbooks and digital materials"
type textarea "x"
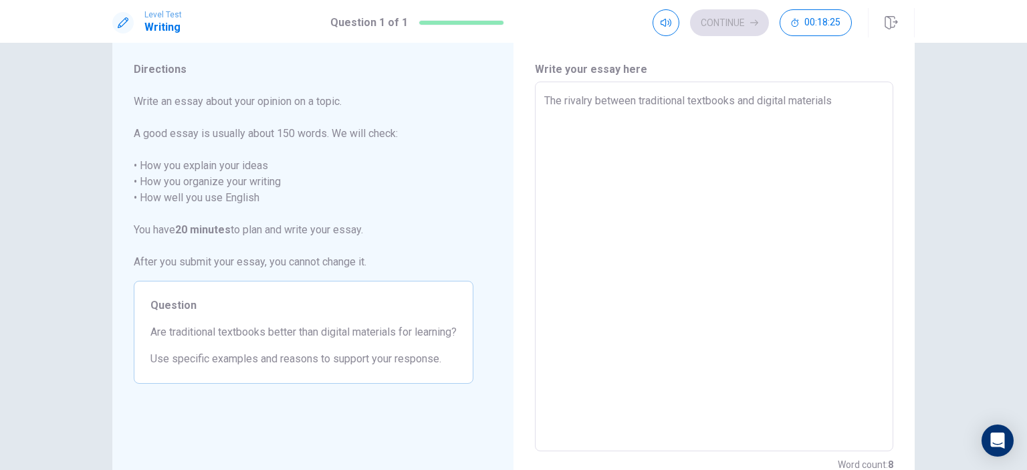
type textarea "The rivalry between traditional textbooks and digital materials"
type textarea "x"
type textarea "The rivalry between traditional textbooks and digital materials h"
type textarea "x"
type textarea "The rivalry between traditional textbooks and digital materials ha"
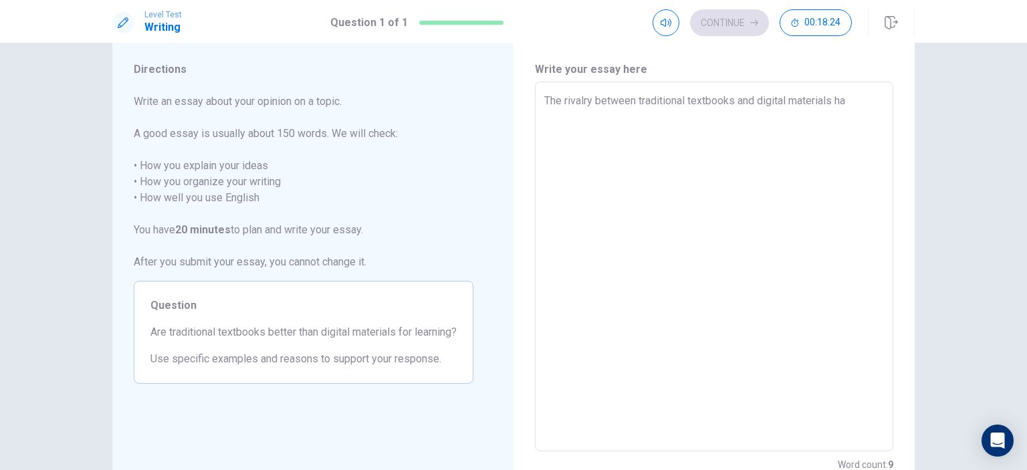
type textarea "x"
type textarea "The rivalry between traditional textbooks and digital materials has"
type textarea "x"
type textarea "The rivalry between traditional textbooks and digital materials has"
type textarea "x"
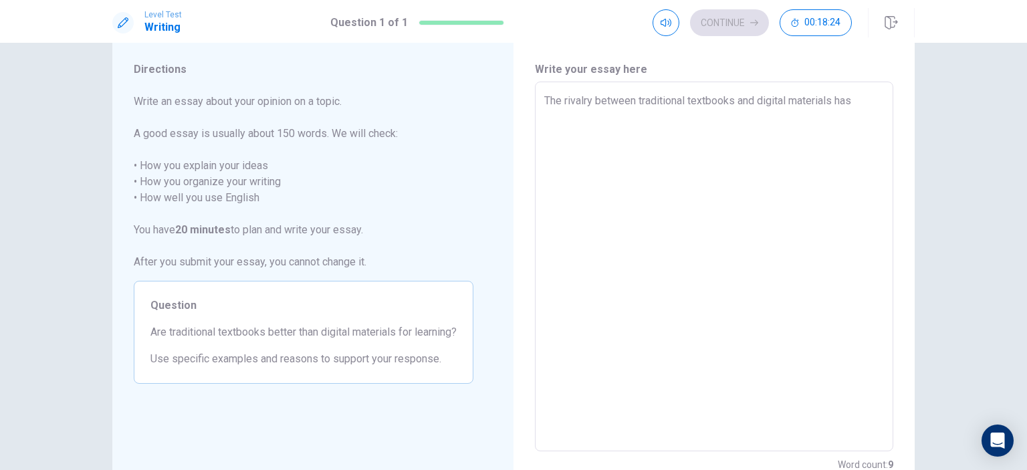
type textarea "The rivalry between traditional textbooks and digital materials has b"
type textarea "x"
type textarea "The rivalry between traditional textbooks and digital materials has be"
type textarea "x"
type textarea "The rivalry between traditional textbooks and digital materials has bec"
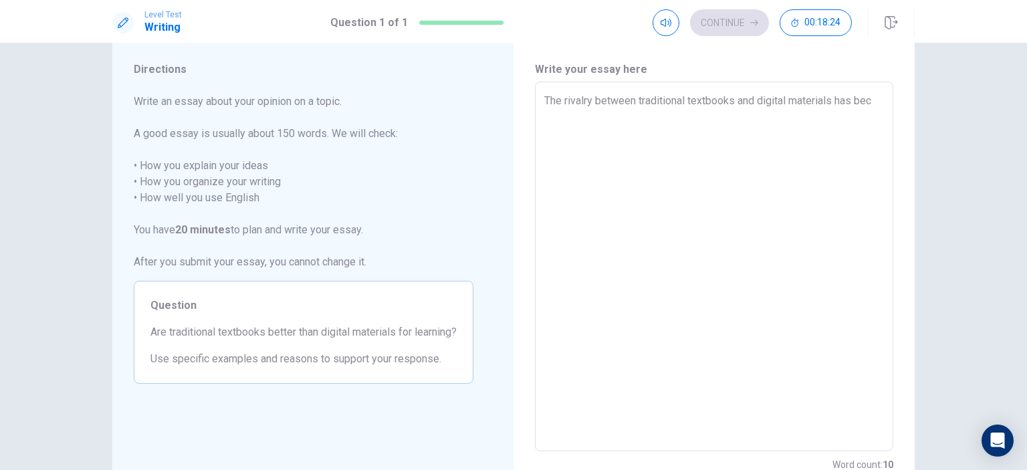
type textarea "x"
type textarea "The rivalry between traditional textbooks and digital materials has beco"
type textarea "x"
type textarea "The rivalry between traditional textbooks and digital materials has becom"
type textarea "x"
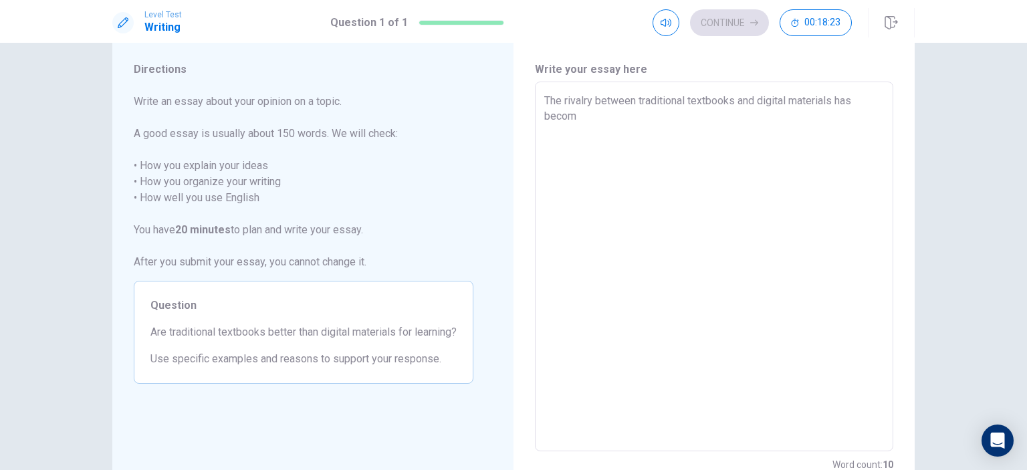
type textarea "The rivalry between traditional textbooks and digital materials has become"
type textarea "x"
type textarea "The rivalry between traditional textbooks and digital materials has become"
type textarea "x"
type textarea "The rivalry between traditional textbooks and digital materials has become a"
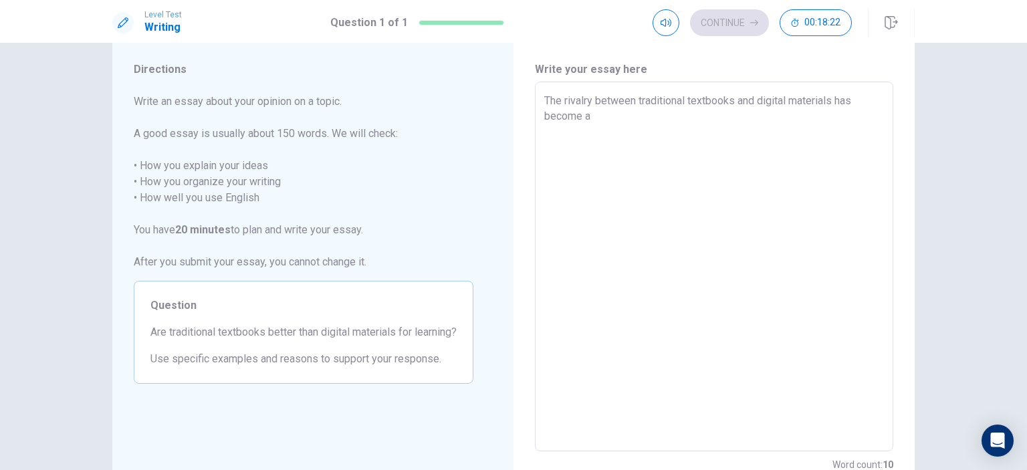
type textarea "x"
type textarea "The rivalry between traditional textbooks and digital materials has become a"
type textarea "x"
type textarea "The rivalry between traditional textbooks and digital materials has become a h"
type textarea "x"
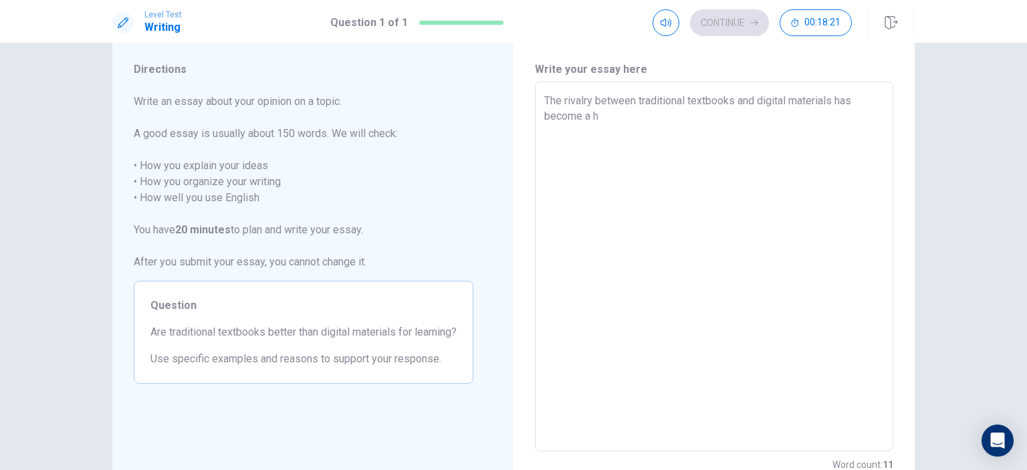
type textarea "The rivalry between traditional textbooks and digital materials has become a ho"
type textarea "x"
type textarea "The rivalry between traditional textbooks and digital materials has become a hot"
type textarea "x"
type textarea "The rivalry between traditional textbooks and digital materials has become a ho…"
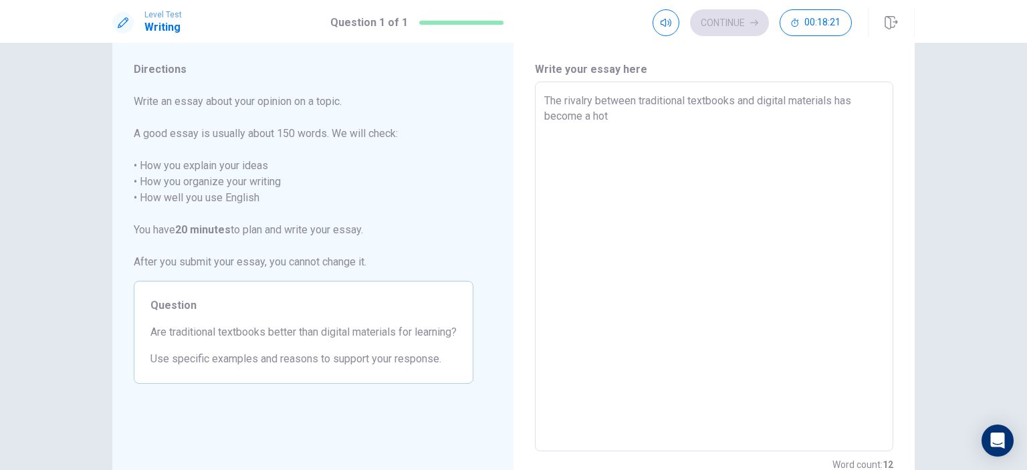
type textarea "x"
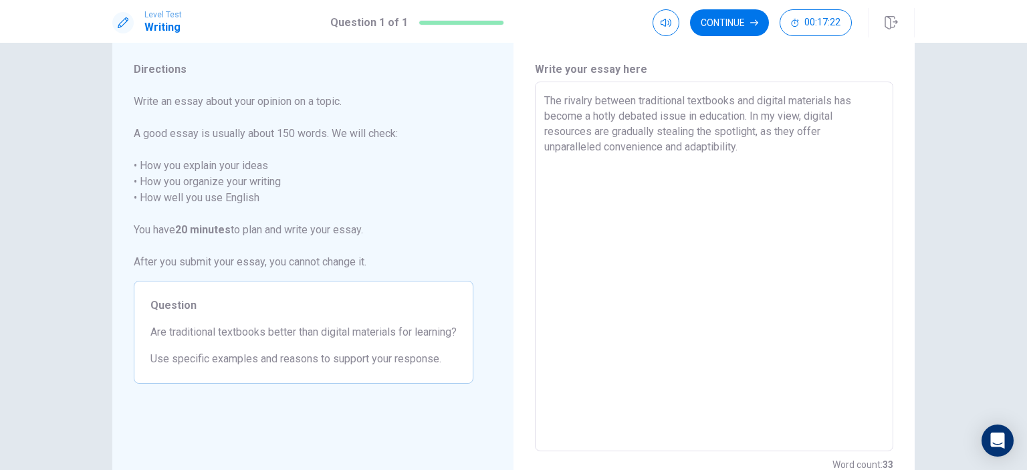
click at [714, 146] on textarea "The rivalry between traditional textbooks and digital materials has become a ho…" at bounding box center [714, 267] width 340 height 348
click at [752, 144] on textarea "The rivalry between traditional textbooks and digital materials has become a ho…" at bounding box center [714, 267] width 340 height 348
click at [544, 99] on textarea "The rivalry between traditional textbooks and digital materials has become a ho…" at bounding box center [714, 267] width 340 height 348
click at [540, 101] on div "The rivalry between traditional textbooks and digital materials has become a ho…" at bounding box center [714, 267] width 358 height 370
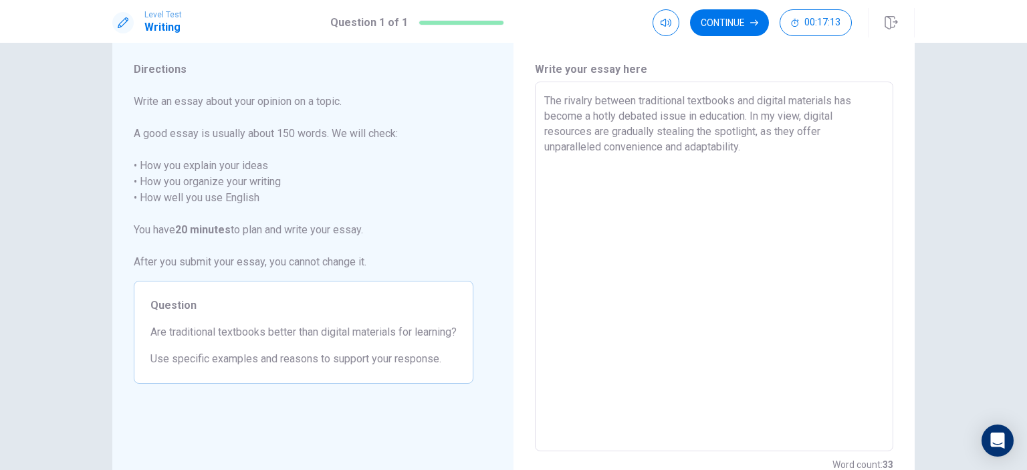
click at [544, 100] on textarea "The rivalry between traditional textbooks and digital materials has become a ho…" at bounding box center [714, 267] width 340 height 348
click at [553, 161] on textarea "The rivalry between traditional textbooks and digital materials has become a ho…" at bounding box center [714, 267] width 340 height 348
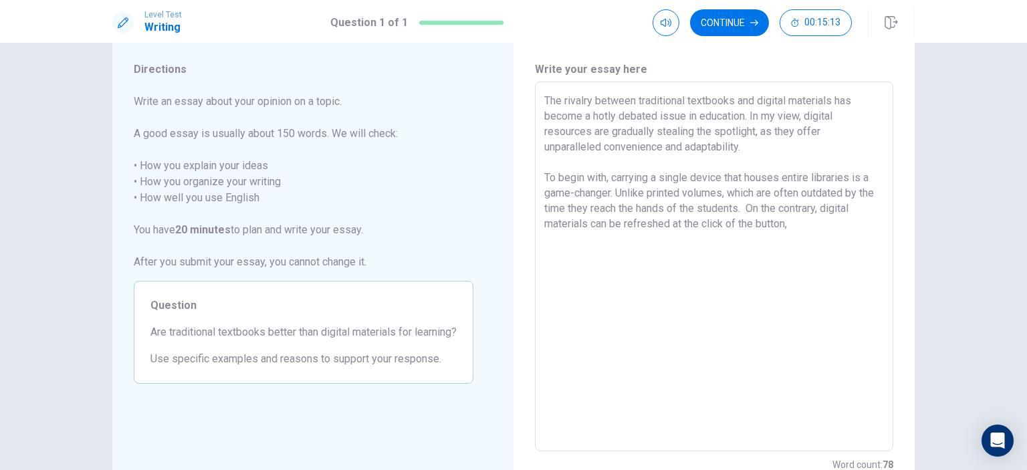
click at [802, 219] on textarea "The rivalry between traditional textbooks and digital materials has become a ho…" at bounding box center [714, 267] width 340 height 348
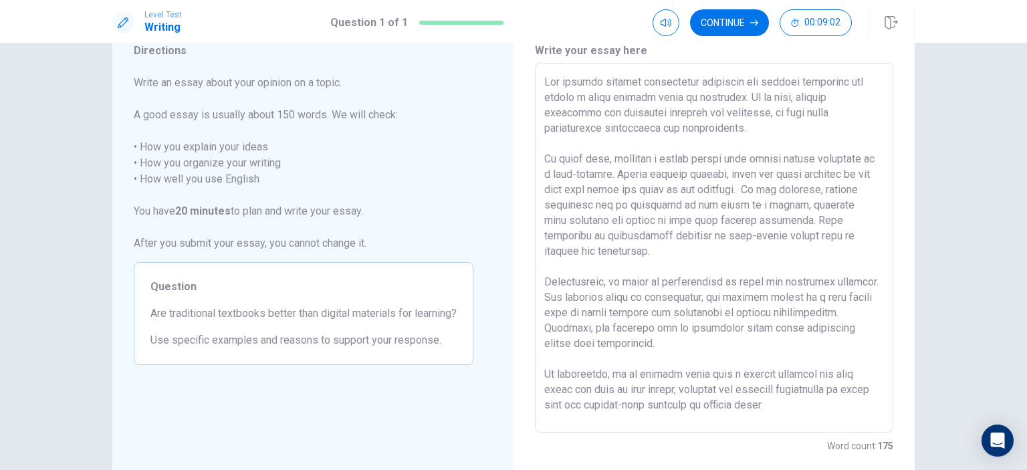
scroll to position [55, 0]
drag, startPoint x: 765, startPoint y: 170, endPoint x: 840, endPoint y: 171, distance: 74.9
click at [840, 171] on textarea at bounding box center [714, 247] width 340 height 348
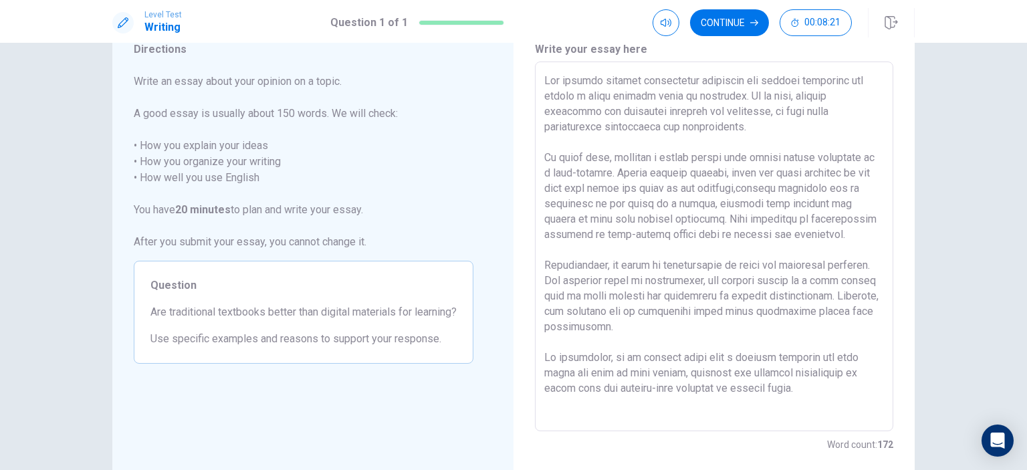
scroll to position [21, 0]
click at [713, 189] on textarea at bounding box center [714, 247] width 340 height 348
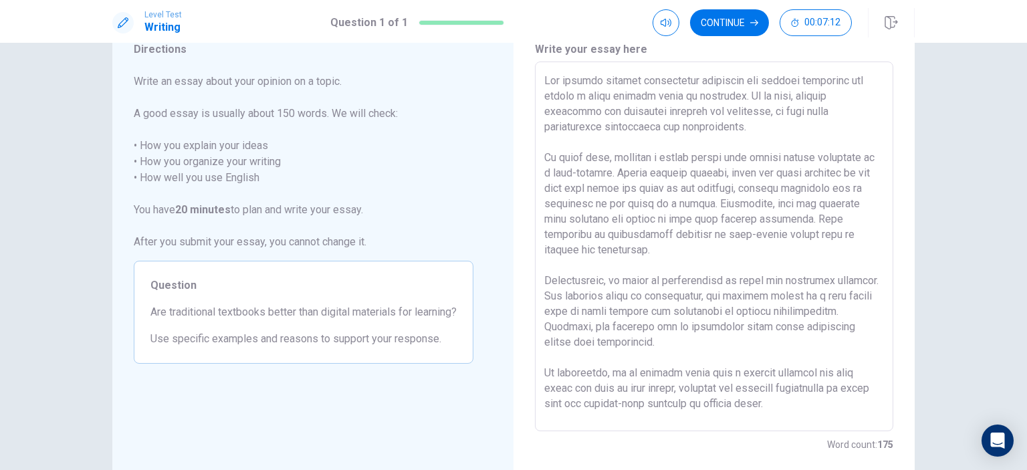
click at [853, 182] on textarea at bounding box center [714, 247] width 340 height 348
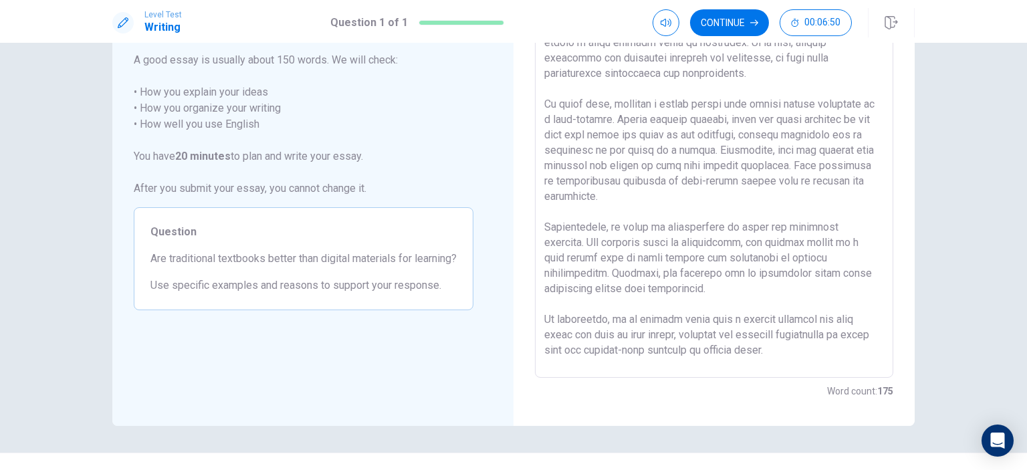
scroll to position [109, 0]
drag, startPoint x: 585, startPoint y: 248, endPoint x: 543, endPoint y: 247, distance: 42.1
click at [544, 247] on textarea at bounding box center [714, 193] width 340 height 348
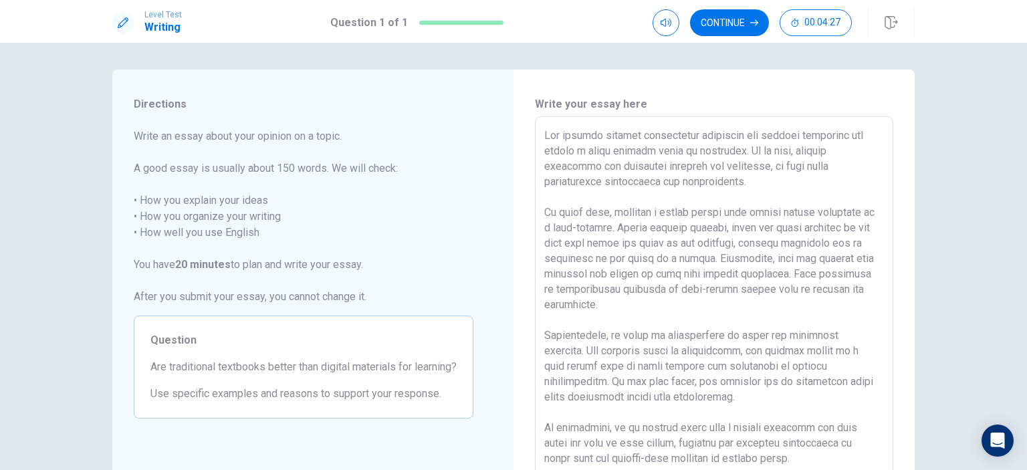
scroll to position [0, 0]
click at [747, 25] on button "Continue" at bounding box center [729, 22] width 79 height 27
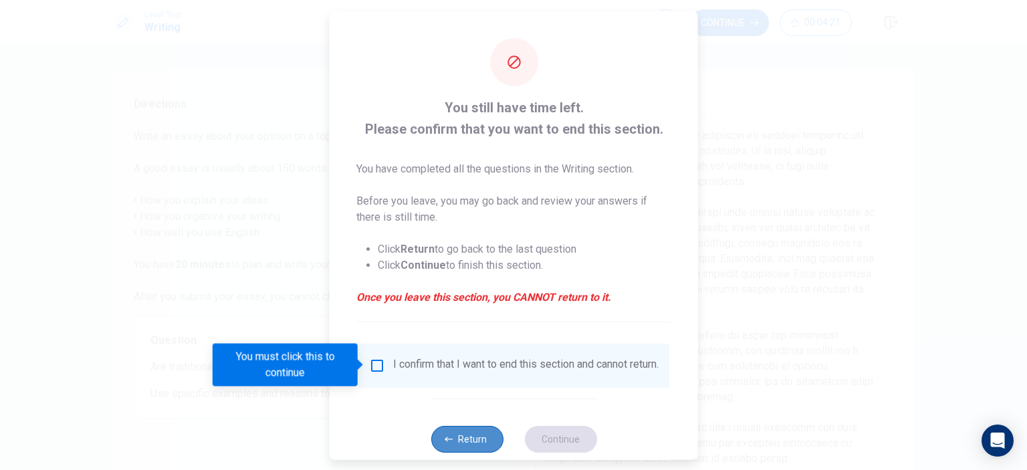
click at [474, 448] on button "Return" at bounding box center [467, 438] width 72 height 27
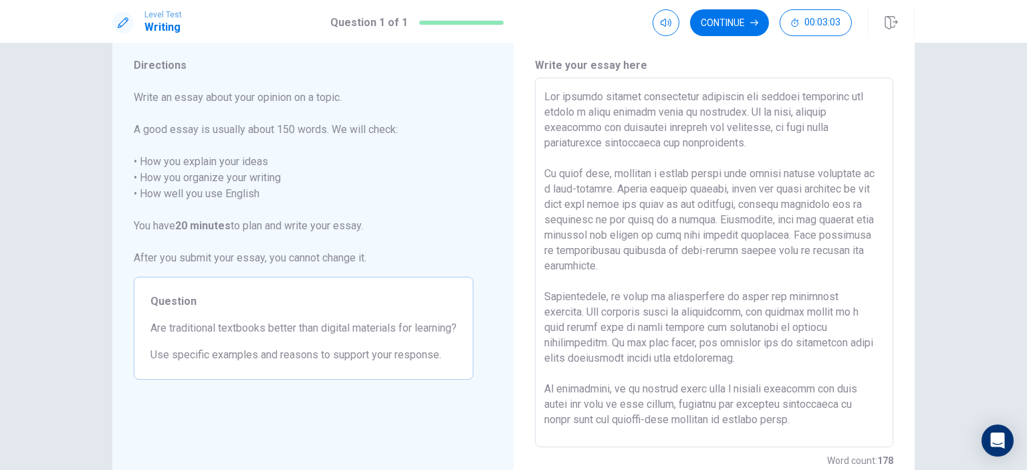
scroll to position [18, 0]
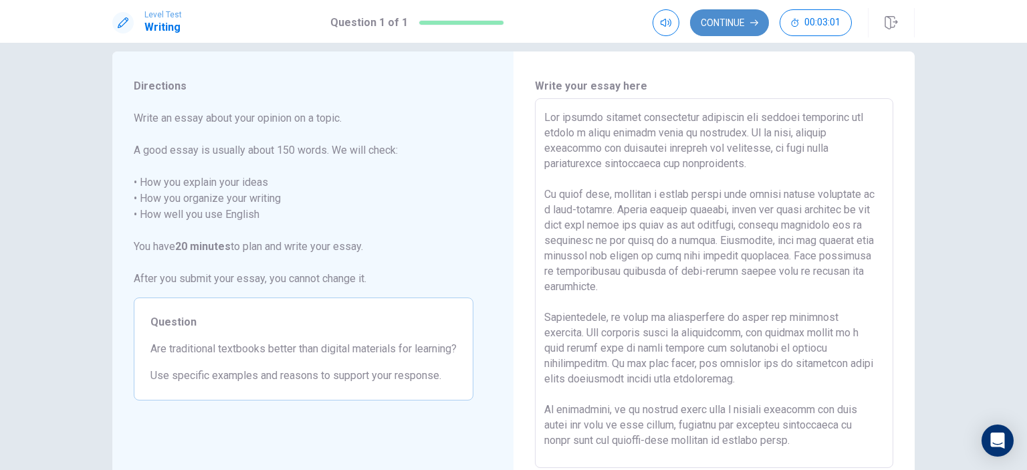
click at [715, 17] on button "Continue" at bounding box center [729, 22] width 79 height 27
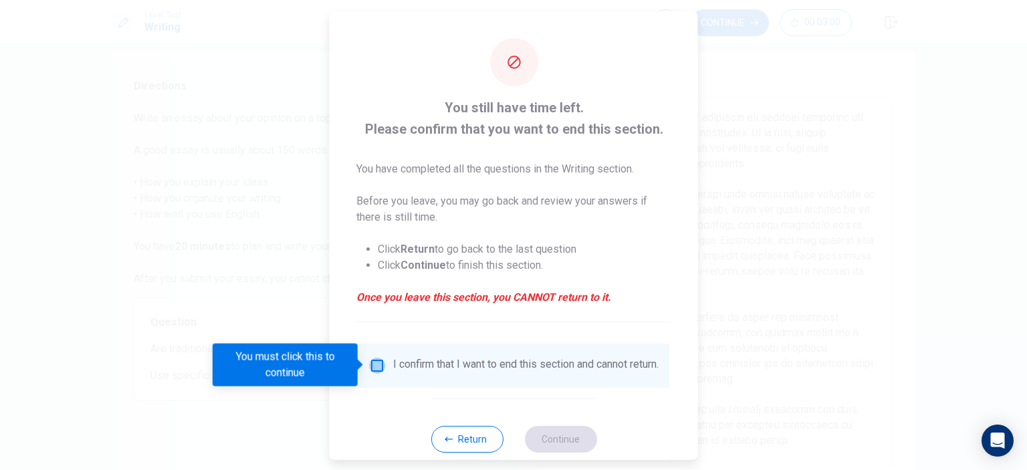
click at [376, 363] on input "You must click this to continue" at bounding box center [377, 365] width 16 height 16
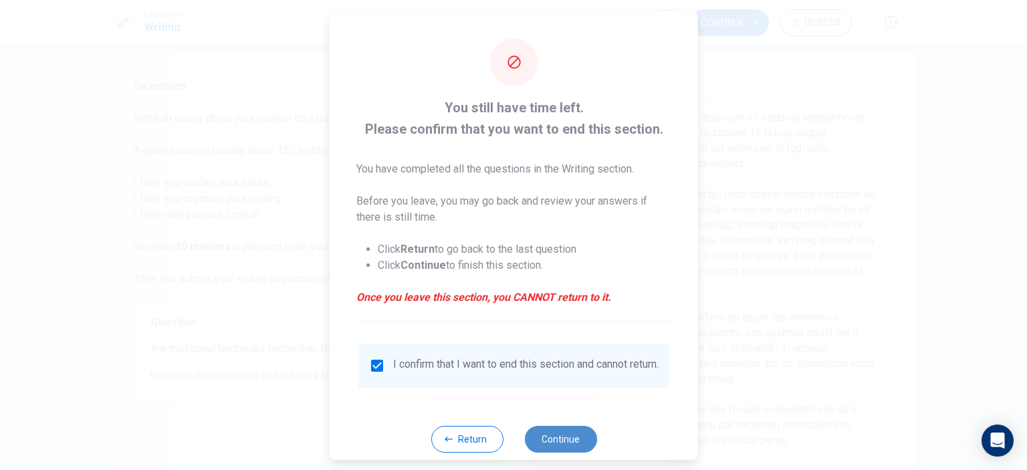
click at [544, 444] on button "Continue" at bounding box center [560, 438] width 72 height 27
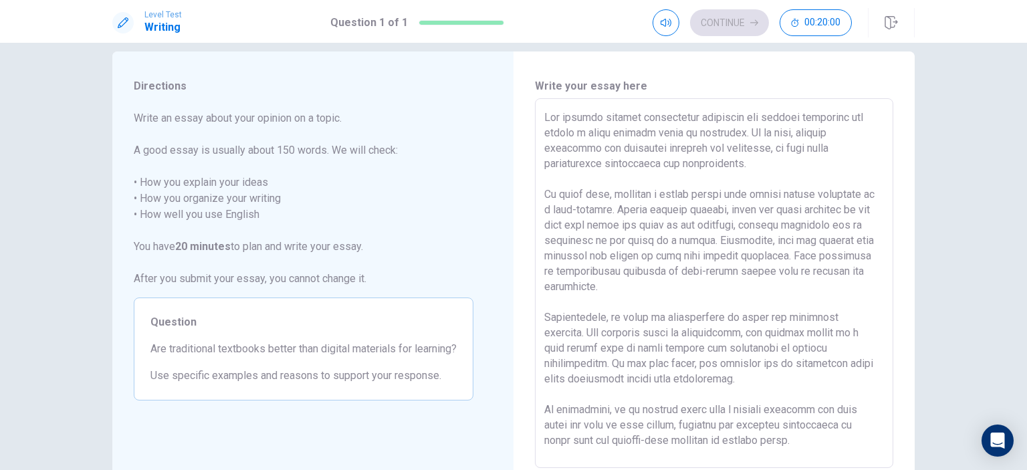
scroll to position [16, 0]
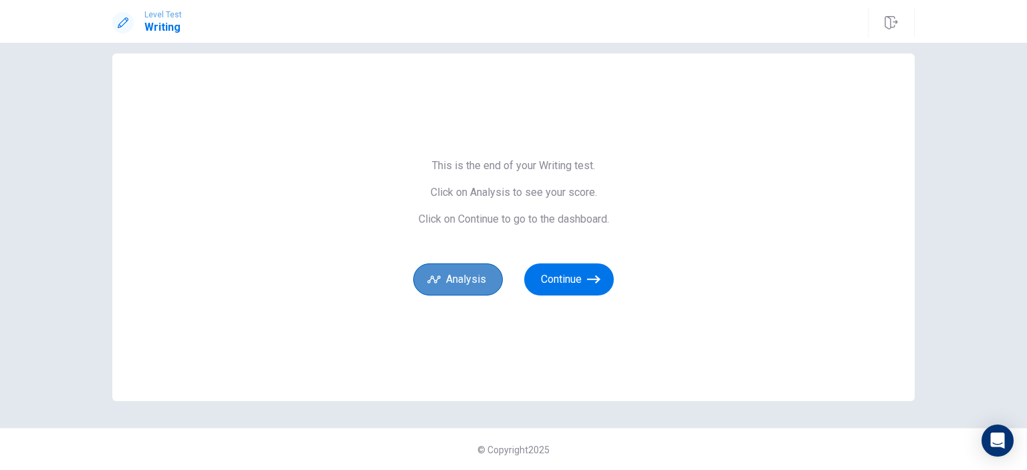
click at [458, 288] on button "Analysis" at bounding box center [458, 279] width 90 height 32
